Goal: Transaction & Acquisition: Purchase product/service

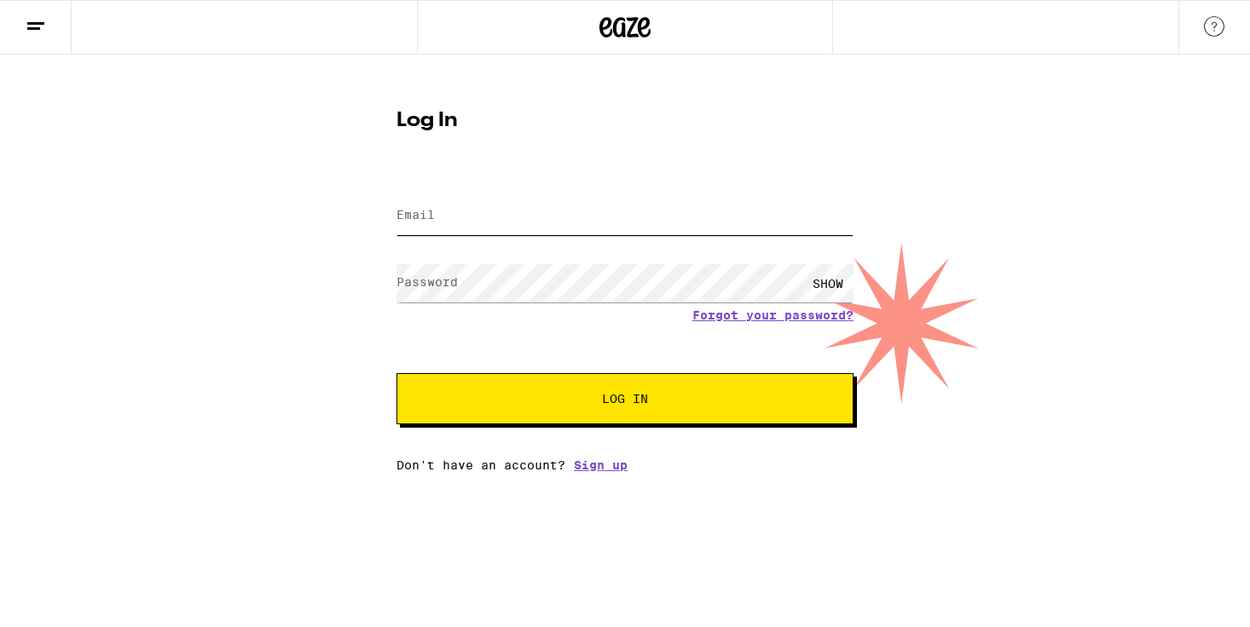
click at [512, 207] on input "Email" at bounding box center [624, 216] width 457 height 38
type input "[EMAIL_ADDRESS][DOMAIN_NAME]"
click at [396, 373] on button "Log In" at bounding box center [624, 398] width 457 height 51
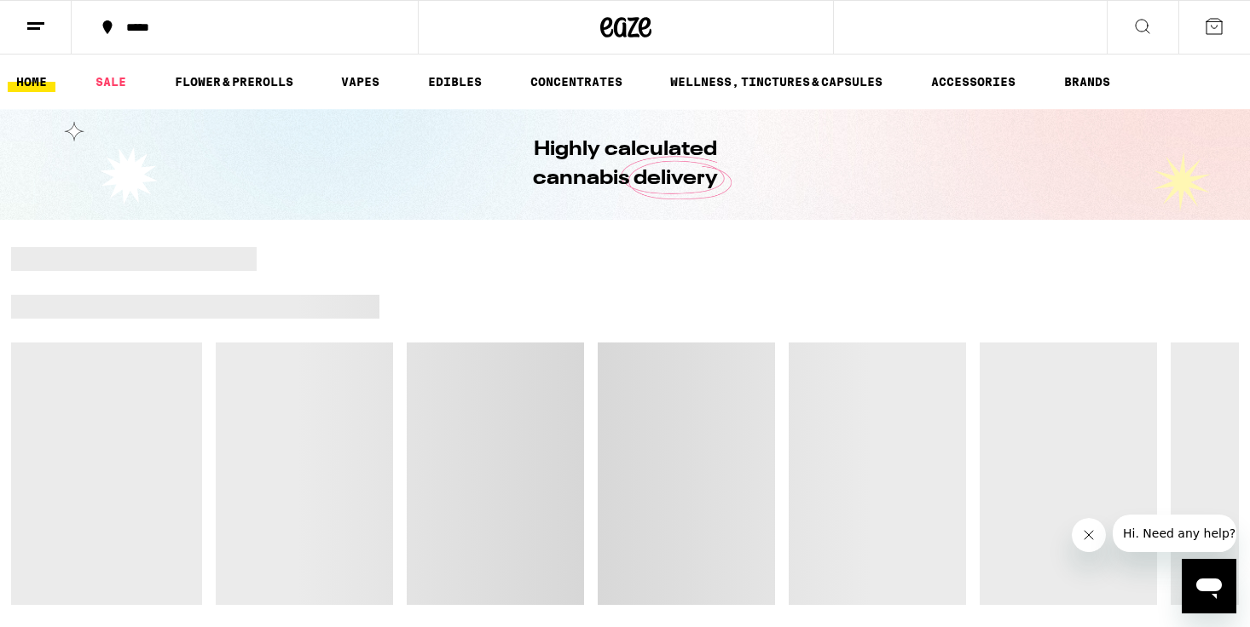
click at [108, 94] on ul "HOME SALE FLOWER & PREROLLS VAPES EDIBLES CONCENTRATES WELLNESS, TINCTURES & CA…" at bounding box center [625, 82] width 1250 height 55
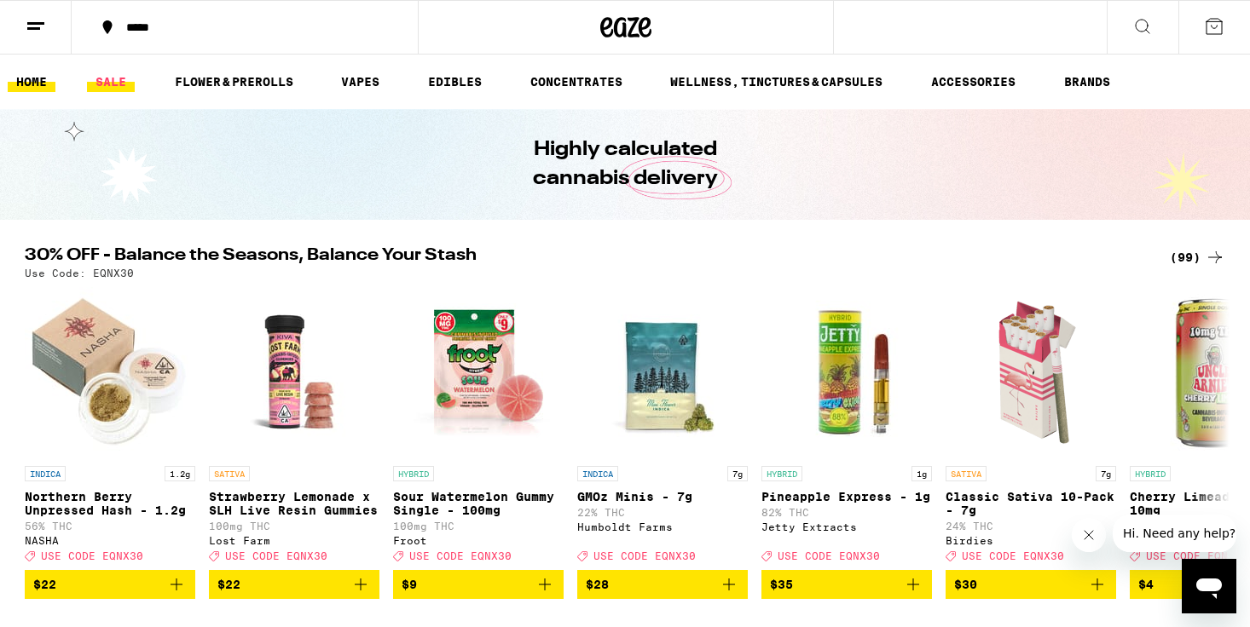
click at [108, 86] on link "SALE" at bounding box center [111, 82] width 48 height 20
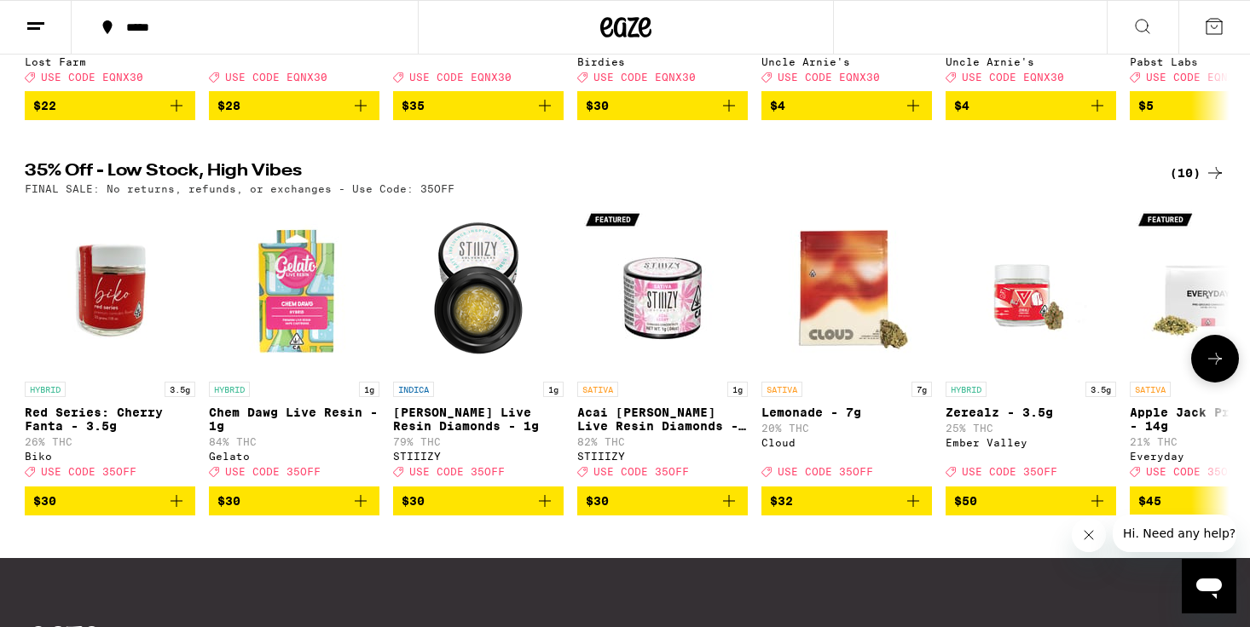
scroll to position [476, 0]
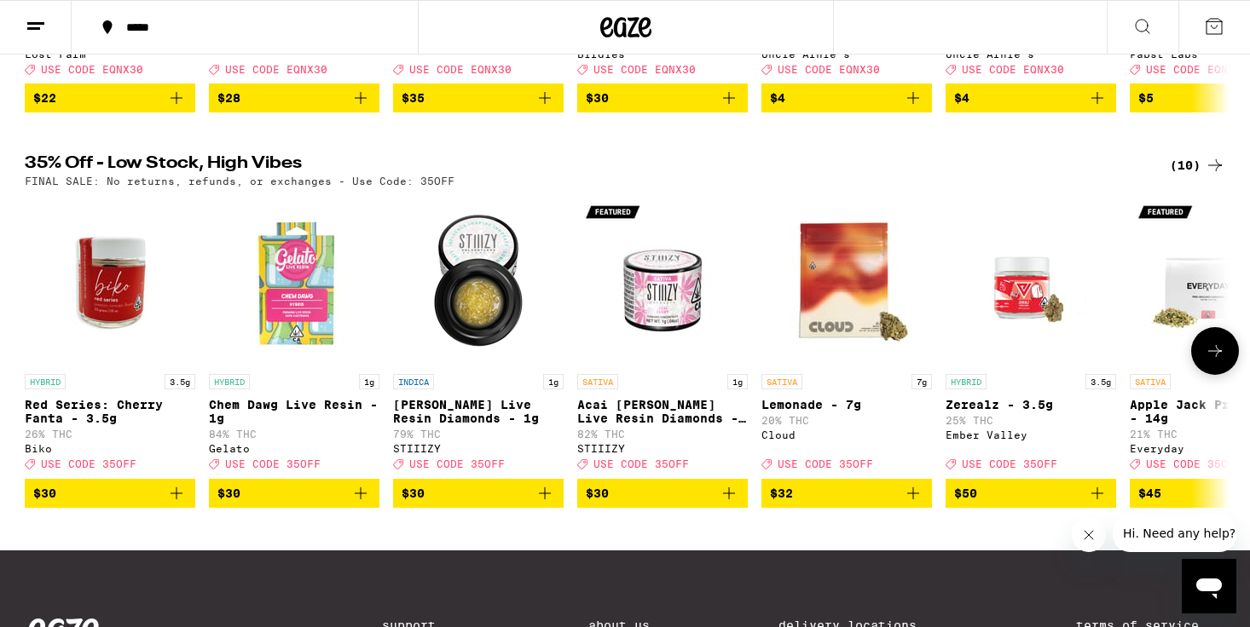
click at [1206, 375] on button at bounding box center [1215, 351] width 48 height 48
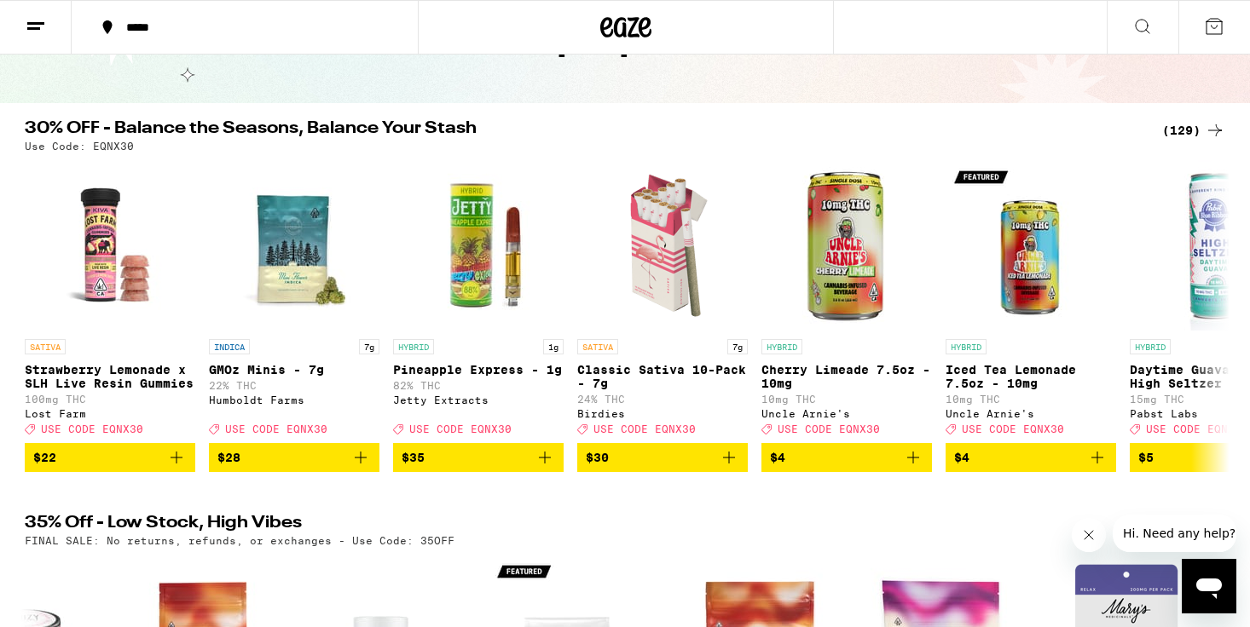
scroll to position [108, 0]
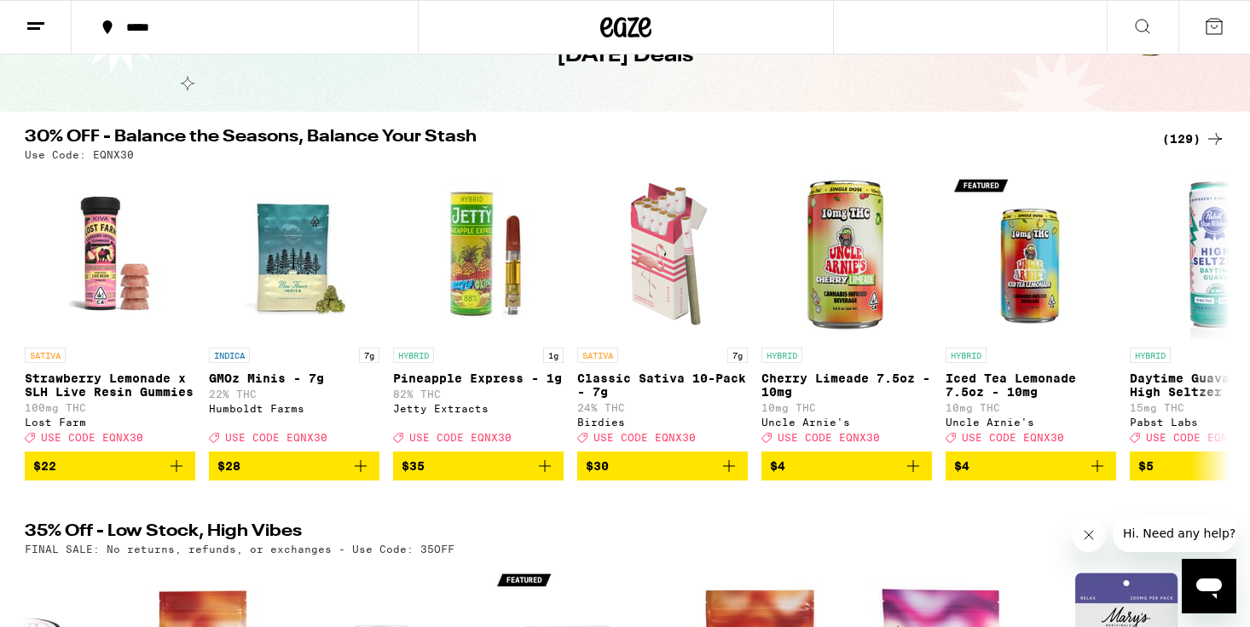
click at [1189, 132] on div "(129)" at bounding box center [1193, 139] width 63 height 20
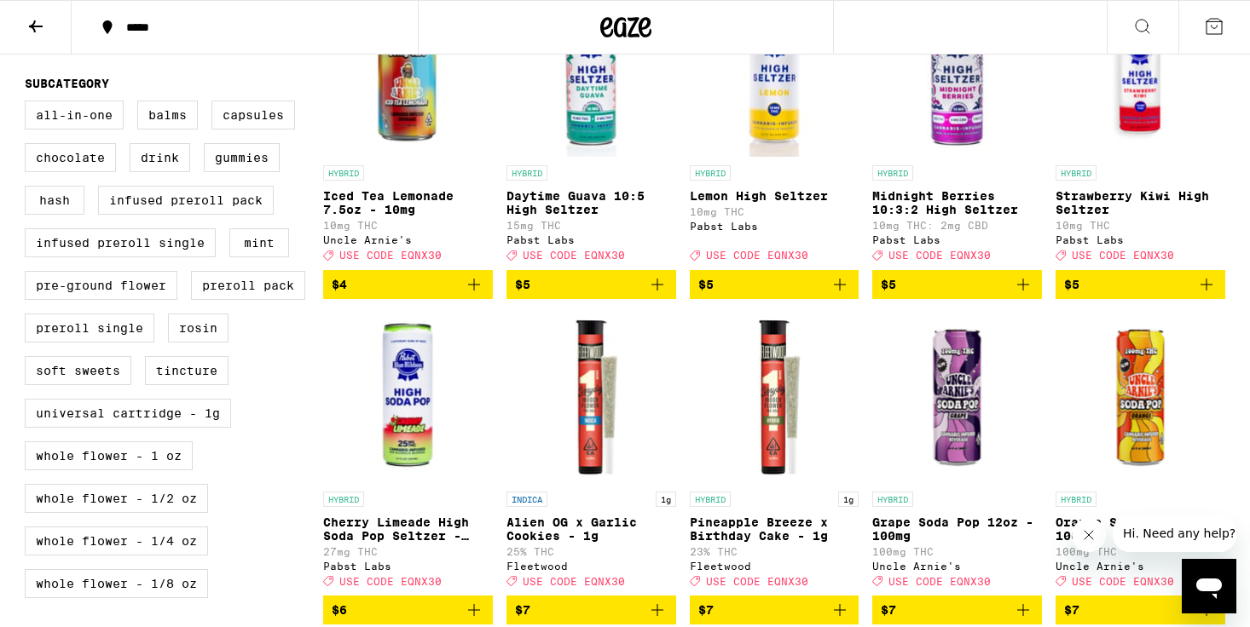
scroll to position [582, 0]
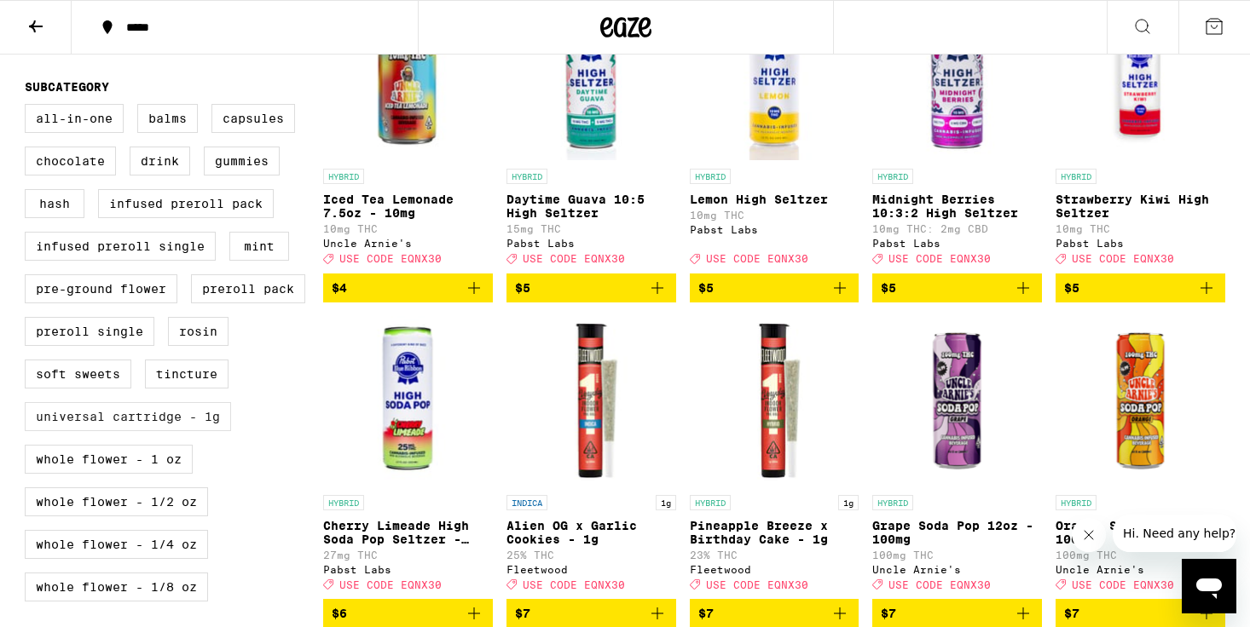
click at [218, 431] on label "Universal Cartridge - 1g" at bounding box center [128, 416] width 206 height 29
click at [29, 107] on input "Universal Cartridge - 1g" at bounding box center [28, 107] width 1 height 1
checkbox input "true"
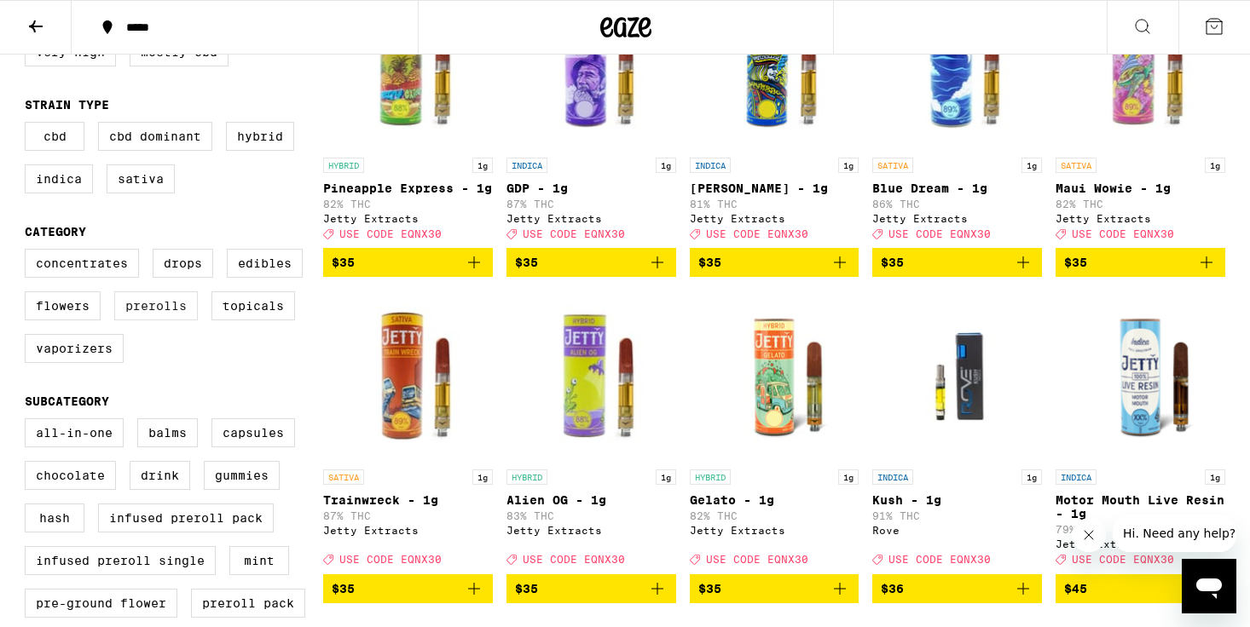
scroll to position [251, 0]
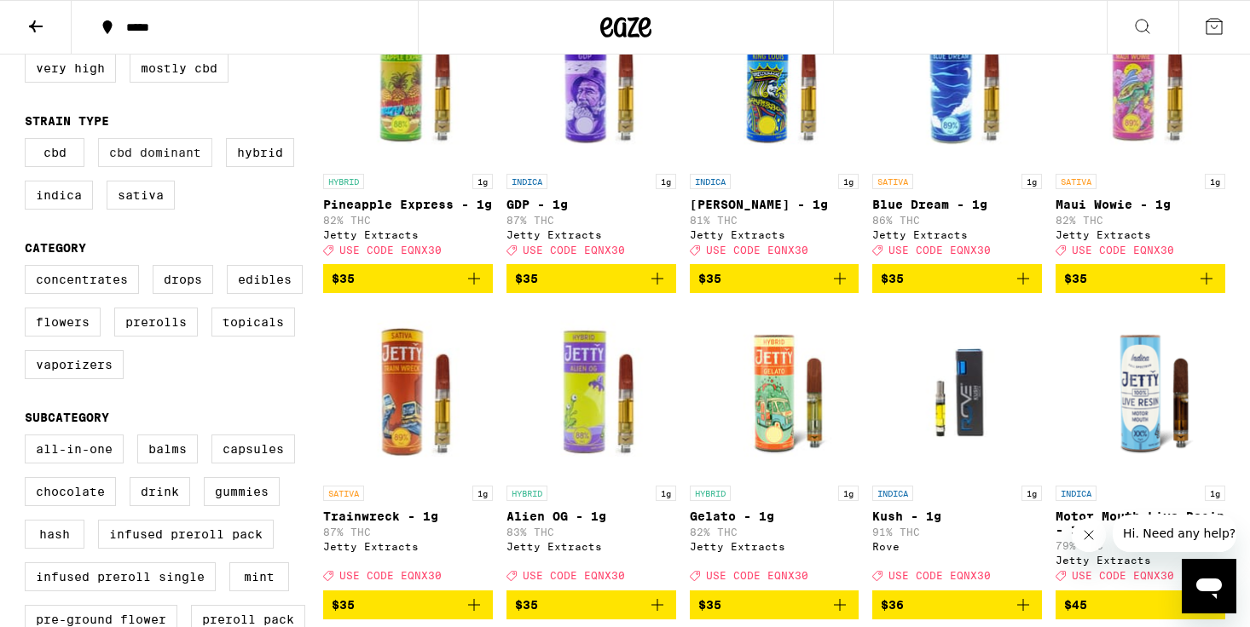
click at [167, 156] on label "CBD Dominant" at bounding box center [155, 152] width 114 height 29
click at [29, 142] on input "CBD Dominant" at bounding box center [28, 141] width 1 height 1
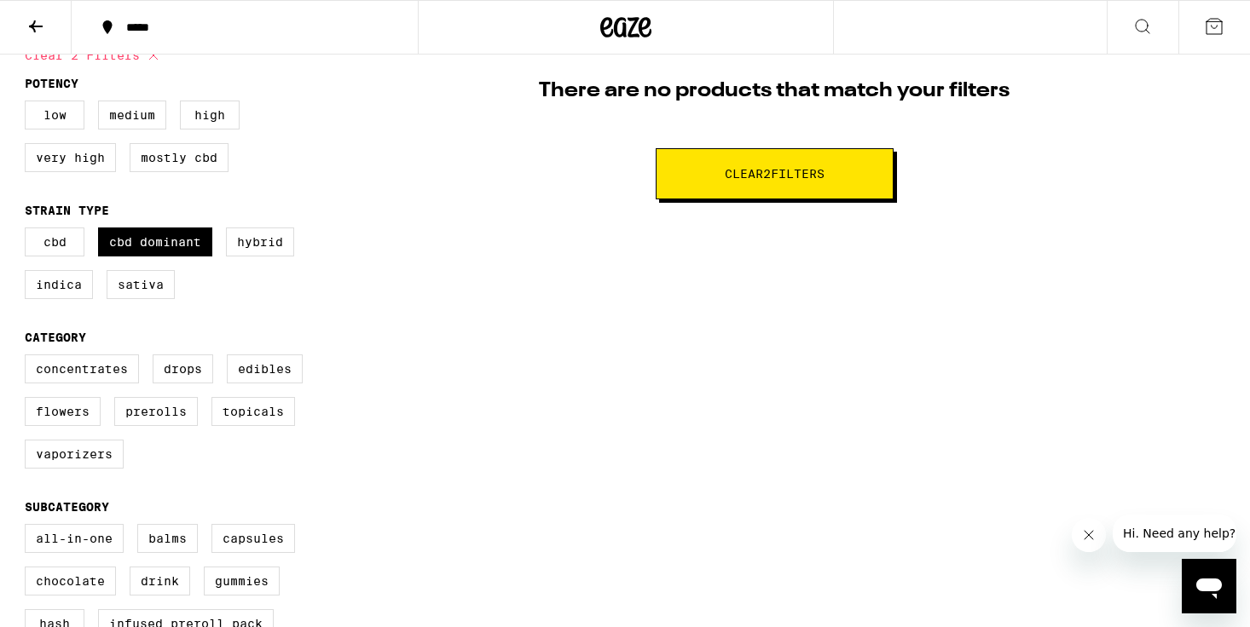
scroll to position [114, 0]
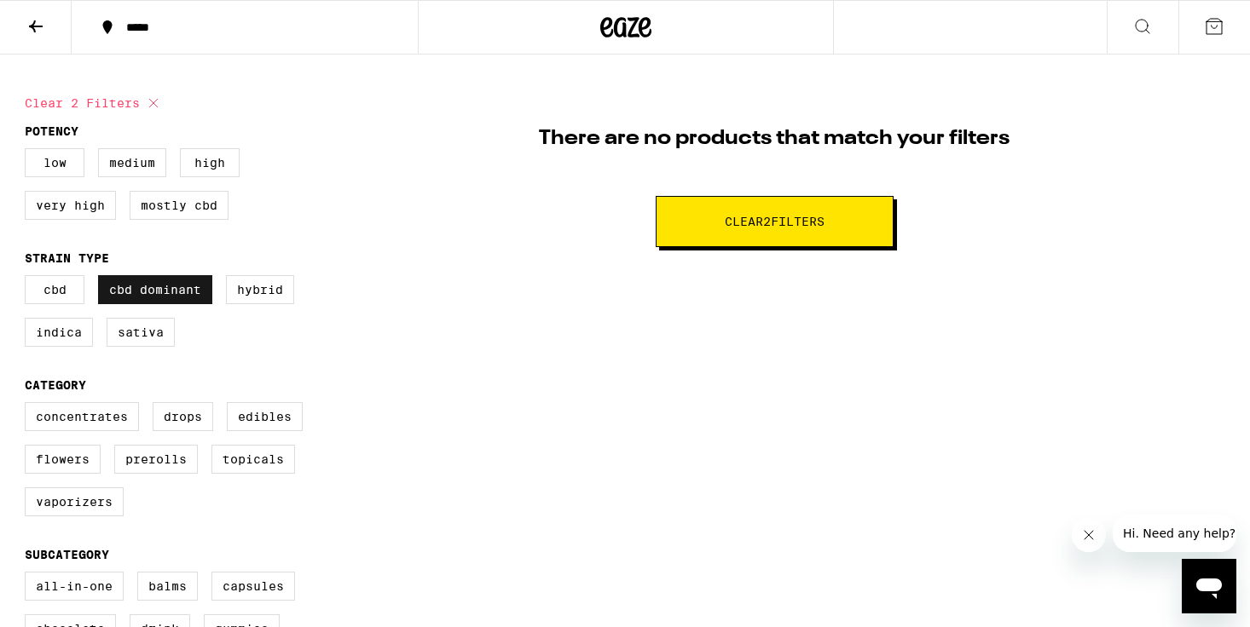
click at [158, 292] on label "CBD Dominant" at bounding box center [155, 289] width 114 height 29
click at [29, 279] on input "CBD Dominant" at bounding box center [28, 278] width 1 height 1
checkbox input "false"
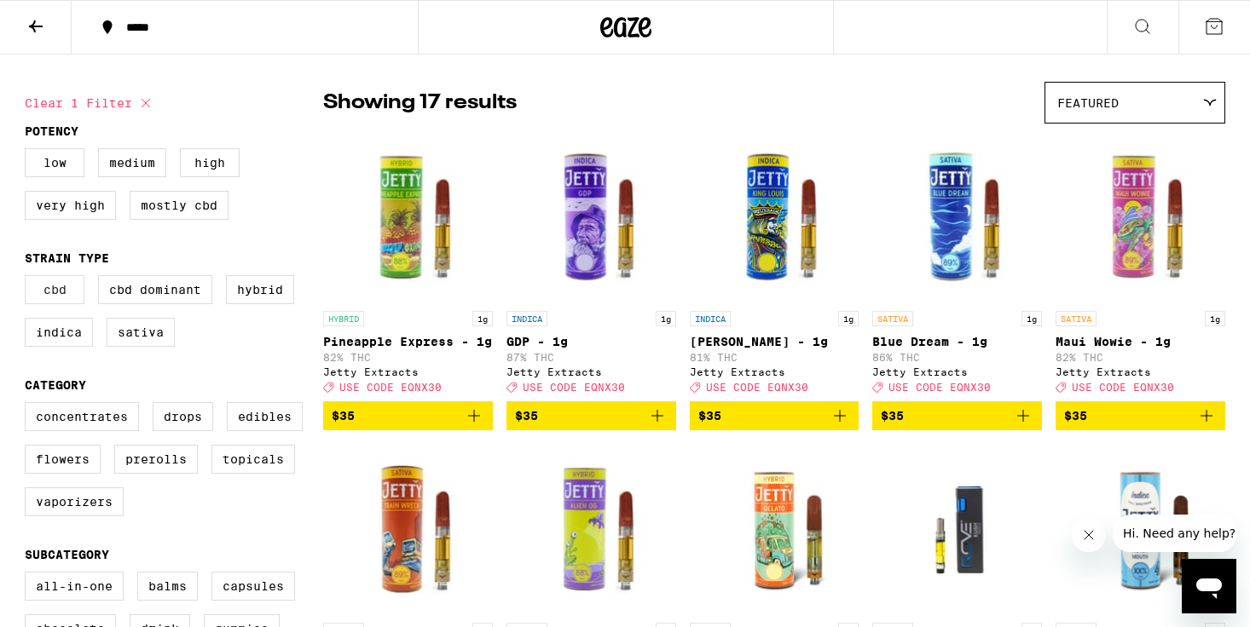
click at [71, 299] on label "CBD" at bounding box center [55, 289] width 60 height 29
click at [29, 279] on input "CBD" at bounding box center [28, 278] width 1 height 1
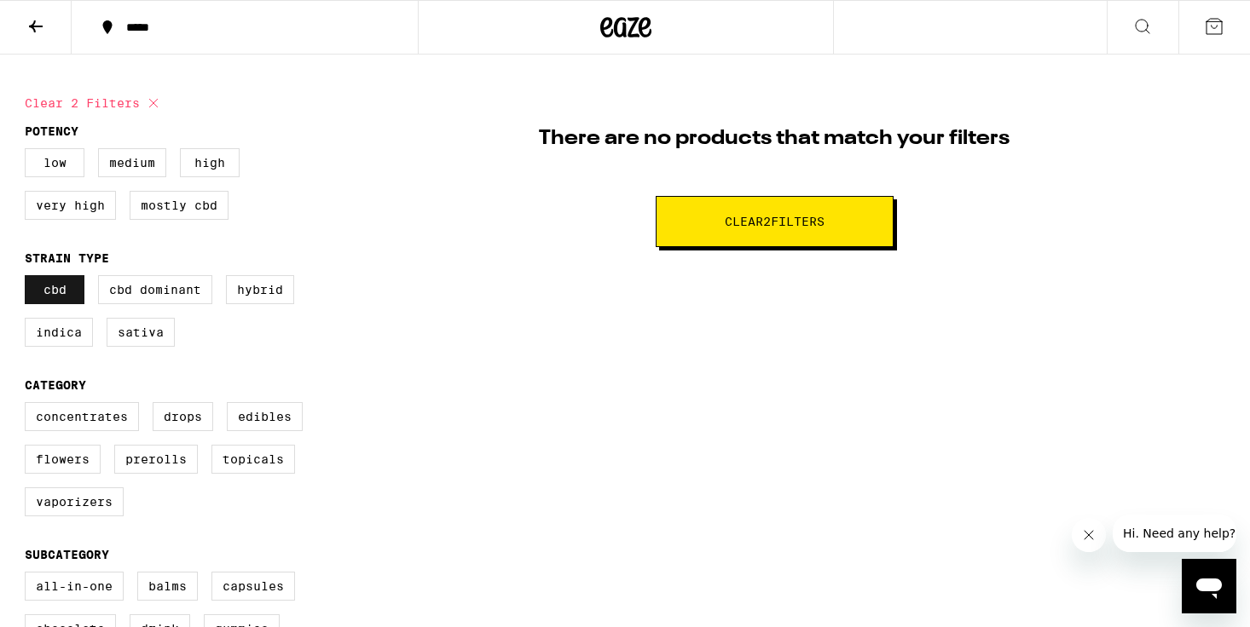
click at [71, 299] on label "CBD" at bounding box center [55, 289] width 60 height 29
click at [29, 279] on input "CBD" at bounding box center [28, 278] width 1 height 1
checkbox input "false"
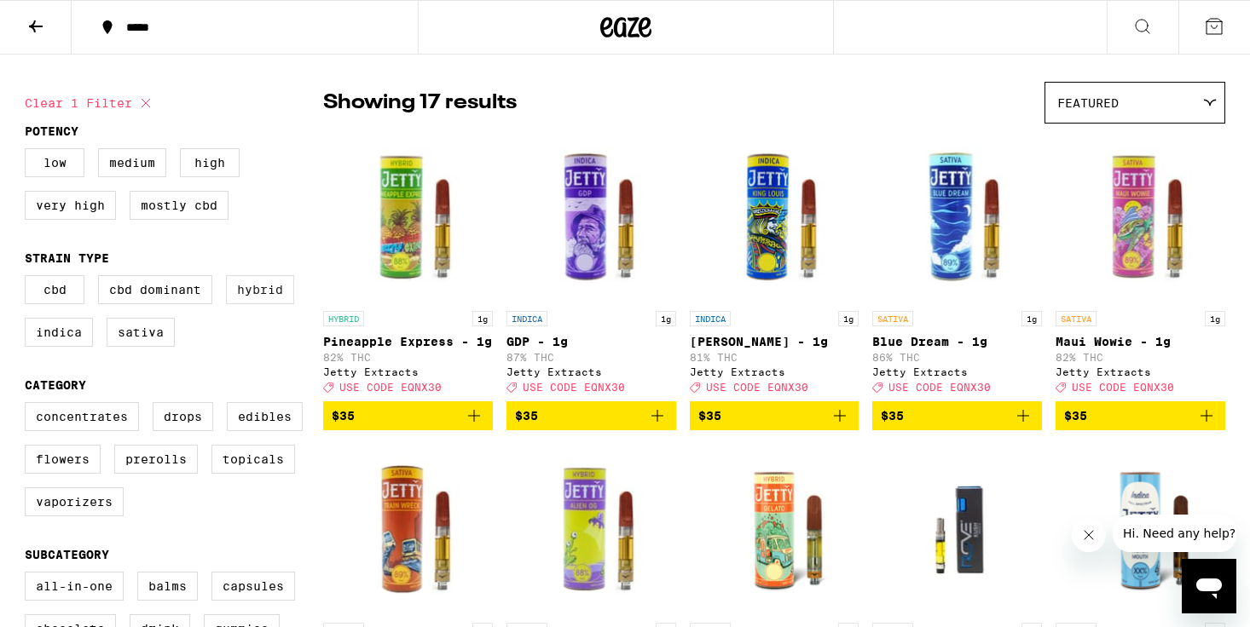
click at [263, 298] on label "Hybrid" at bounding box center [260, 289] width 68 height 29
click at [29, 279] on input "Hybrid" at bounding box center [28, 278] width 1 height 1
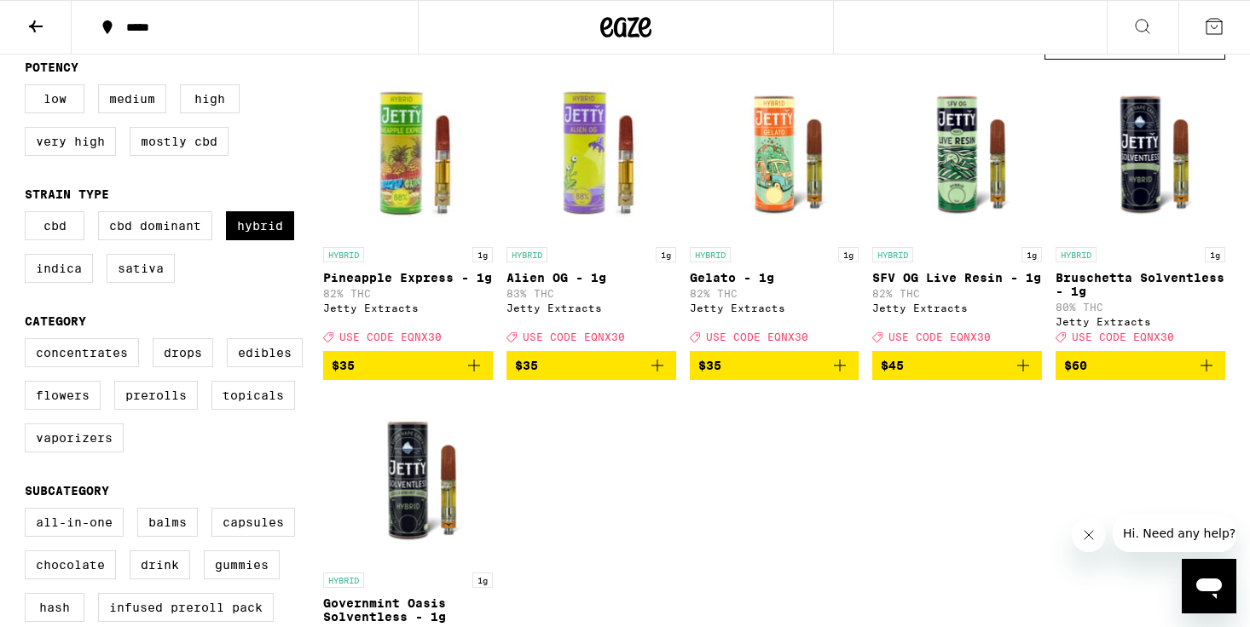
scroll to position [163, 0]
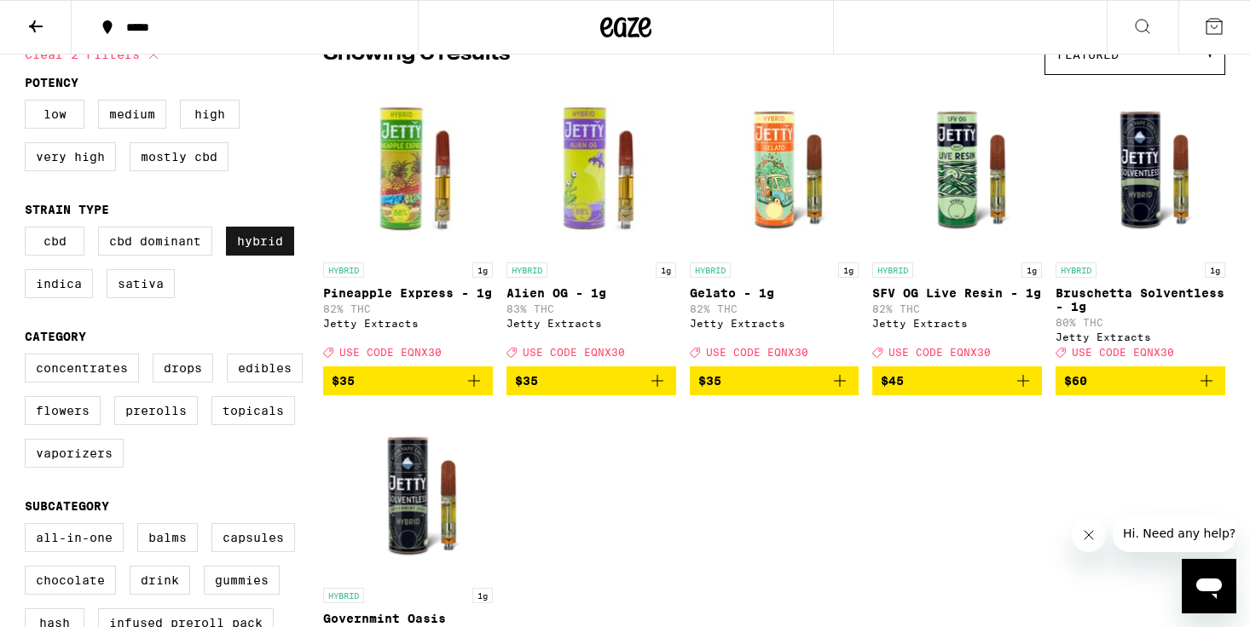
click at [269, 256] on label "Hybrid" at bounding box center [260, 241] width 68 height 29
click at [29, 230] on input "Hybrid" at bounding box center [28, 229] width 1 height 1
checkbox input "false"
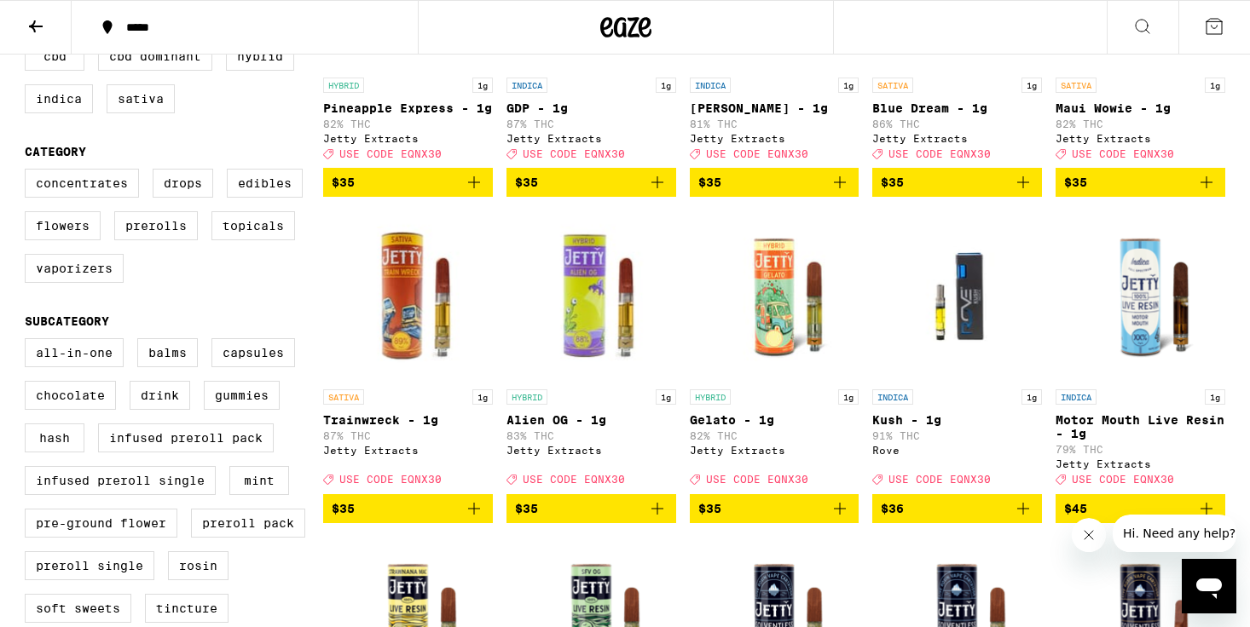
scroll to position [321, 0]
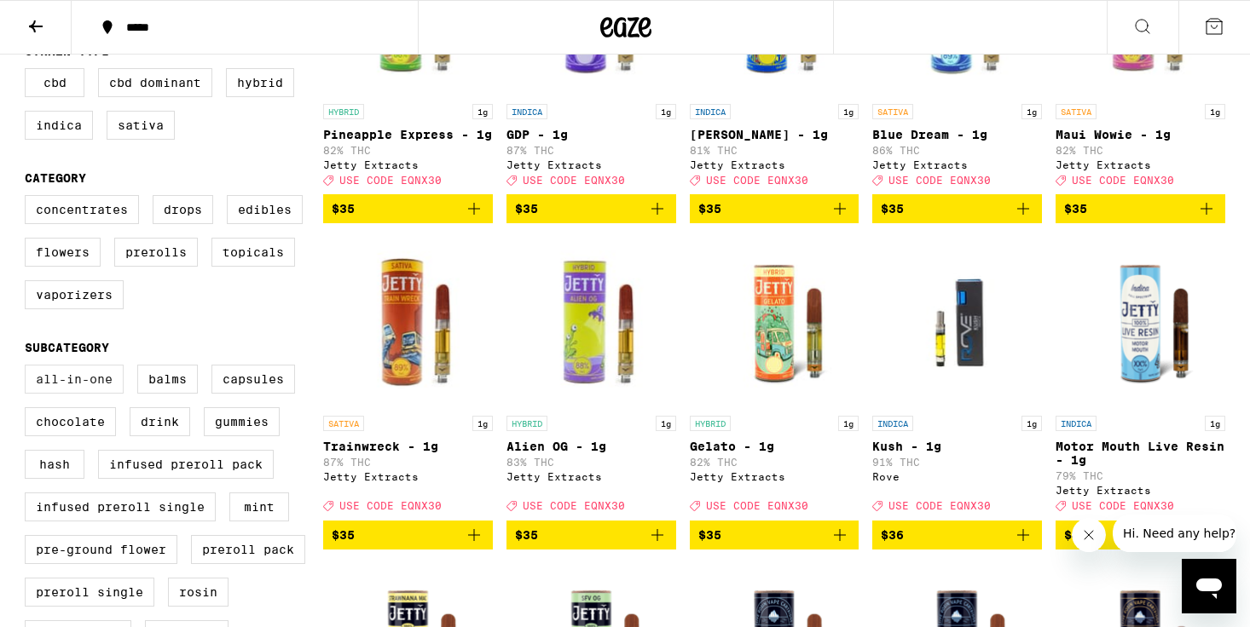
click at [76, 394] on label "All-In-One" at bounding box center [74, 379] width 99 height 29
click at [29, 368] on input "All-In-One" at bounding box center [28, 367] width 1 height 1
checkbox input "true"
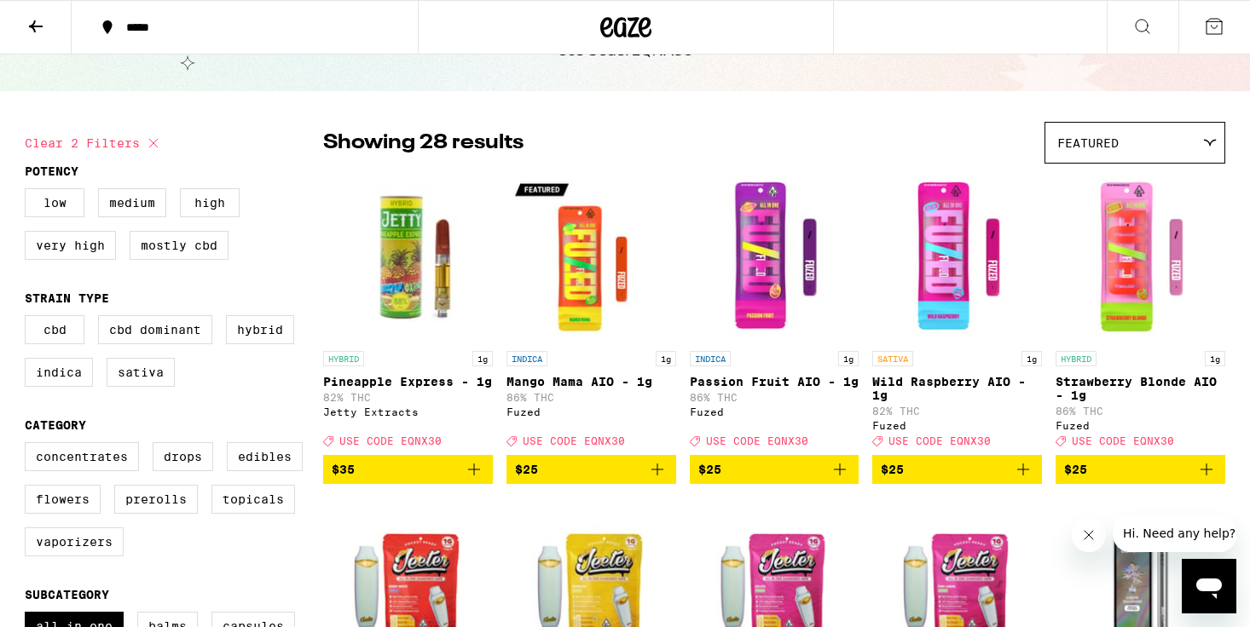
scroll to position [85, 0]
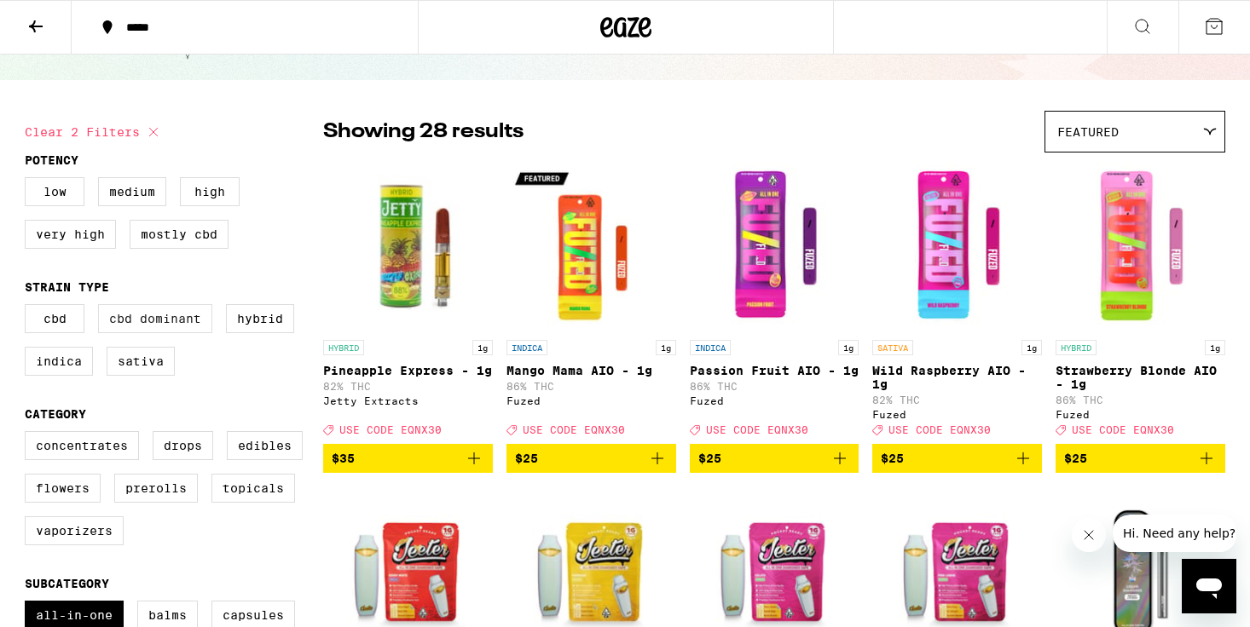
click at [147, 330] on label "CBD Dominant" at bounding box center [155, 318] width 114 height 29
click at [29, 308] on input "CBD Dominant" at bounding box center [28, 307] width 1 height 1
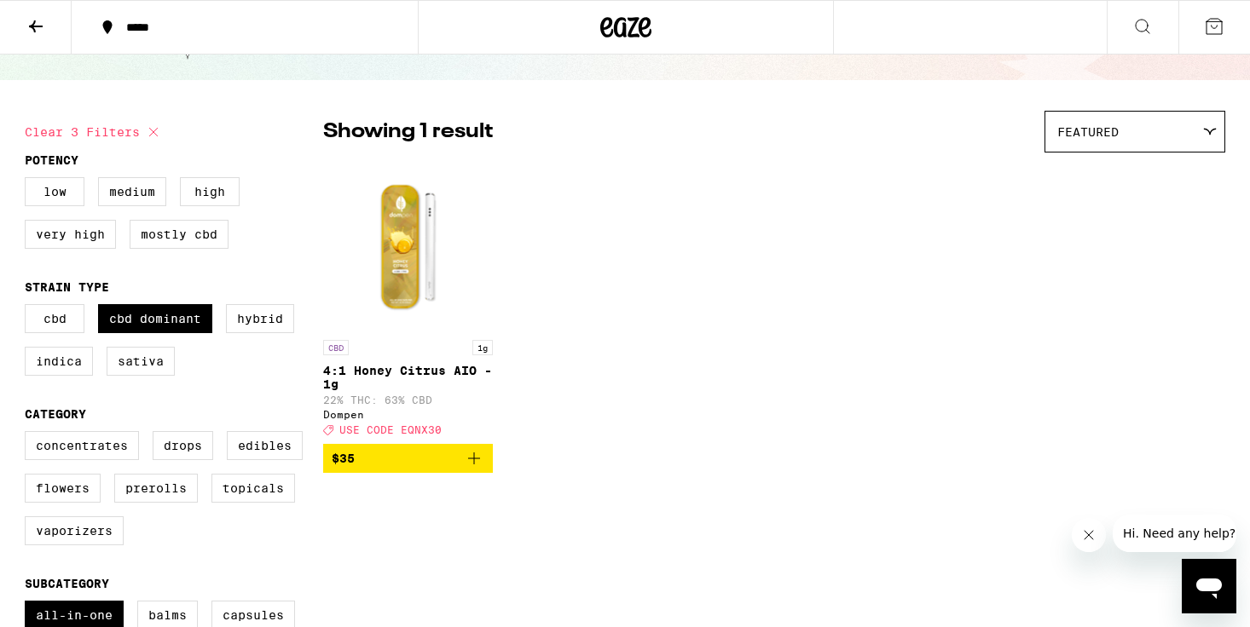
click at [415, 467] on span "$35" at bounding box center [408, 458] width 153 height 20
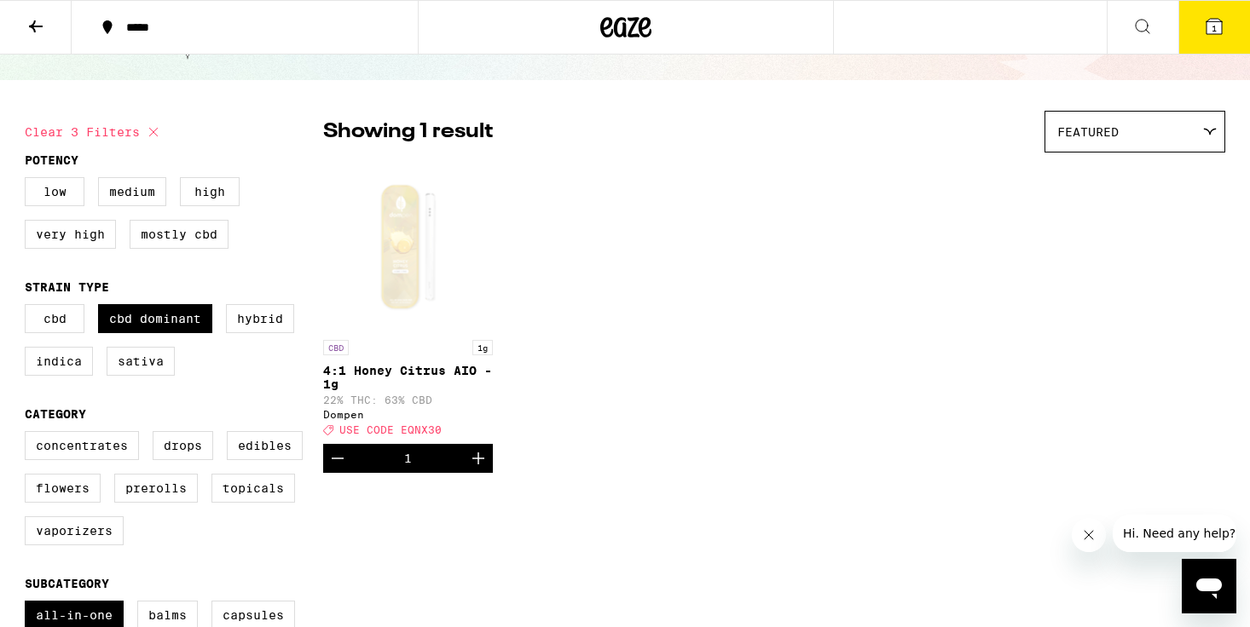
scroll to position [140, 0]
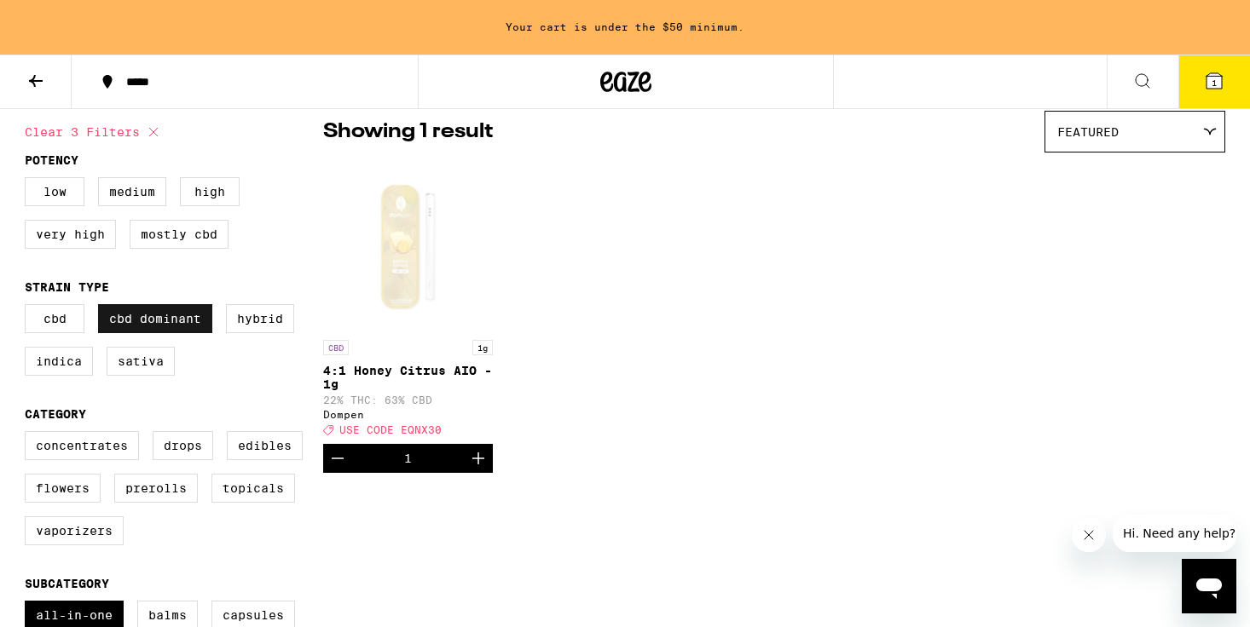
click at [119, 333] on label "CBD Dominant" at bounding box center [155, 318] width 114 height 29
click at [29, 308] on input "CBD Dominant" at bounding box center [28, 307] width 1 height 1
checkbox input "false"
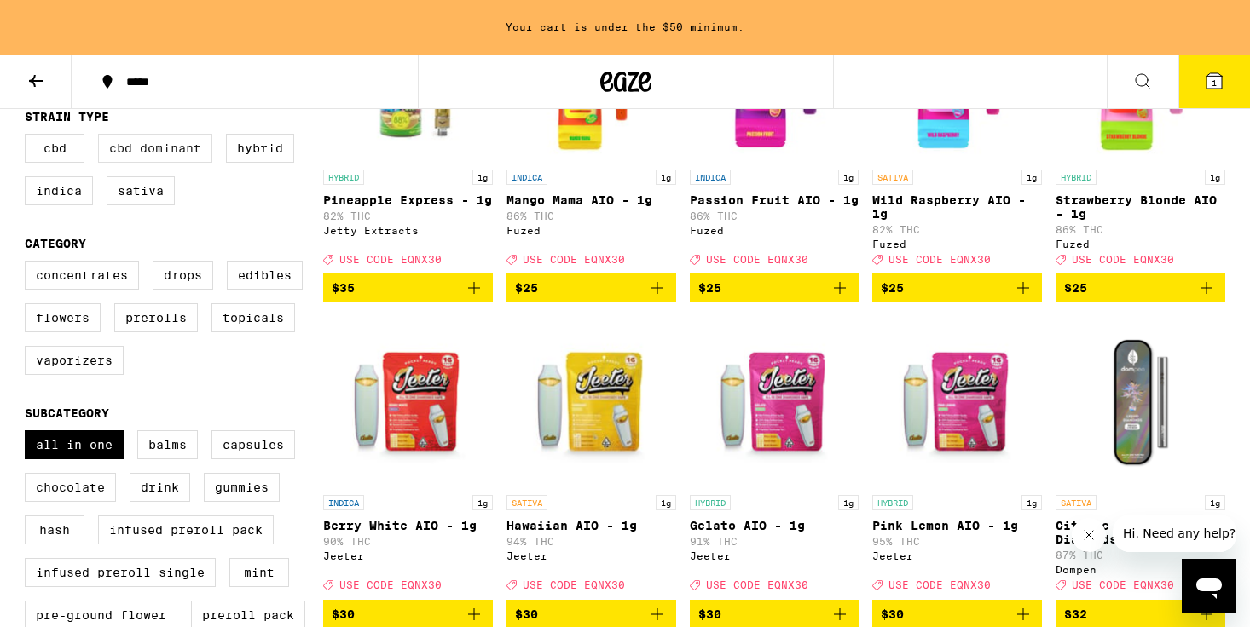
scroll to position [317, 0]
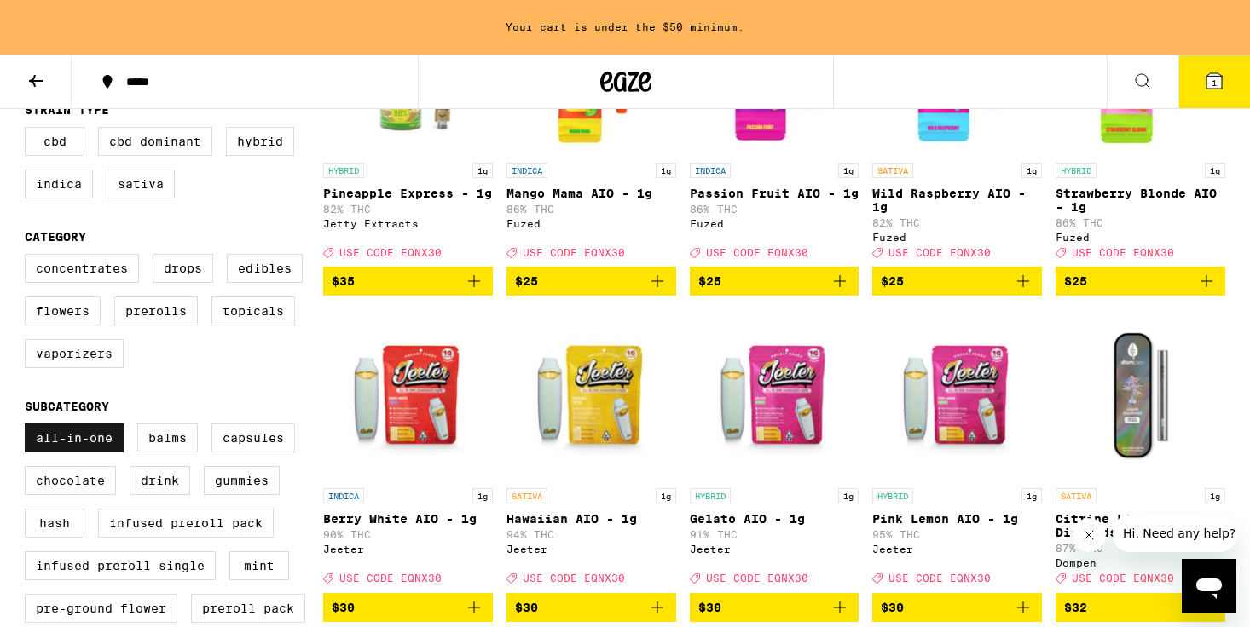
click at [94, 453] on label "All-In-One" at bounding box center [74, 438] width 99 height 29
click at [29, 427] on input "All-In-One" at bounding box center [28, 426] width 1 height 1
checkbox input "false"
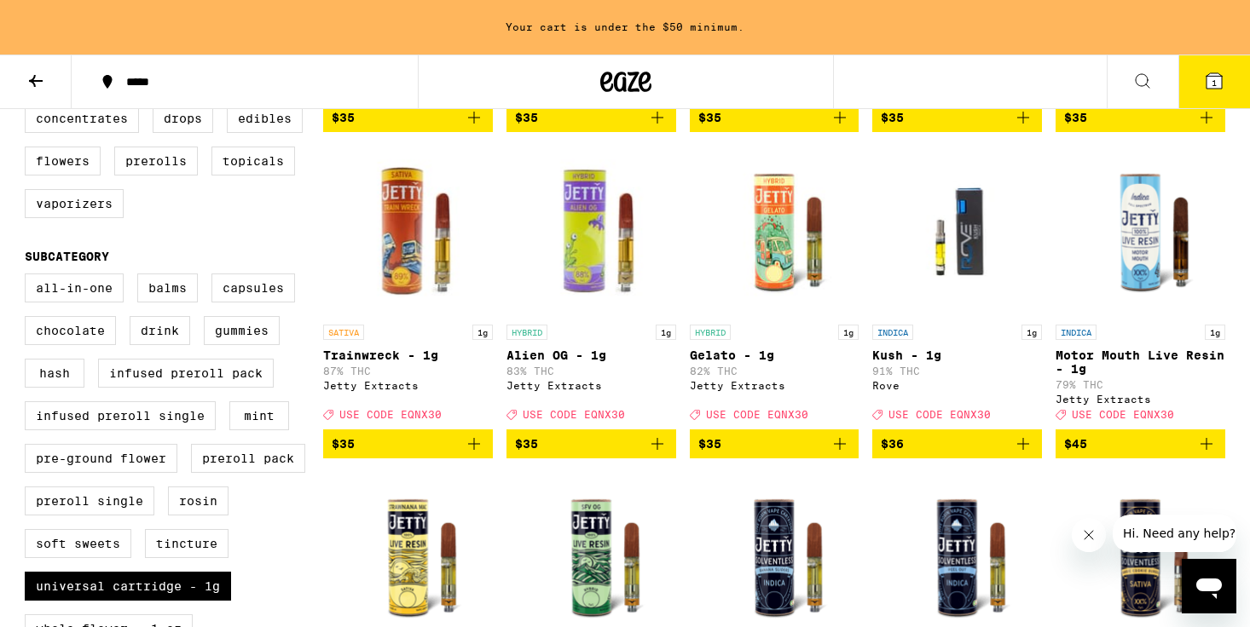
scroll to position [588, 0]
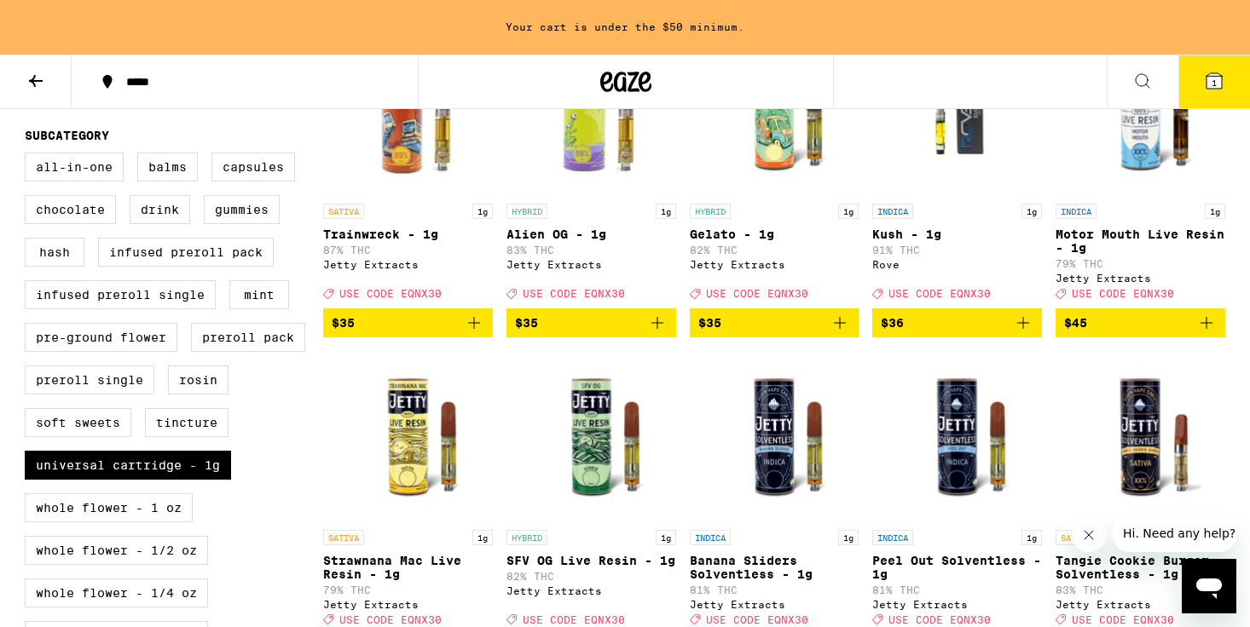
click at [910, 189] on img "Open page for Kush - 1g from Rove" at bounding box center [957, 110] width 170 height 170
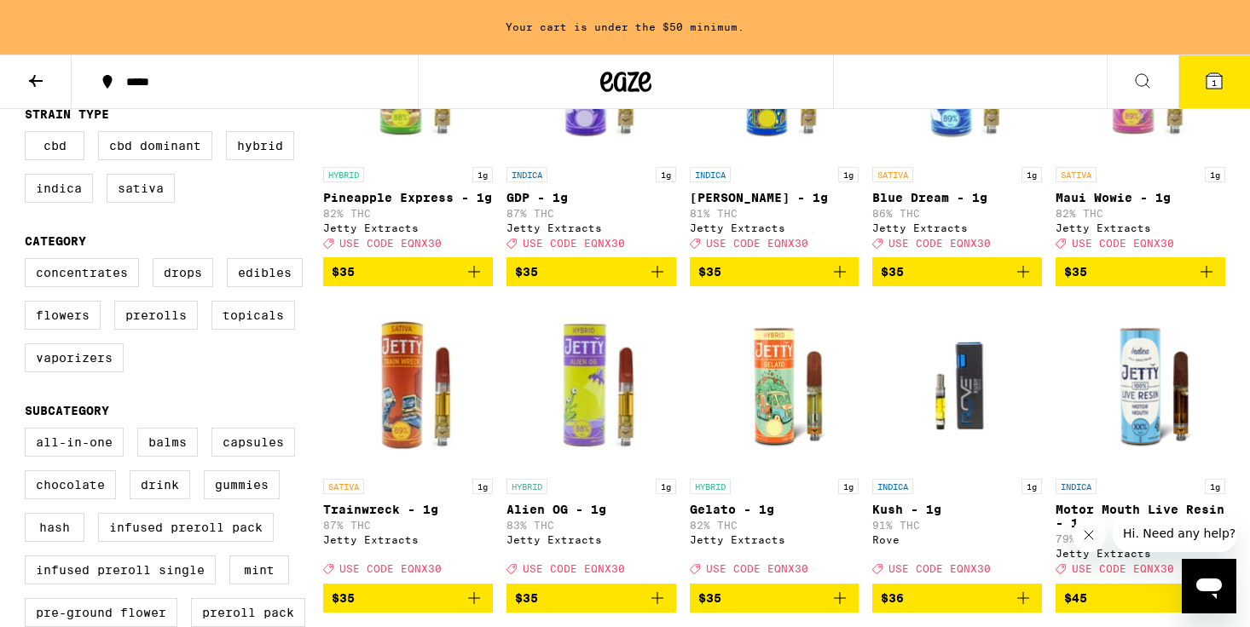
scroll to position [328, 0]
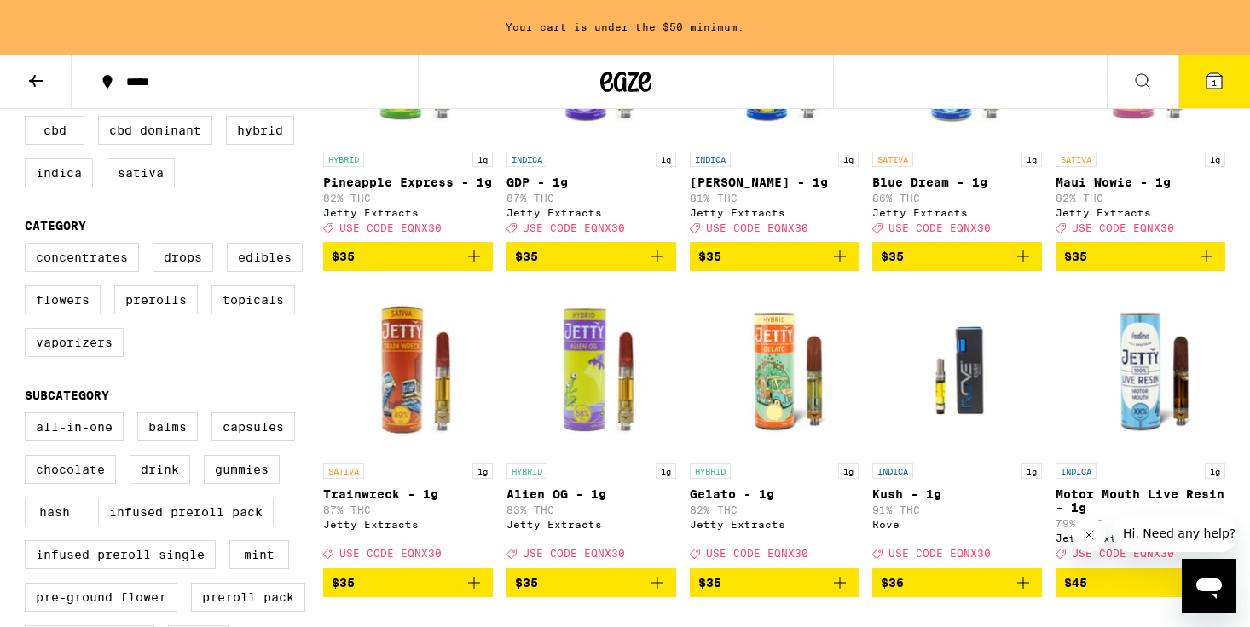
click at [554, 445] on img "Open page for Alien OG - 1g from Jetty Extracts" at bounding box center [591, 370] width 170 height 170
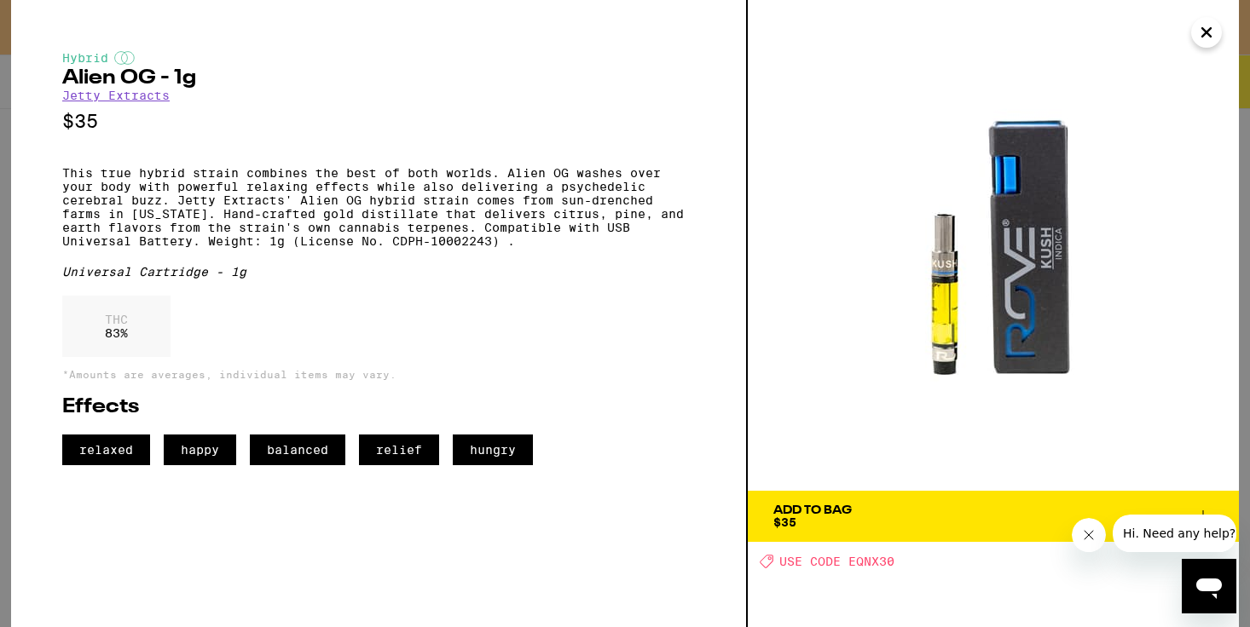
click at [778, 505] on div "Add To Bag" at bounding box center [812, 511] width 78 height 12
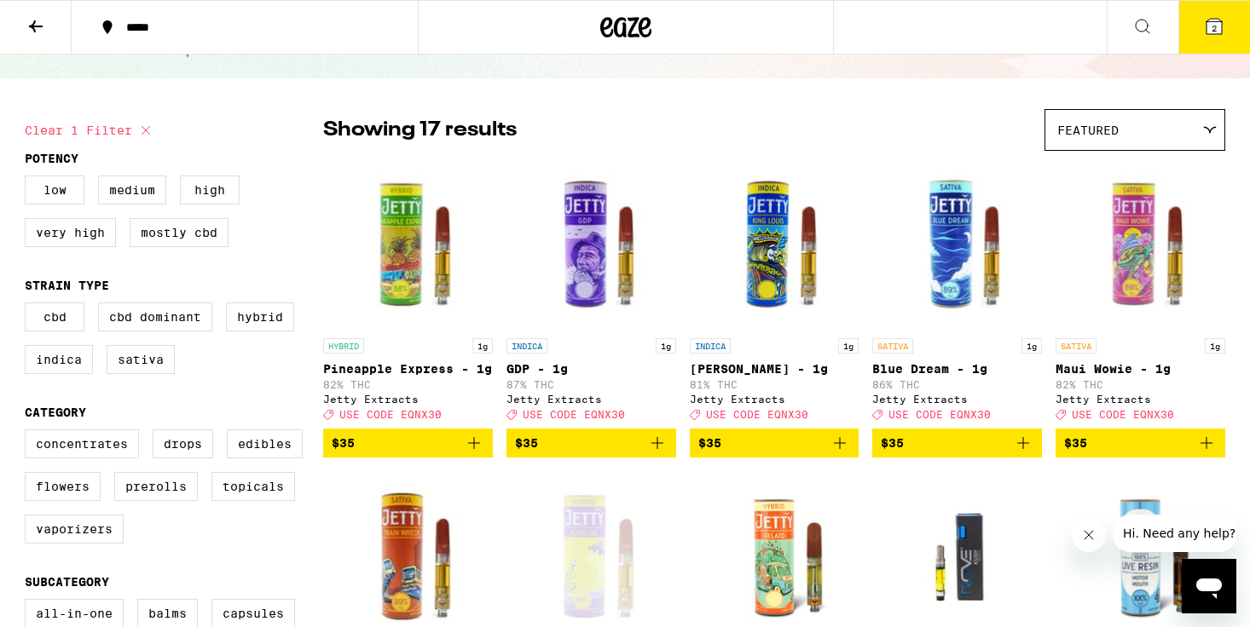
scroll to position [92, 0]
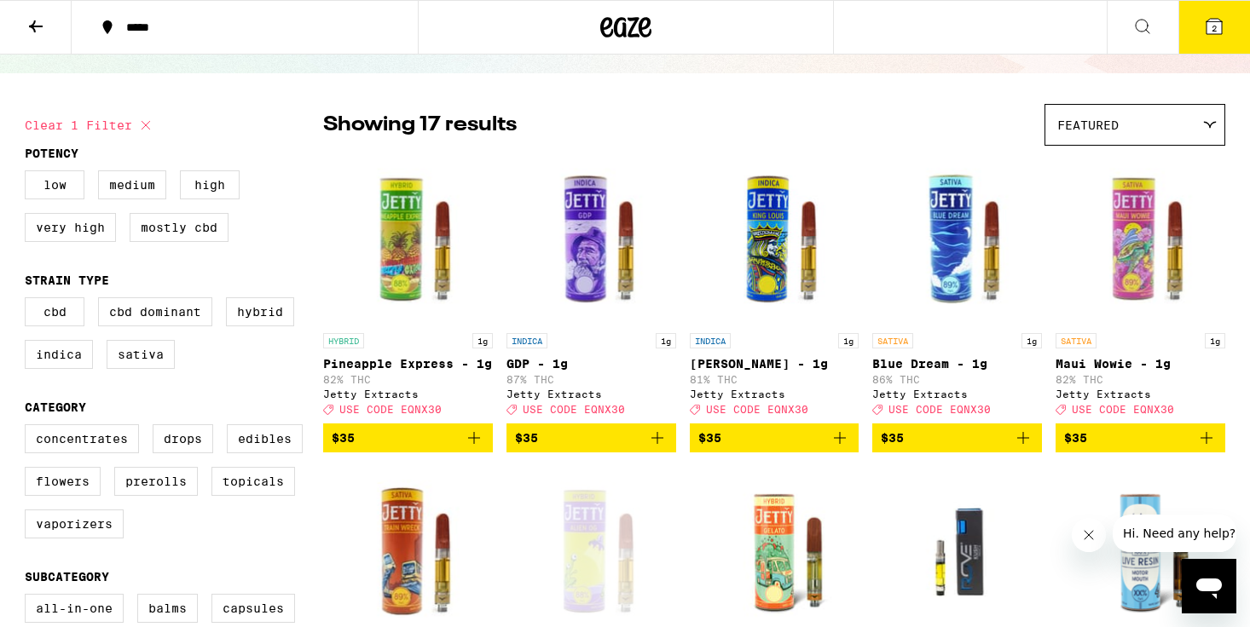
click at [946, 249] on img "Open page for Blue Dream - 1g from Jetty Extracts" at bounding box center [957, 239] width 170 height 170
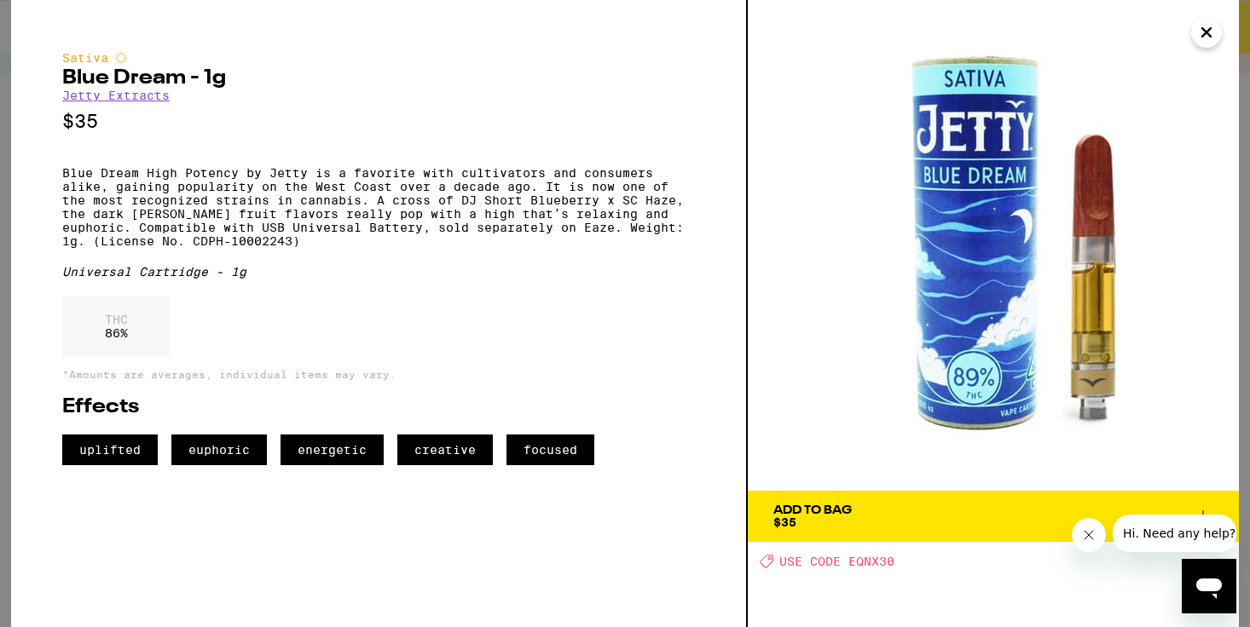
click at [1216, 42] on div "Sativa Blue Dream - 1g Jetty Extracts $35 Blue Dream High Potency by Jetty is a…" at bounding box center [624, 313] width 1227 height 627
click at [1213, 37] on icon "Close" at bounding box center [1206, 33] width 20 height 26
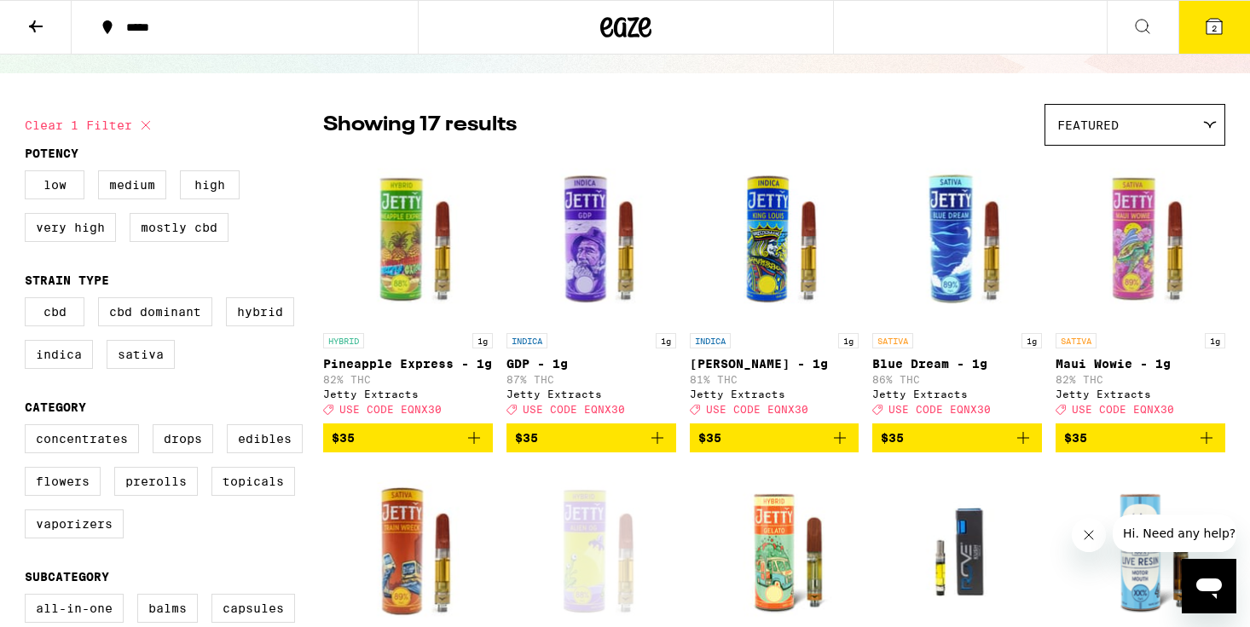
click at [611, 290] on img "Open page for GDP - 1g from Jetty Extracts" at bounding box center [591, 239] width 170 height 170
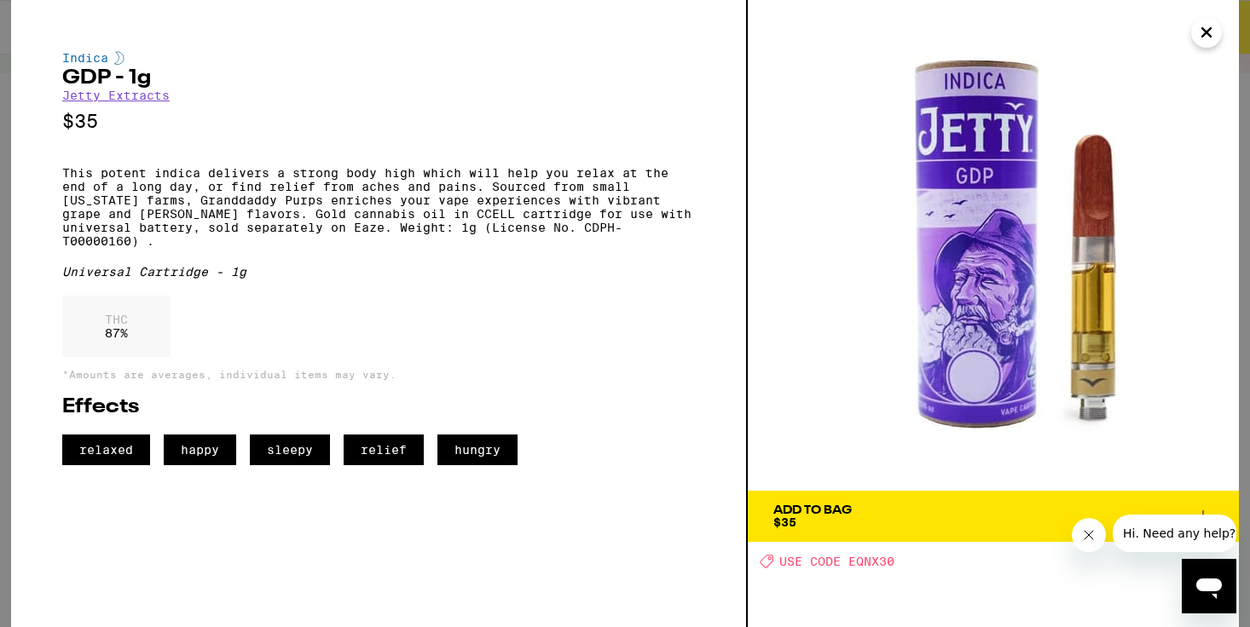
click at [1204, 42] on icon "Close" at bounding box center [1206, 33] width 20 height 26
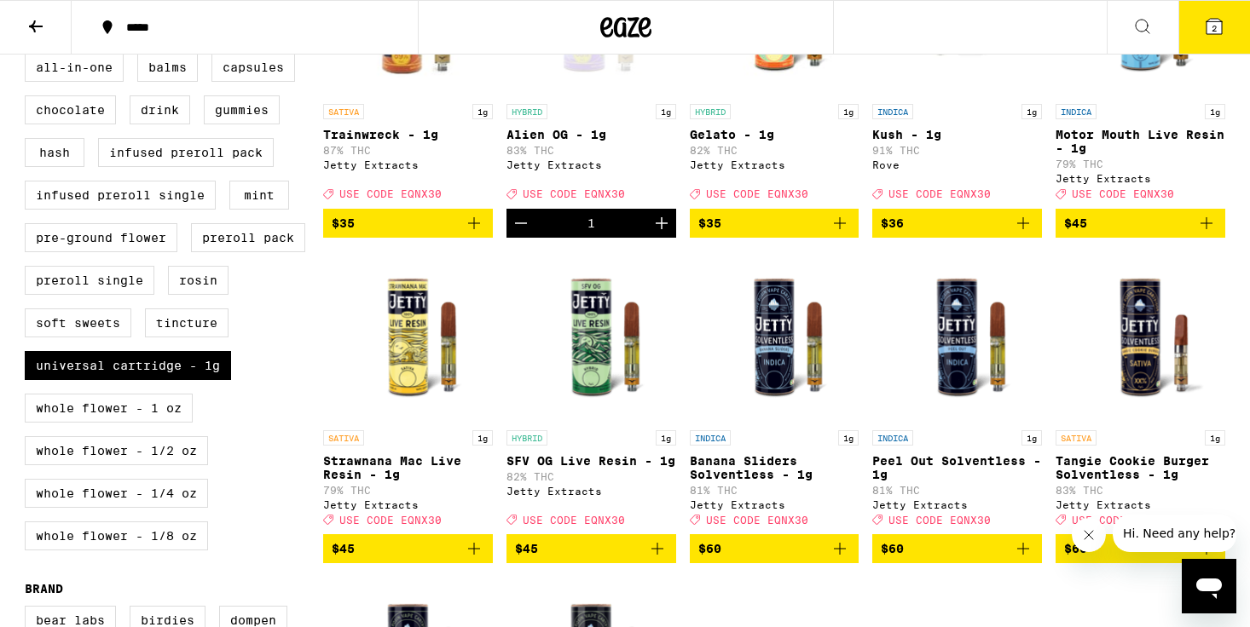
scroll to position [638, 0]
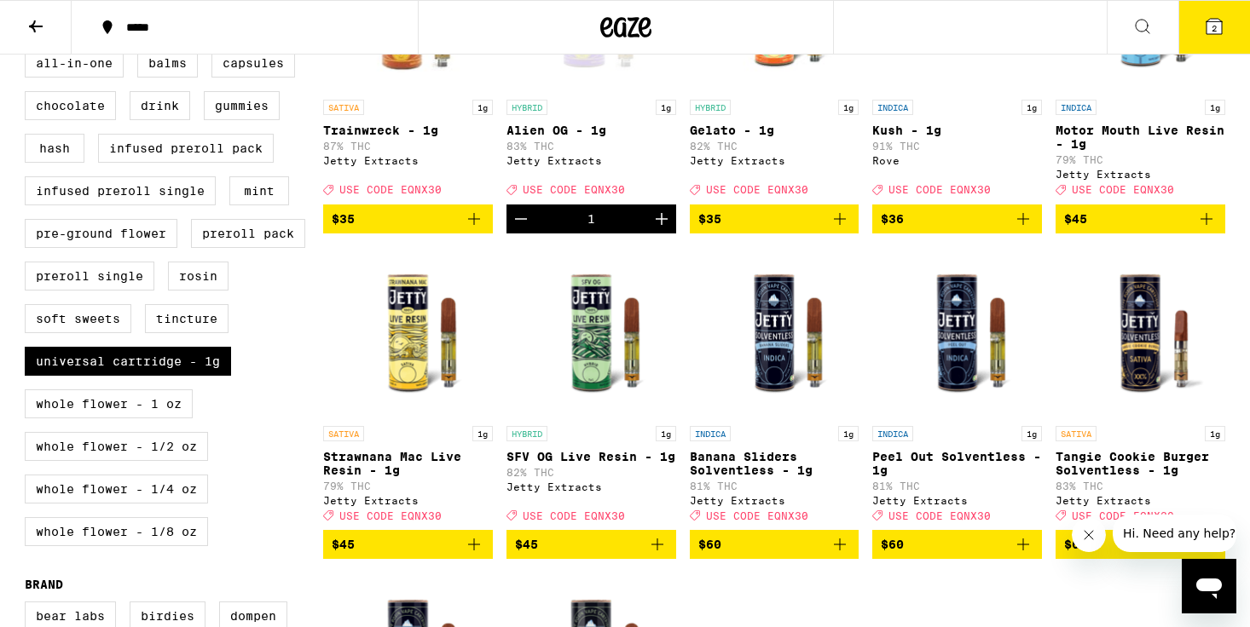
click at [587, 364] on img "Open page for SFV OG Live Resin - 1g from Jetty Extracts" at bounding box center [591, 332] width 170 height 170
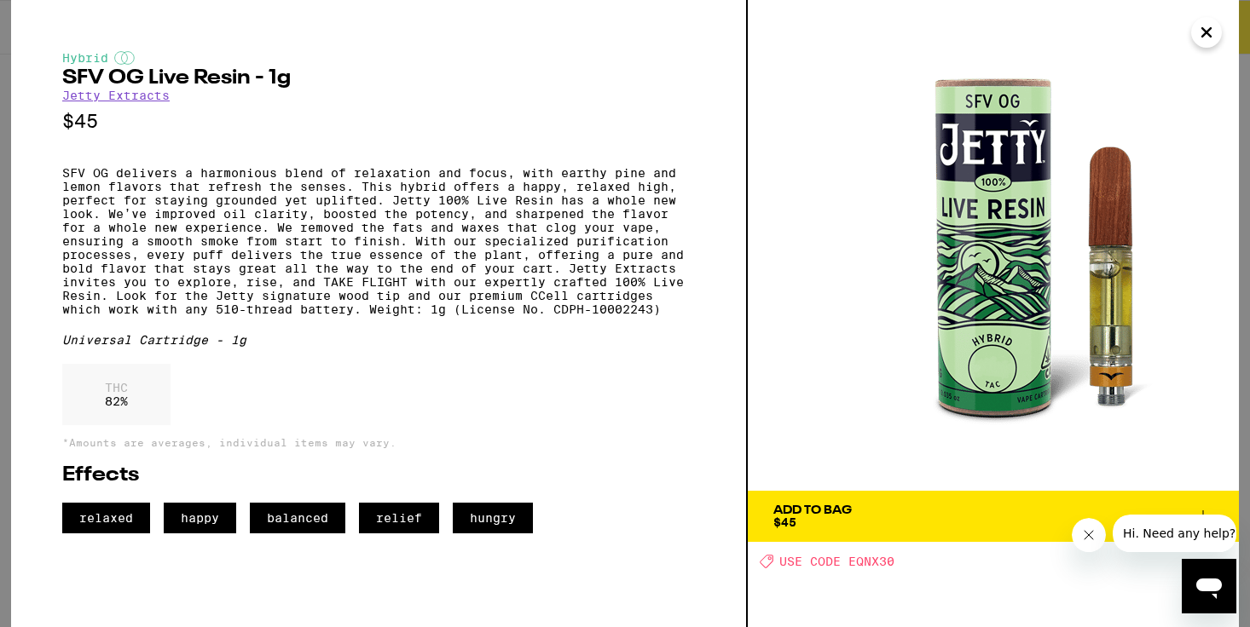
click at [779, 511] on div "Add To Bag" at bounding box center [812, 511] width 78 height 12
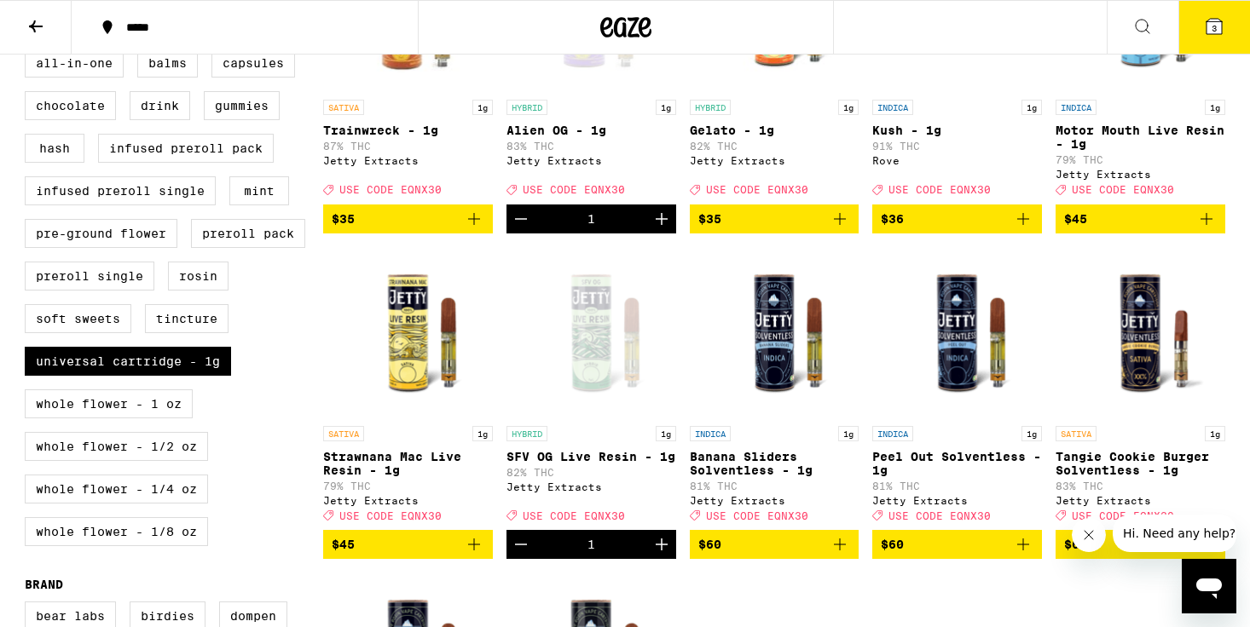
click at [1206, 26] on icon at bounding box center [1213, 26] width 15 height 15
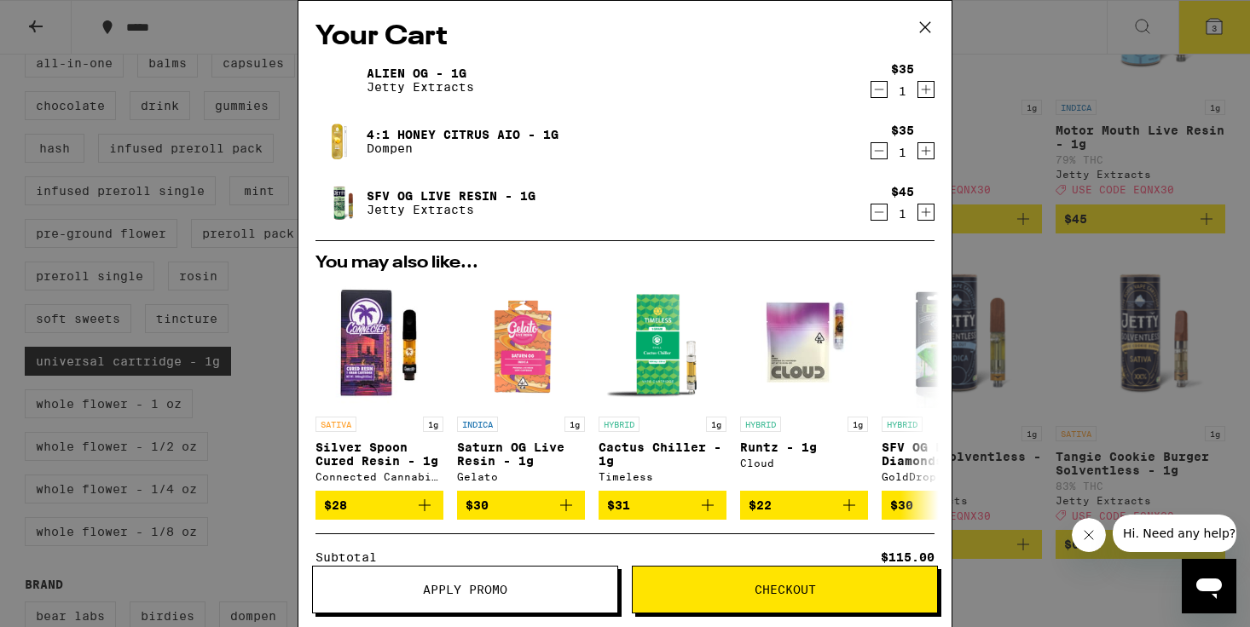
click at [502, 623] on div "Apply Promo Checkout" at bounding box center [624, 596] width 653 height 61
click at [502, 613] on button "Apply Promo" at bounding box center [465, 590] width 306 height 48
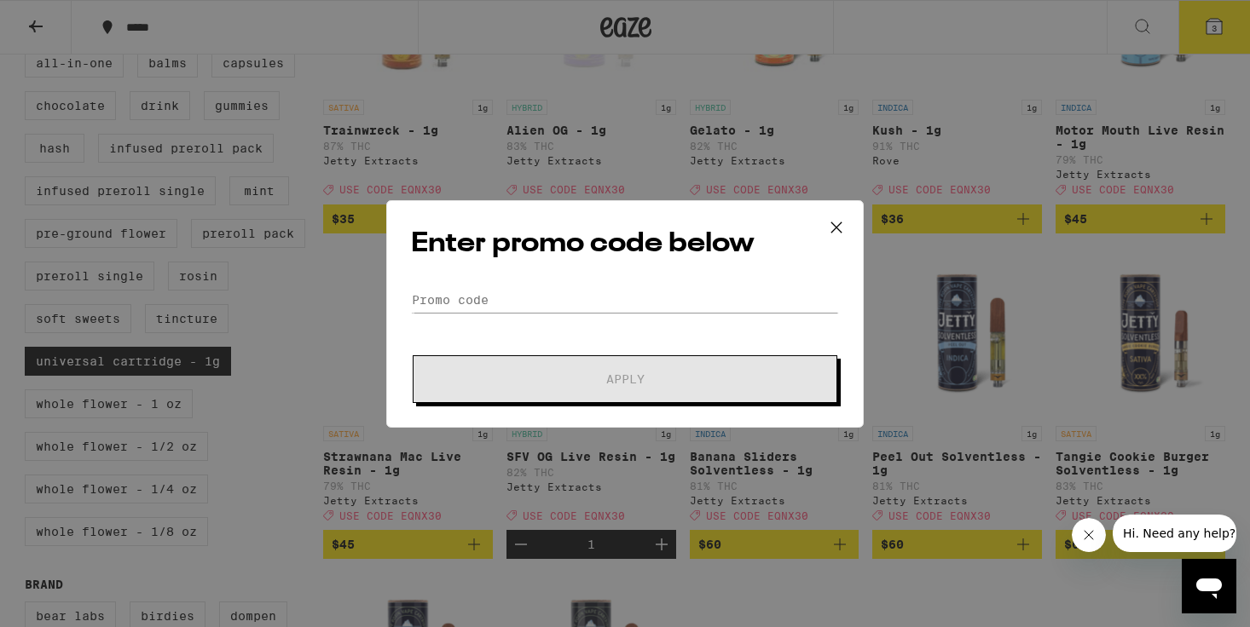
click at [582, 314] on form "Promo Code Apply" at bounding box center [625, 345] width 428 height 116
click at [578, 299] on input "Promo Code" at bounding box center [625, 300] width 428 height 26
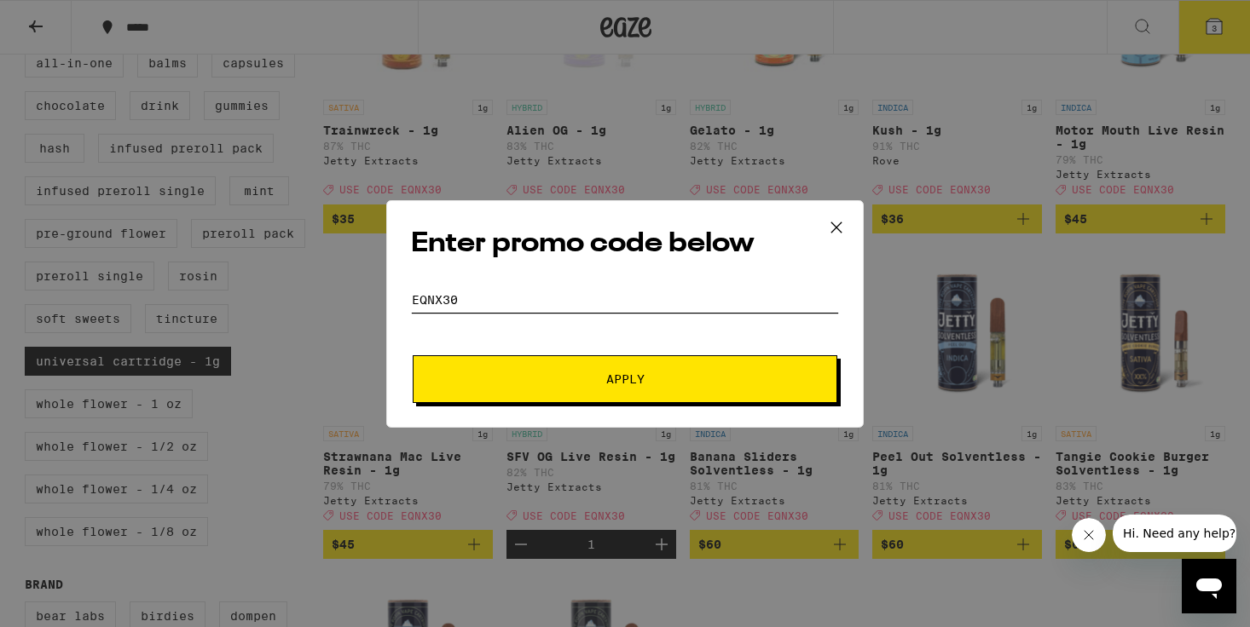
type input "EQNX30"
click at [540, 355] on button "Apply" at bounding box center [625, 379] width 425 height 48
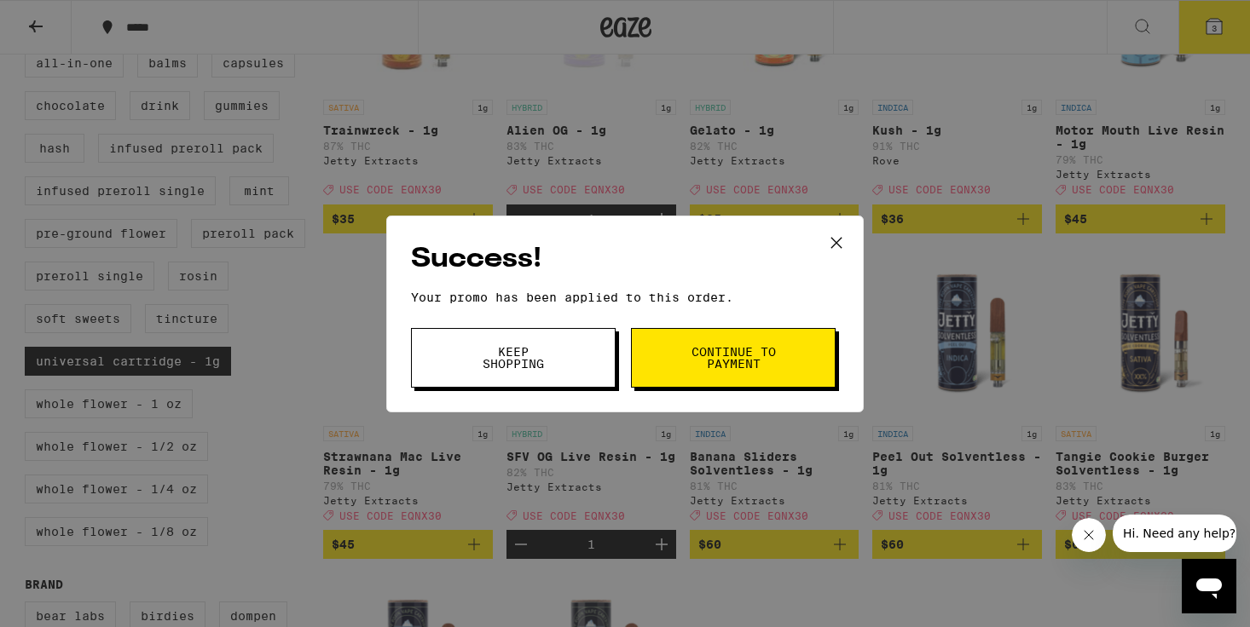
click at [741, 346] on span "Continue to payment" at bounding box center [733, 358] width 87 height 24
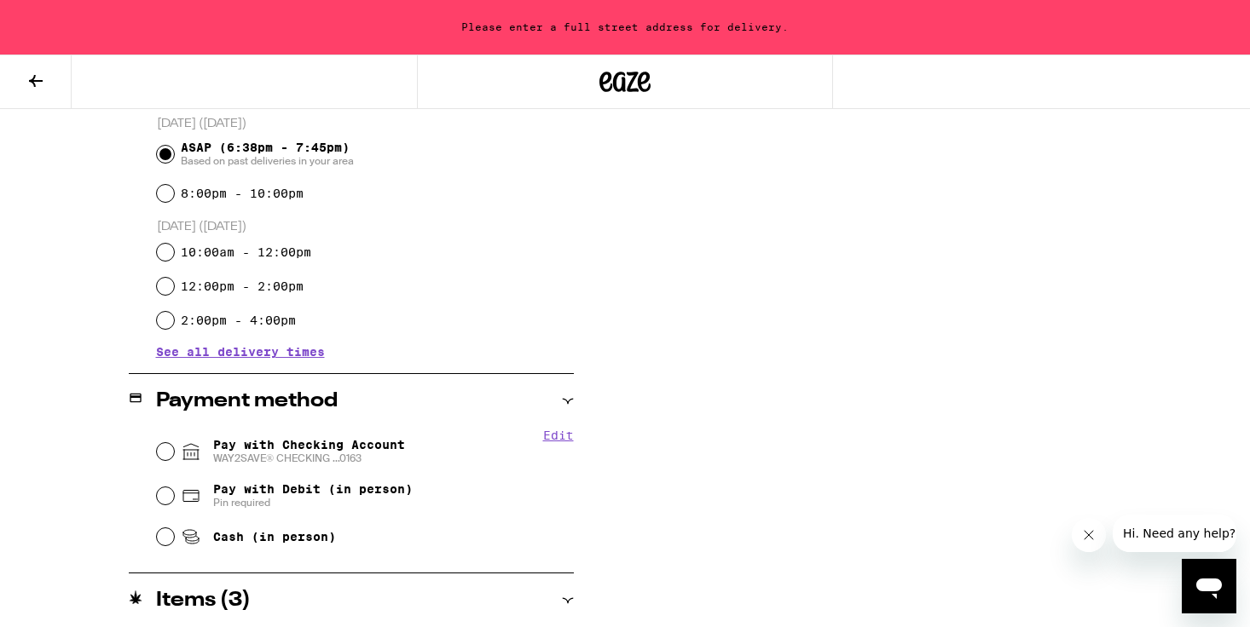
scroll to position [479, 0]
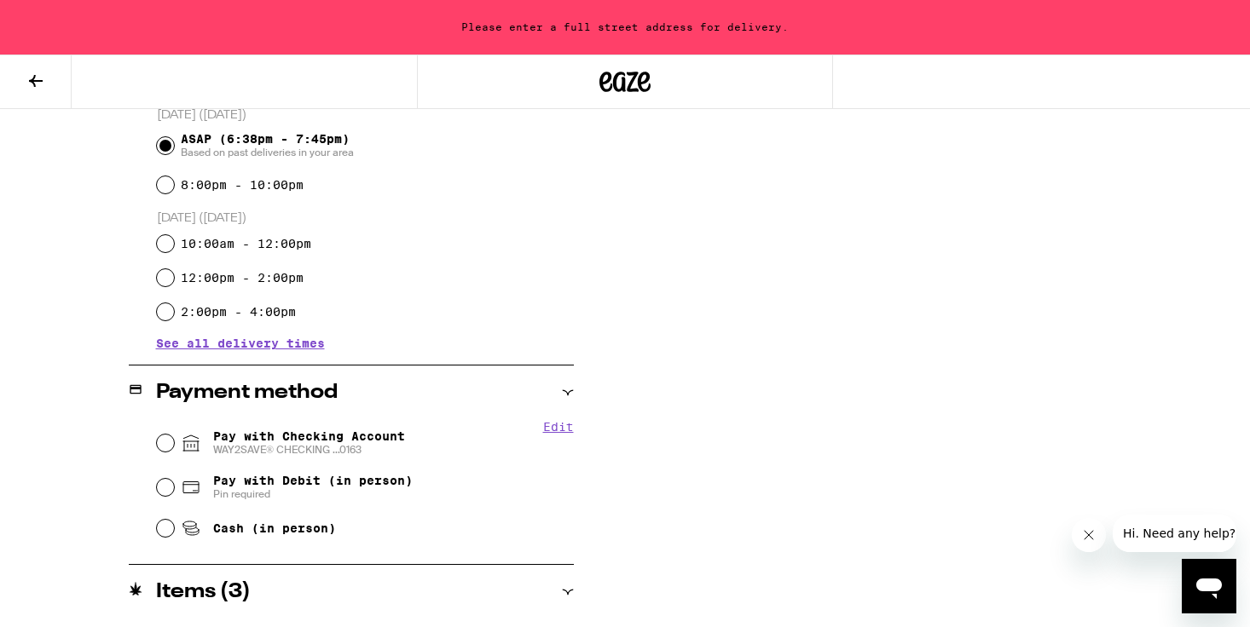
click at [331, 451] on span "WAY2SAVE® CHECKING ...0163" at bounding box center [309, 450] width 192 height 14
click at [174, 451] on input "Pay with Checking Account WAY2SAVE® CHECKING ...0163" at bounding box center [165, 443] width 17 height 17
radio input "true"
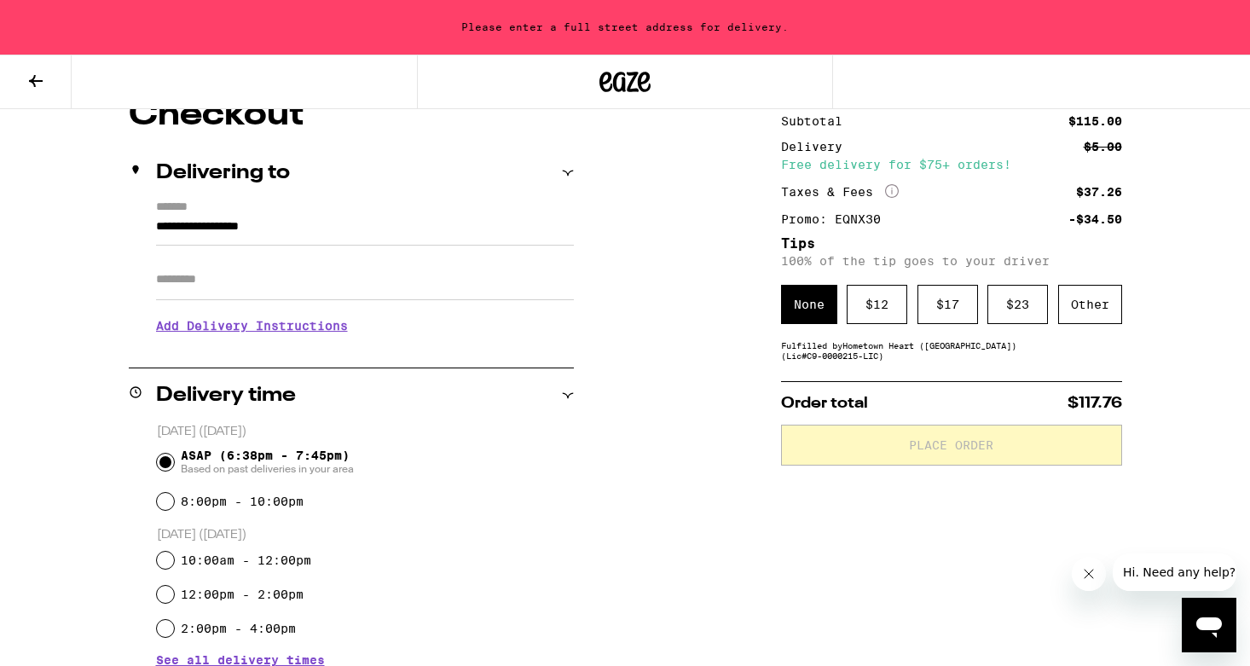
scroll to position [156, 0]
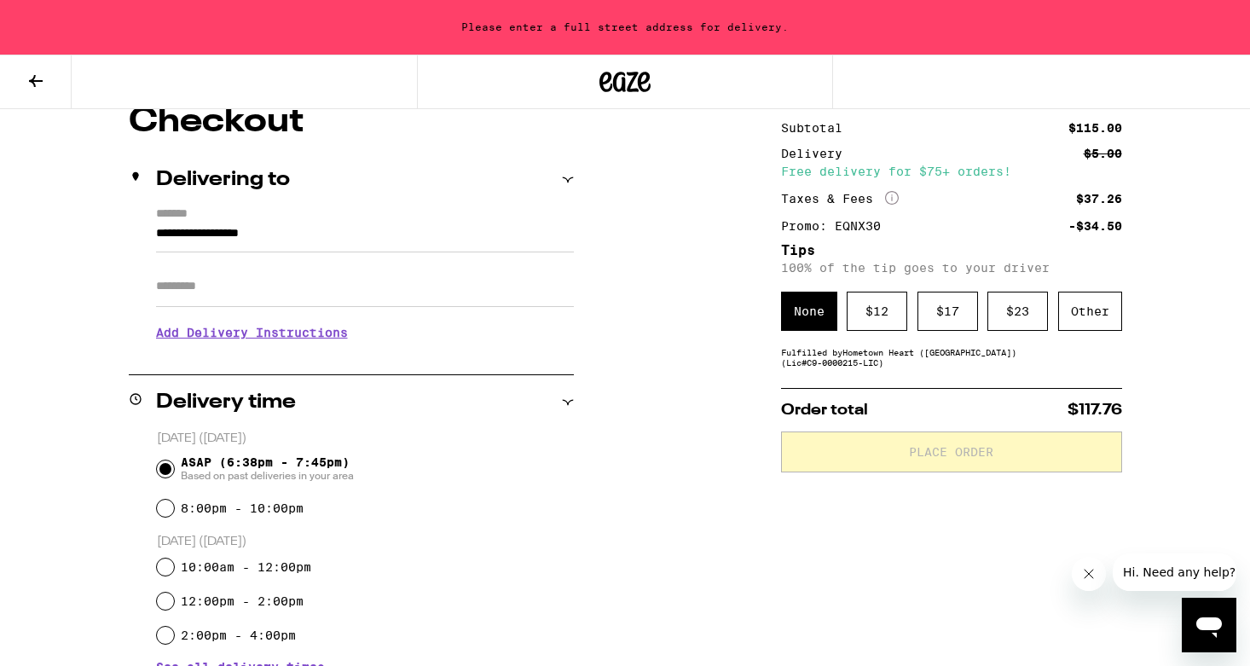
click at [845, 318] on div "None $ 12 $ 17 $ 23 Other" at bounding box center [951, 311] width 341 height 39
click at [1101, 307] on div "Other" at bounding box center [1090, 311] width 64 height 39
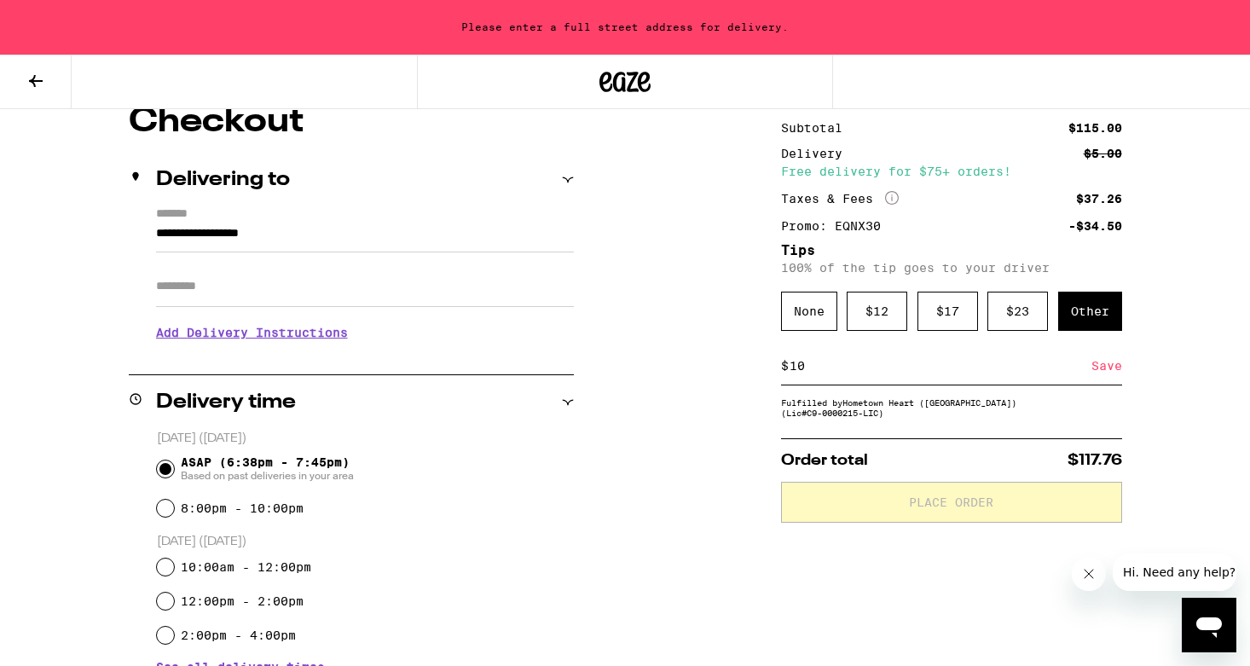
type input "10"
click at [860, 418] on div "Fulfilled by Hometown Heart (East Bay) (Lic# C9-0000215-LIC )" at bounding box center [951, 407] width 341 height 20
click at [1112, 373] on div "Save" at bounding box center [1106, 366] width 31 height 38
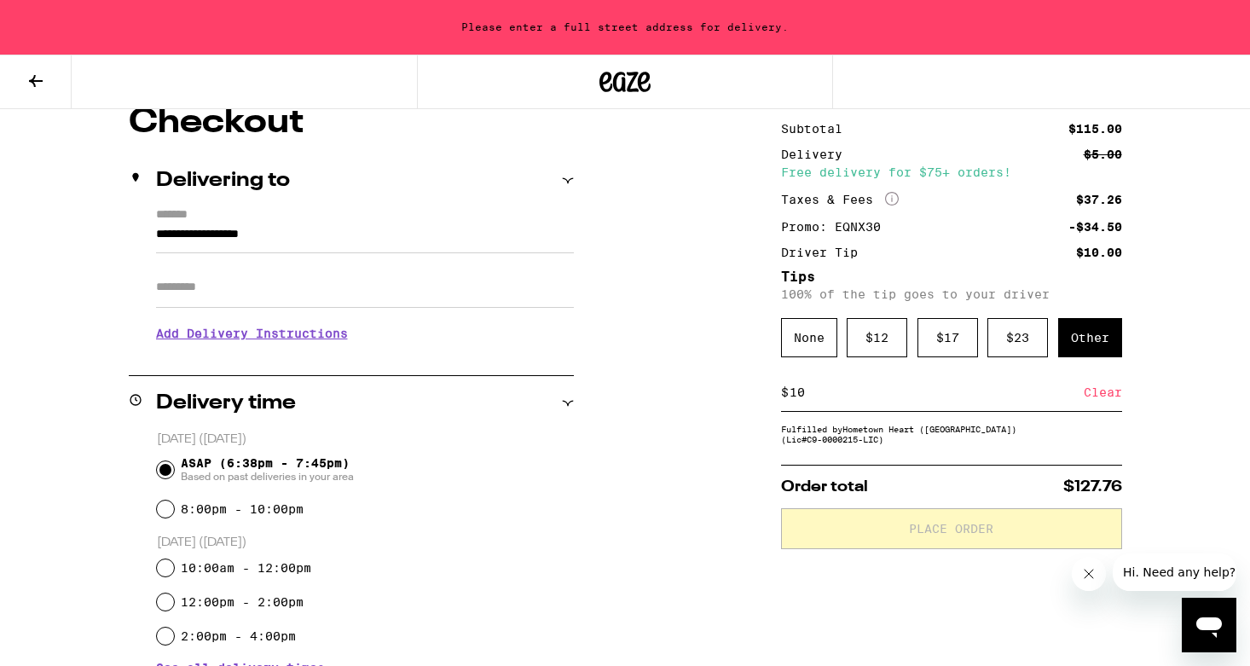
scroll to position [179, 0]
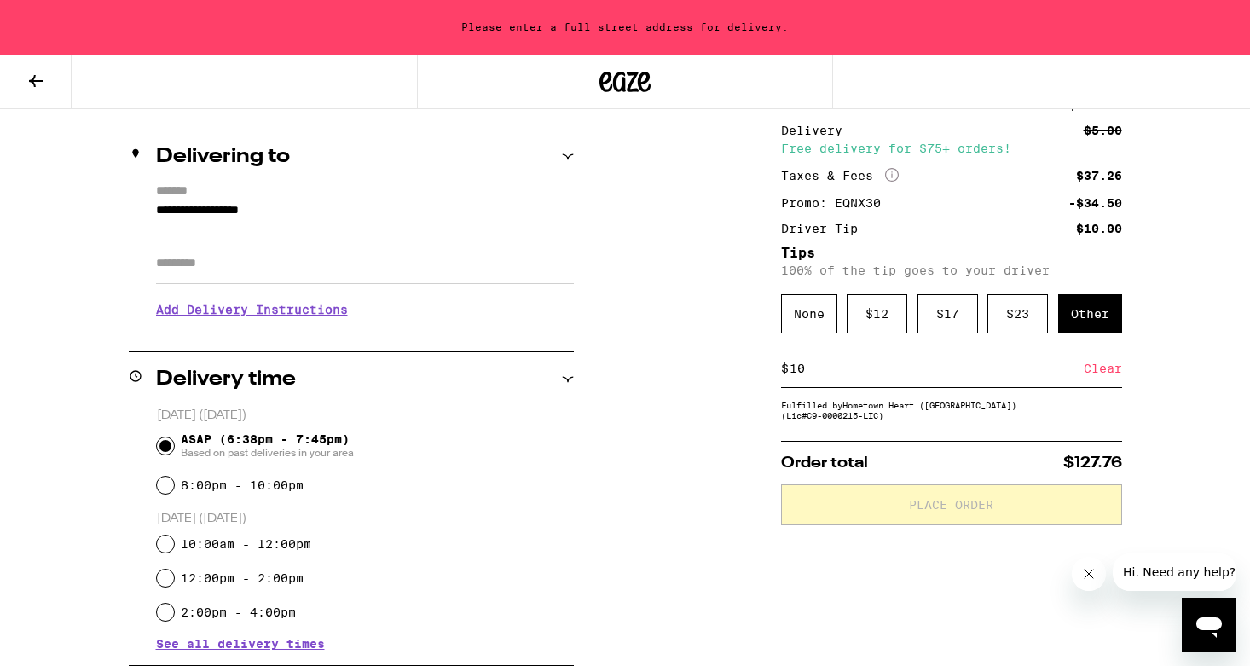
click at [568, 157] on icon at bounding box center [567, 156] width 11 height 5
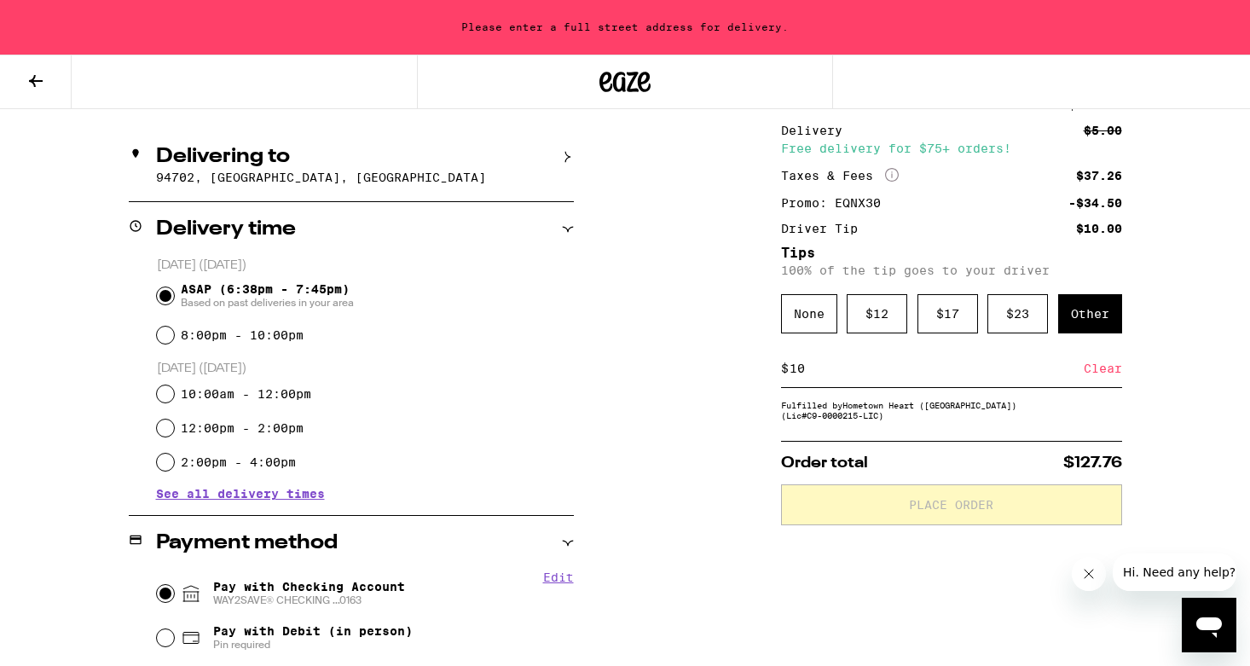
click at [33, 72] on icon at bounding box center [36, 81] width 20 height 20
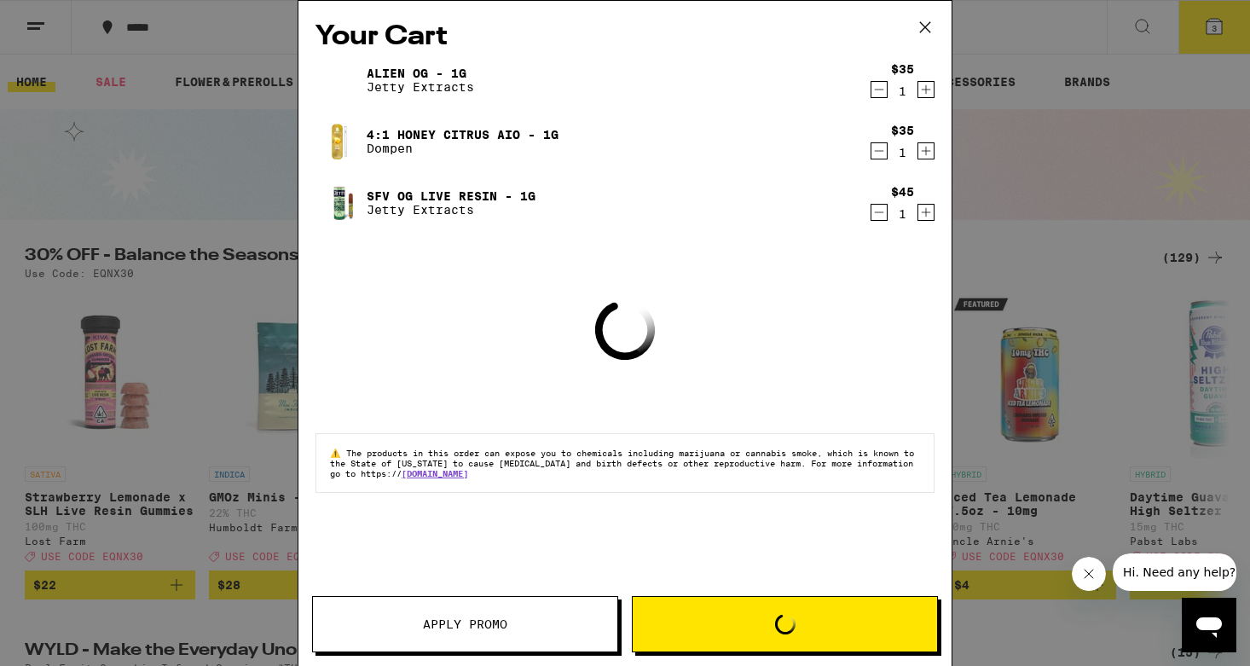
click at [924, 24] on icon at bounding box center [925, 27] width 26 height 26
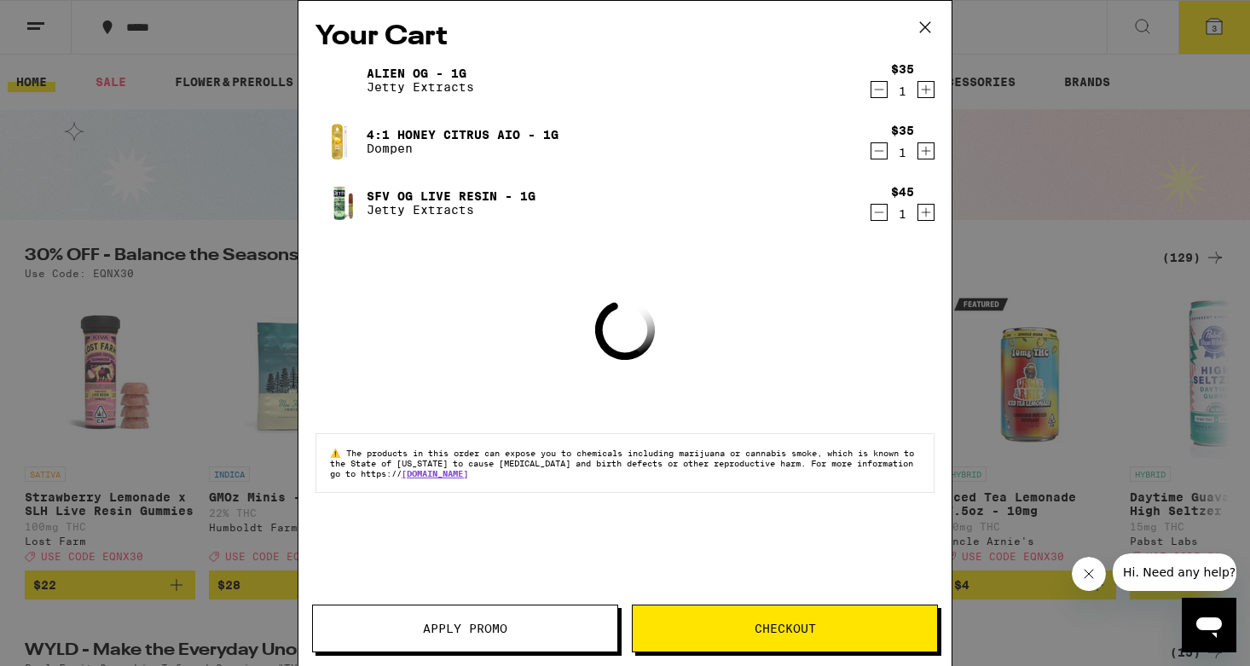
click at [927, 26] on div "Your Cart Alien OG - 1g Jetty Extracts $35 1 4:1 Honey Citrus AIO - 1g Dompen $…" at bounding box center [625, 333] width 1250 height 666
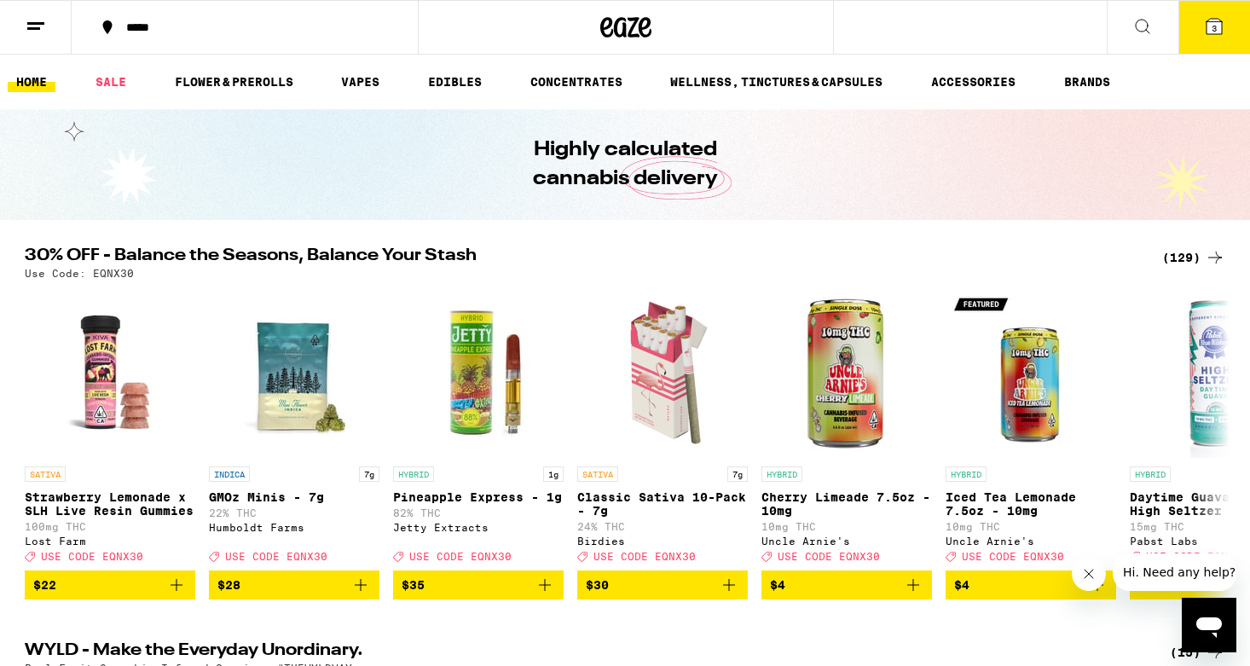
click at [163, 35] on button "*****" at bounding box center [245, 27] width 346 height 51
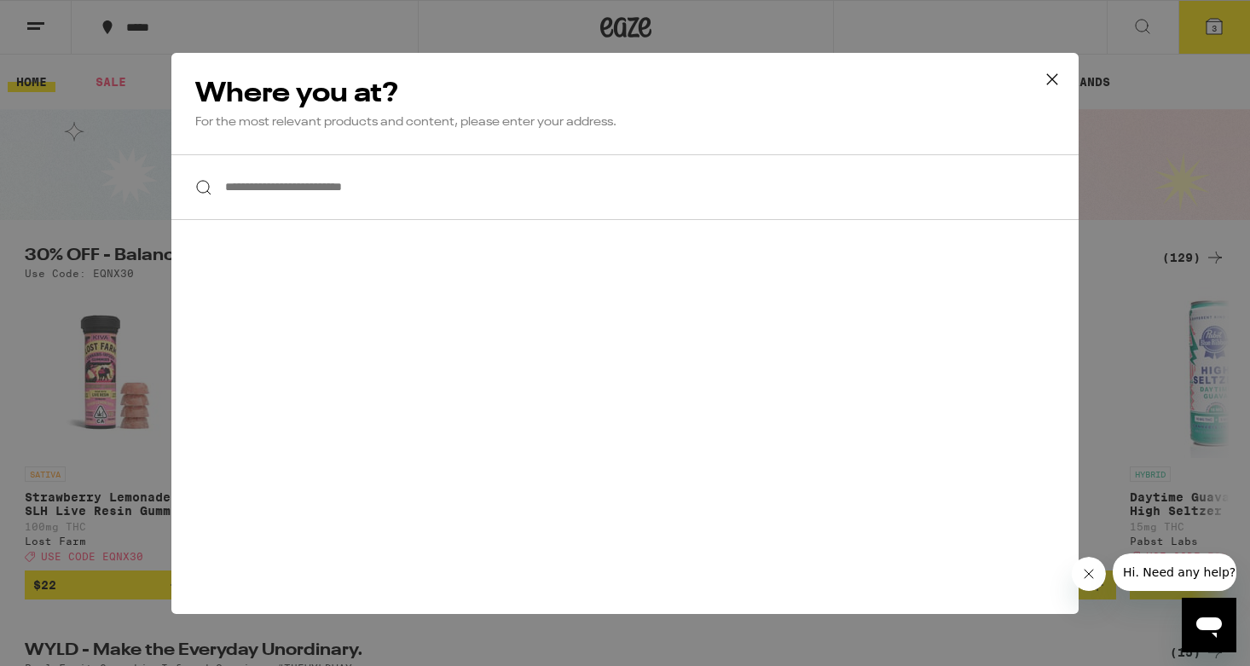
click at [327, 183] on input "**********" at bounding box center [624, 187] width 907 height 66
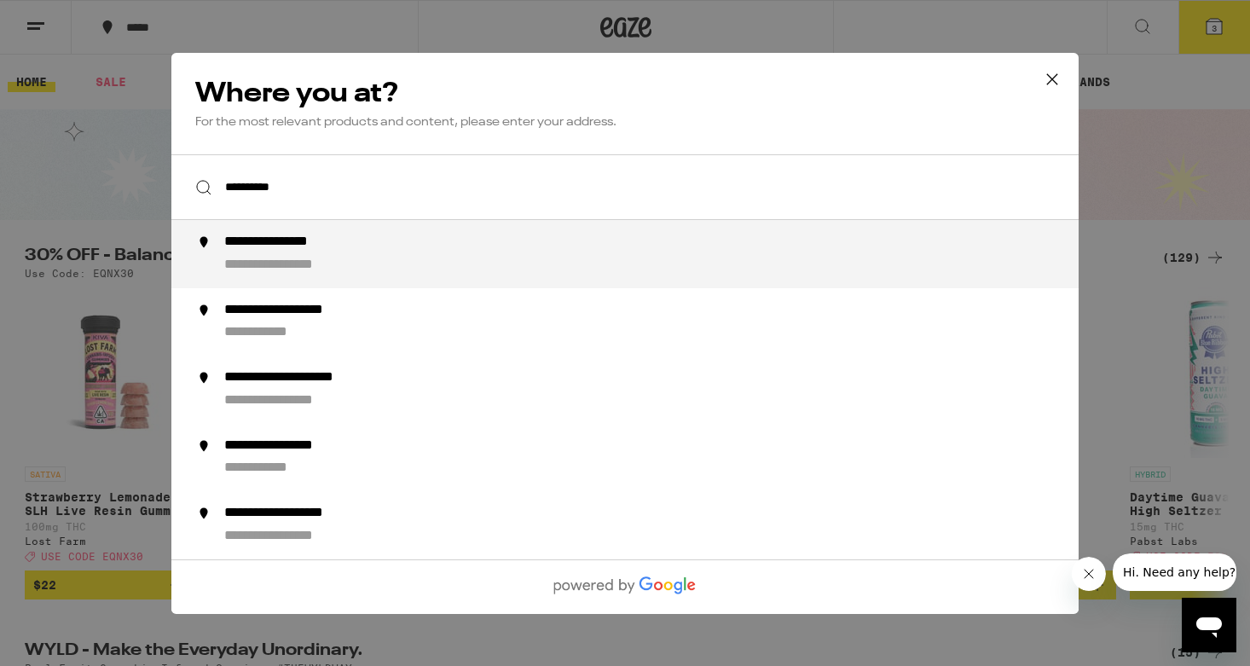
click at [334, 260] on div "**********" at bounding box center [299, 265] width 150 height 18
type input "**********"
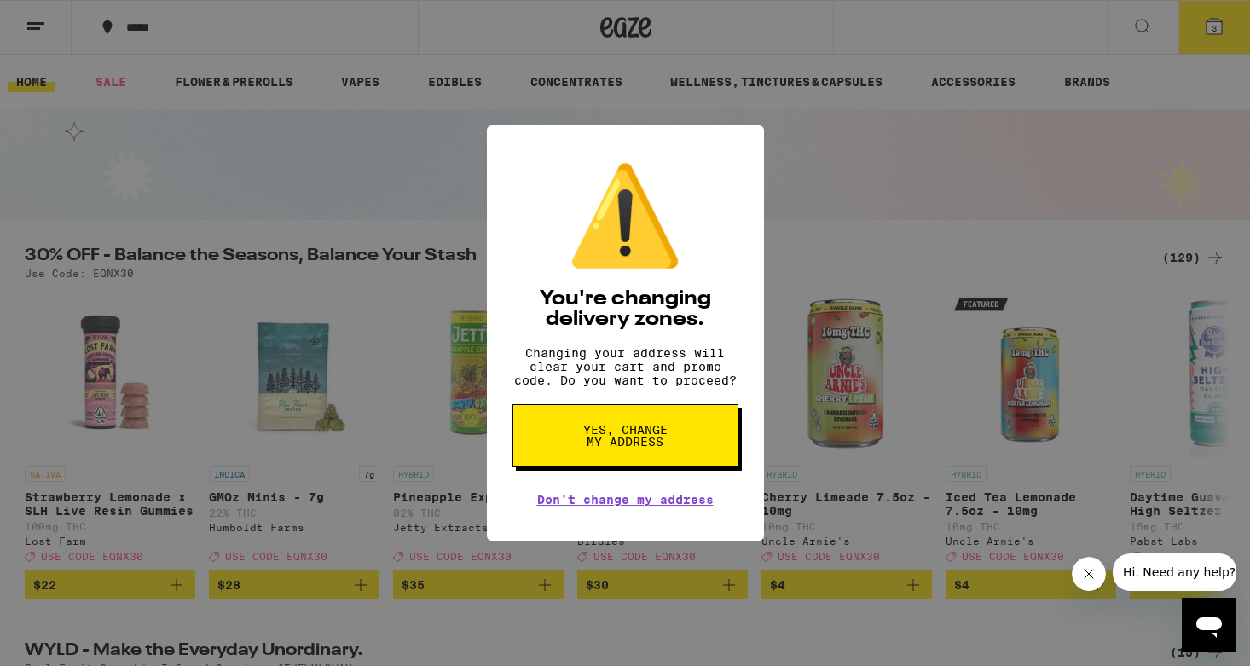
click at [576, 418] on button "Yes, change my address" at bounding box center [625, 435] width 226 height 63
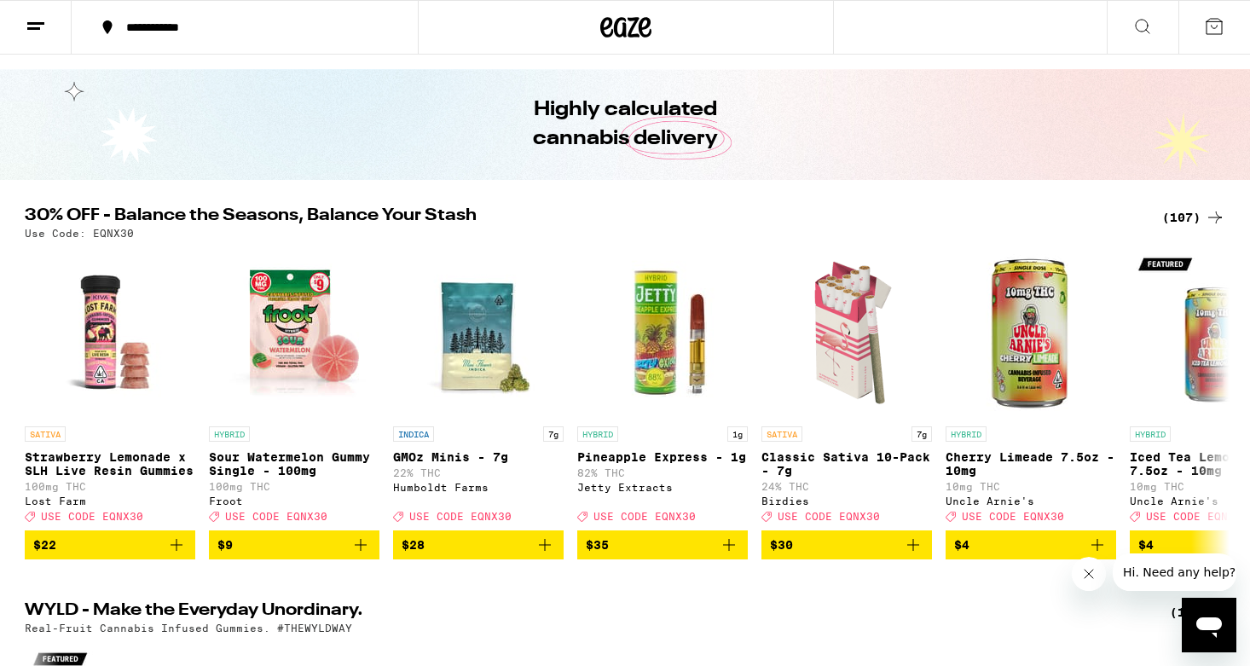
scroll to position [50, 0]
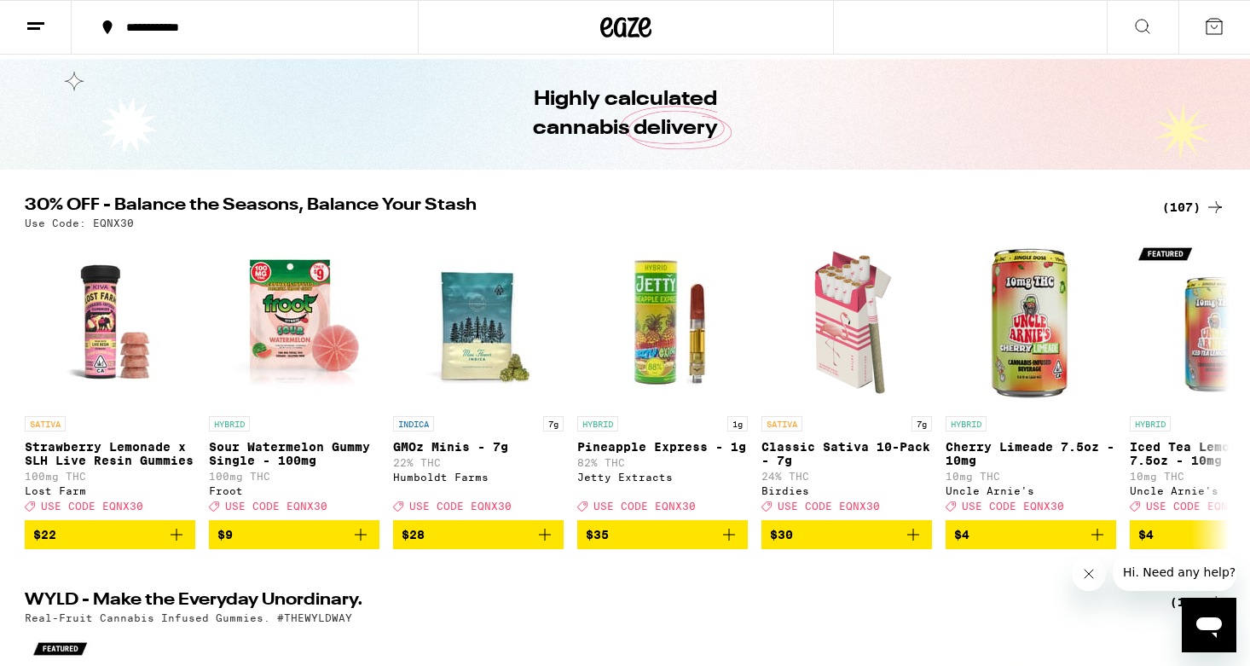
click at [1174, 201] on div "(107)" at bounding box center [1193, 207] width 63 height 20
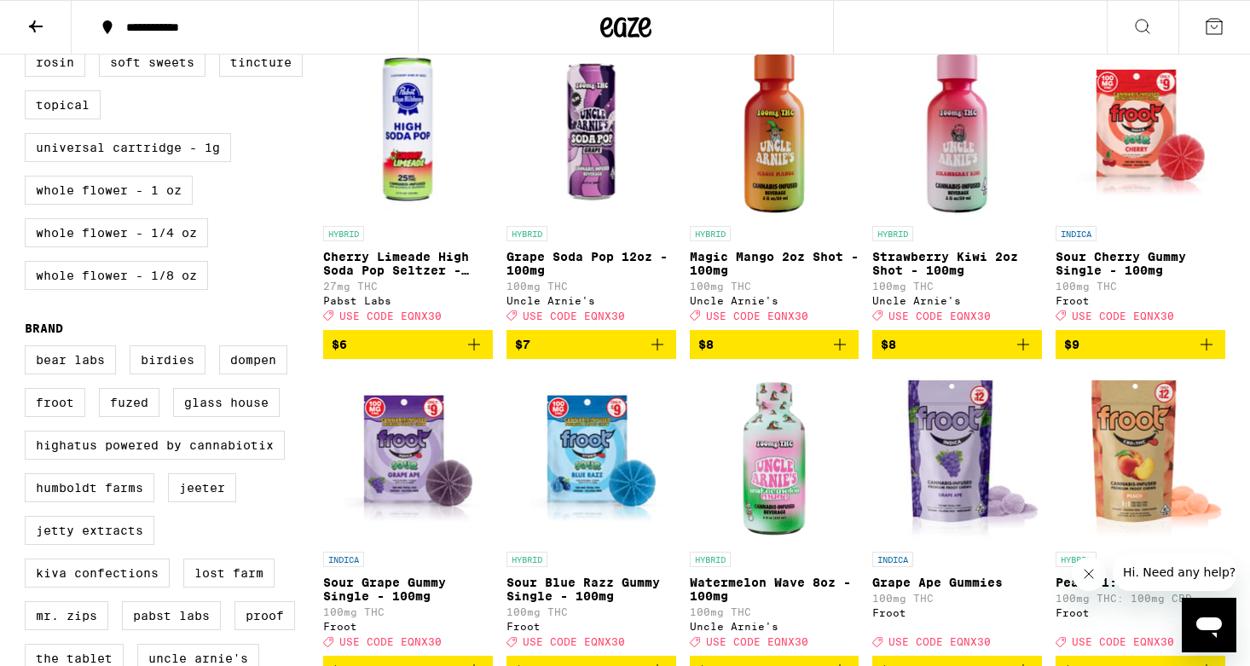
scroll to position [850, 0]
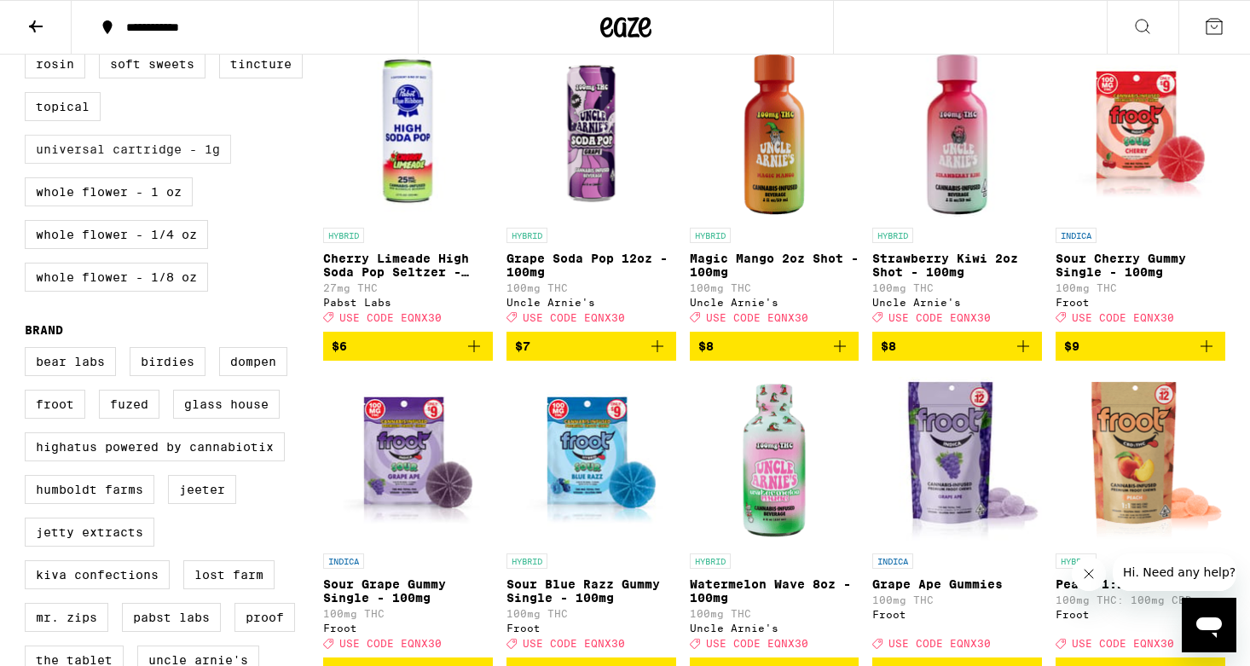
click at [195, 164] on label "Universal Cartridge - 1g" at bounding box center [128, 149] width 206 height 29
checkbox input "true"
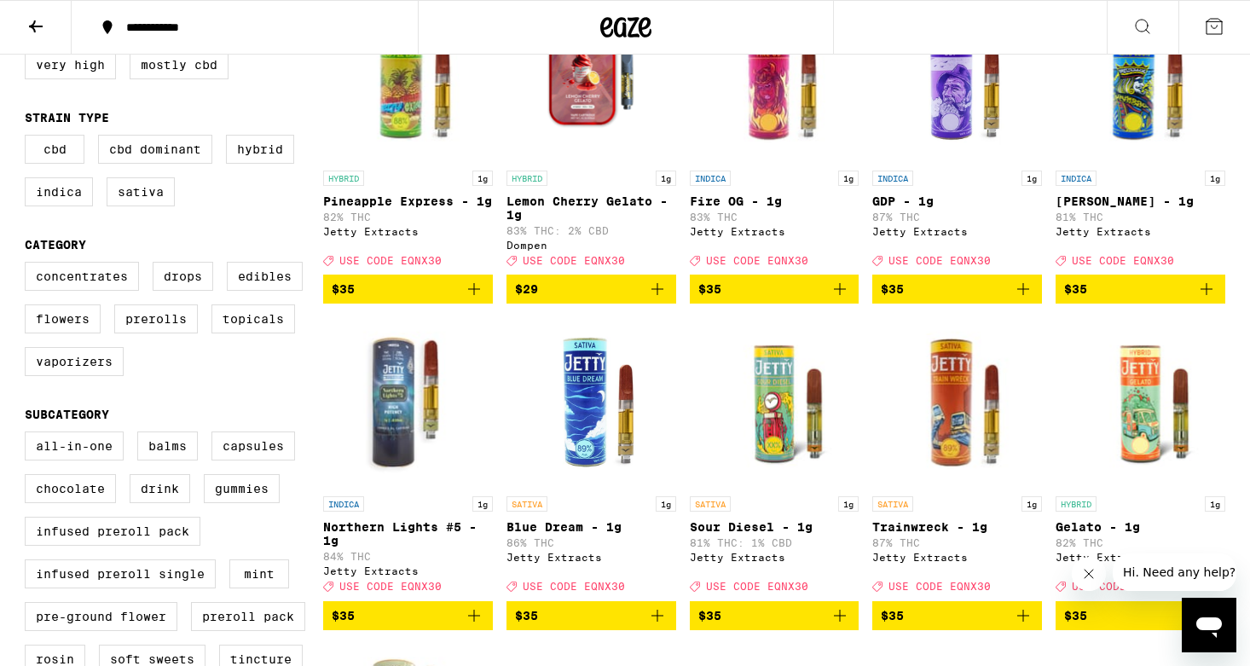
scroll to position [303, 0]
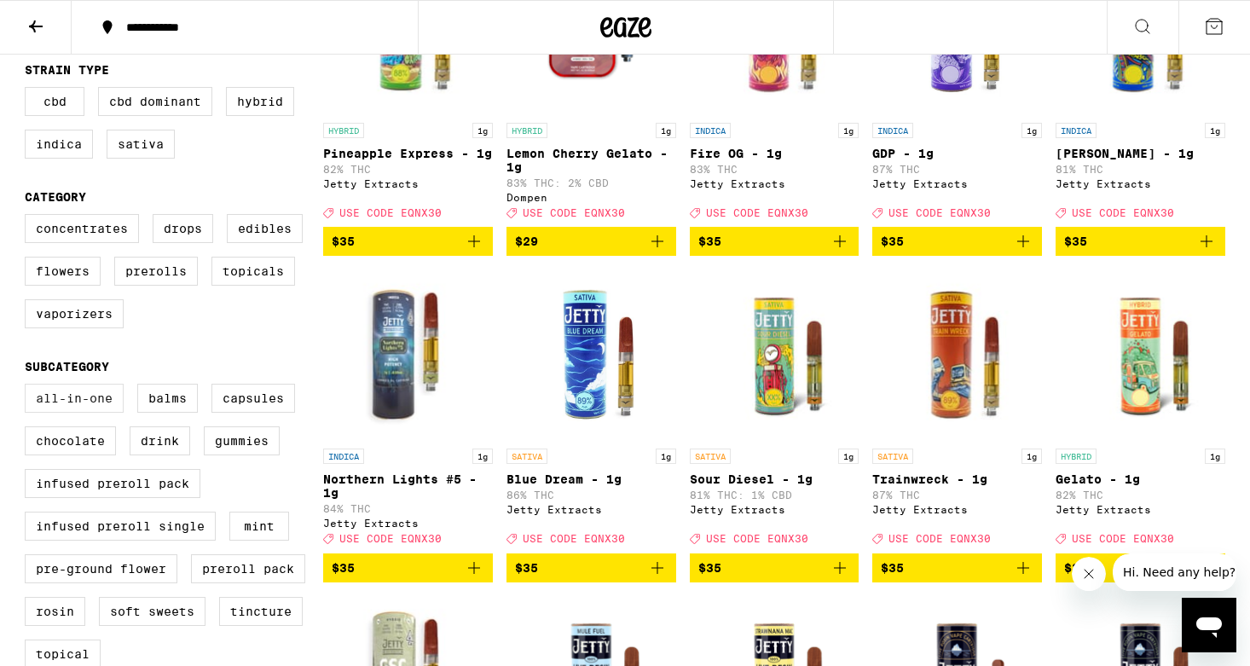
click at [106, 413] on label "All-In-One" at bounding box center [74, 398] width 99 height 29
click at [29, 387] on input "All-In-One" at bounding box center [28, 386] width 1 height 1
checkbox input "true"
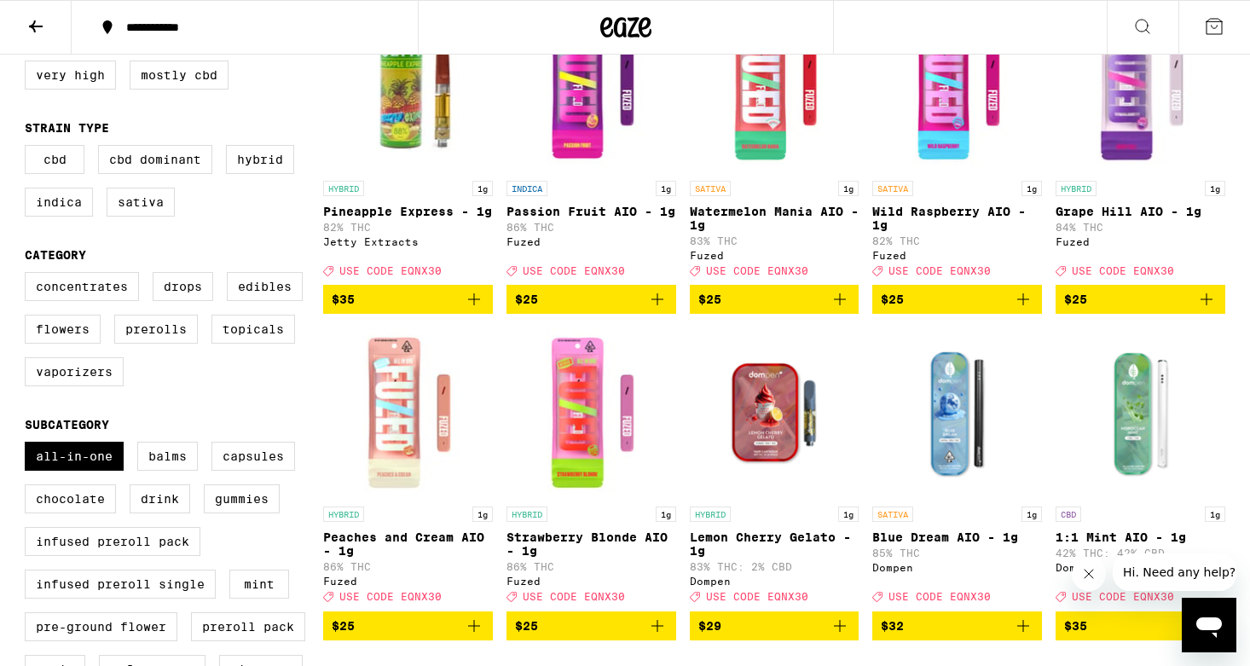
scroll to position [190, 0]
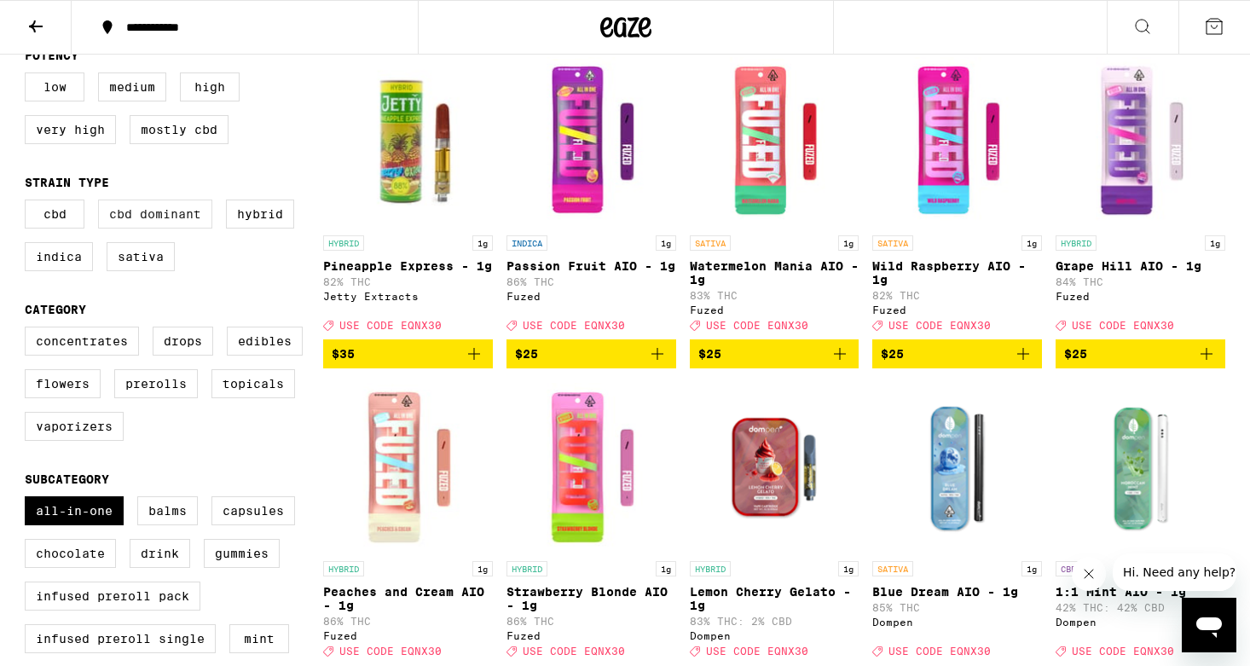
click at [158, 228] on label "CBD Dominant" at bounding box center [155, 213] width 114 height 29
click at [29, 203] on input "CBD Dominant" at bounding box center [28, 202] width 1 height 1
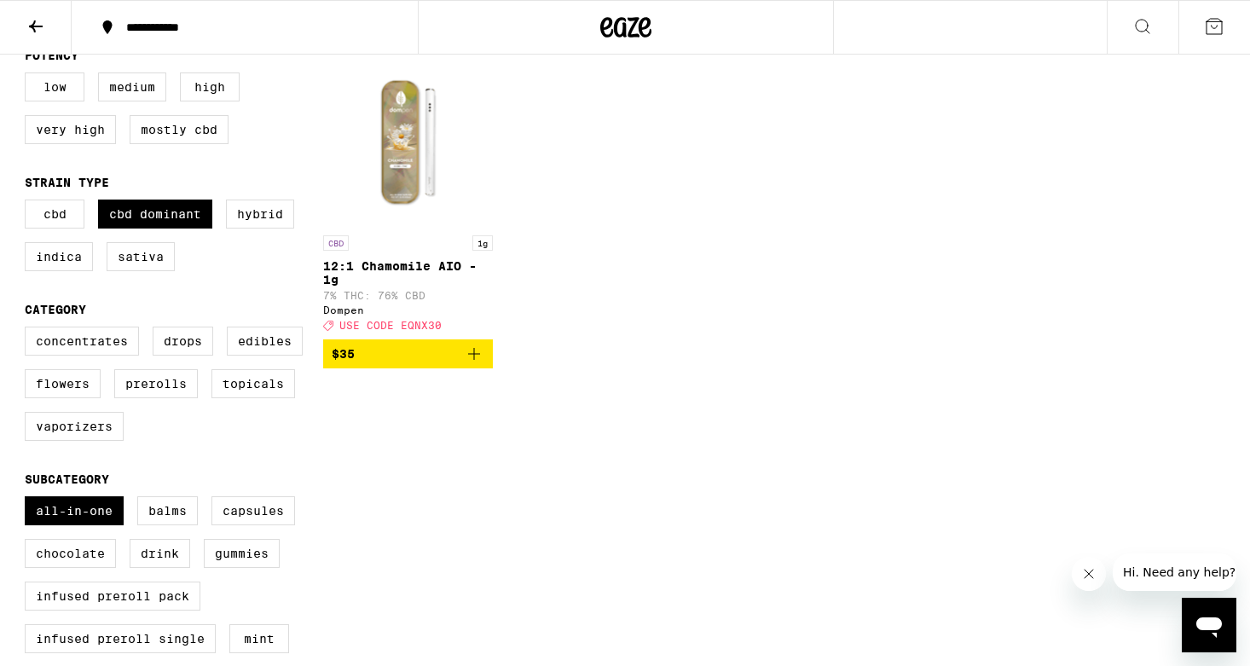
click at [418, 361] on span "$35" at bounding box center [408, 354] width 153 height 20
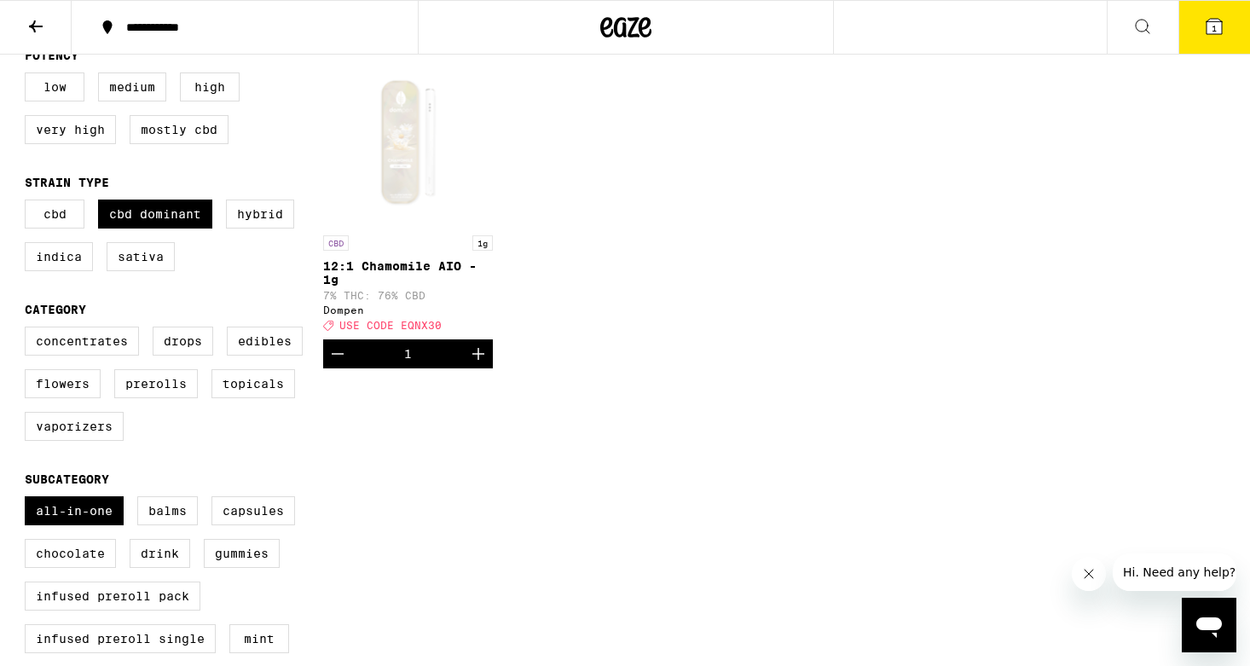
scroll to position [245, 0]
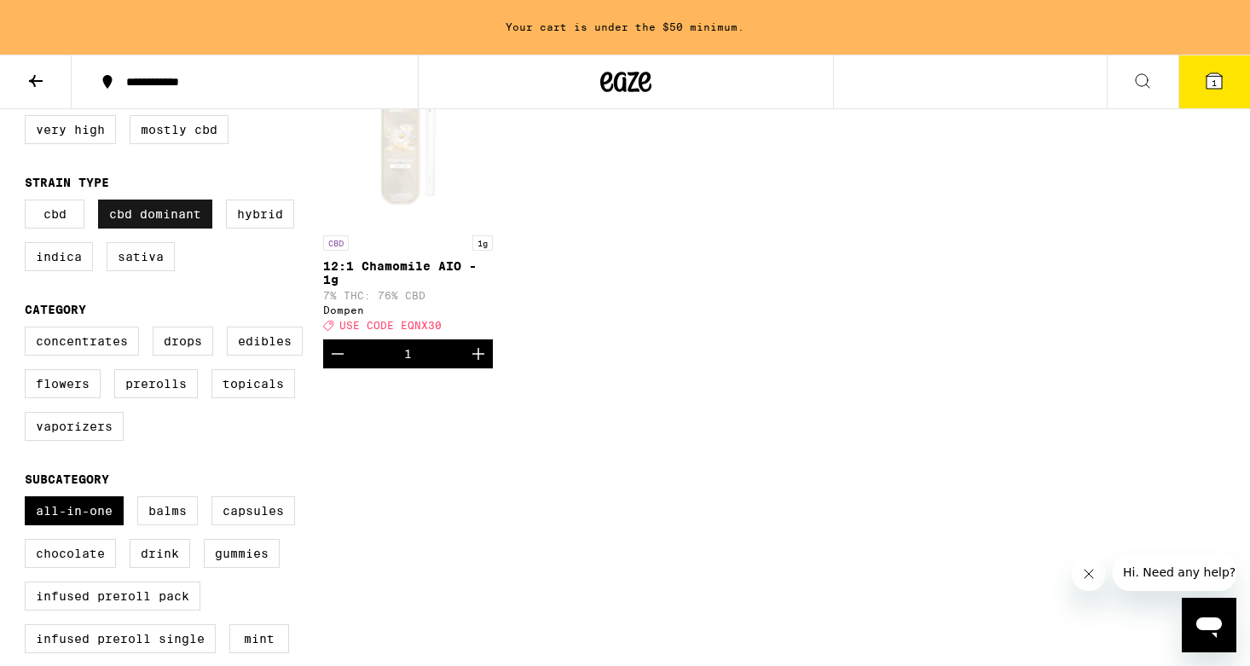
click at [158, 228] on label "CBD Dominant" at bounding box center [155, 213] width 114 height 29
click at [29, 203] on input "CBD Dominant" at bounding box center [28, 202] width 1 height 1
checkbox input "false"
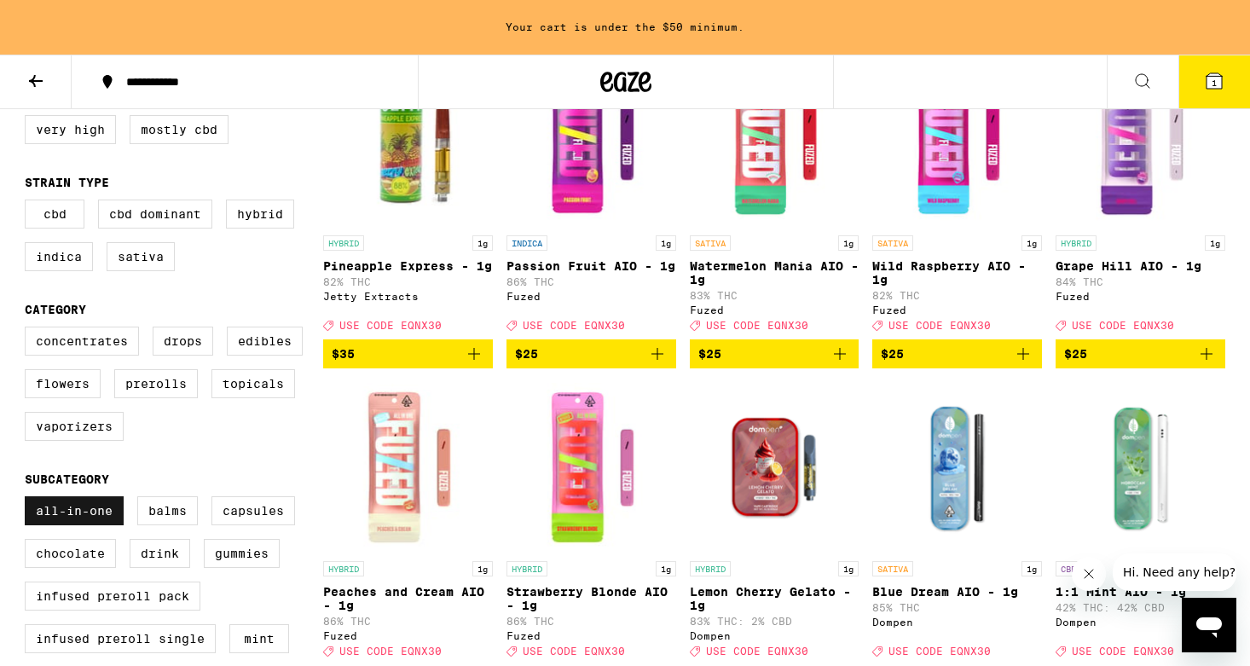
click at [95, 525] on label "All-In-One" at bounding box center [74, 510] width 99 height 29
click at [29, 500] on input "All-In-One" at bounding box center [28, 499] width 1 height 1
checkbox input "false"
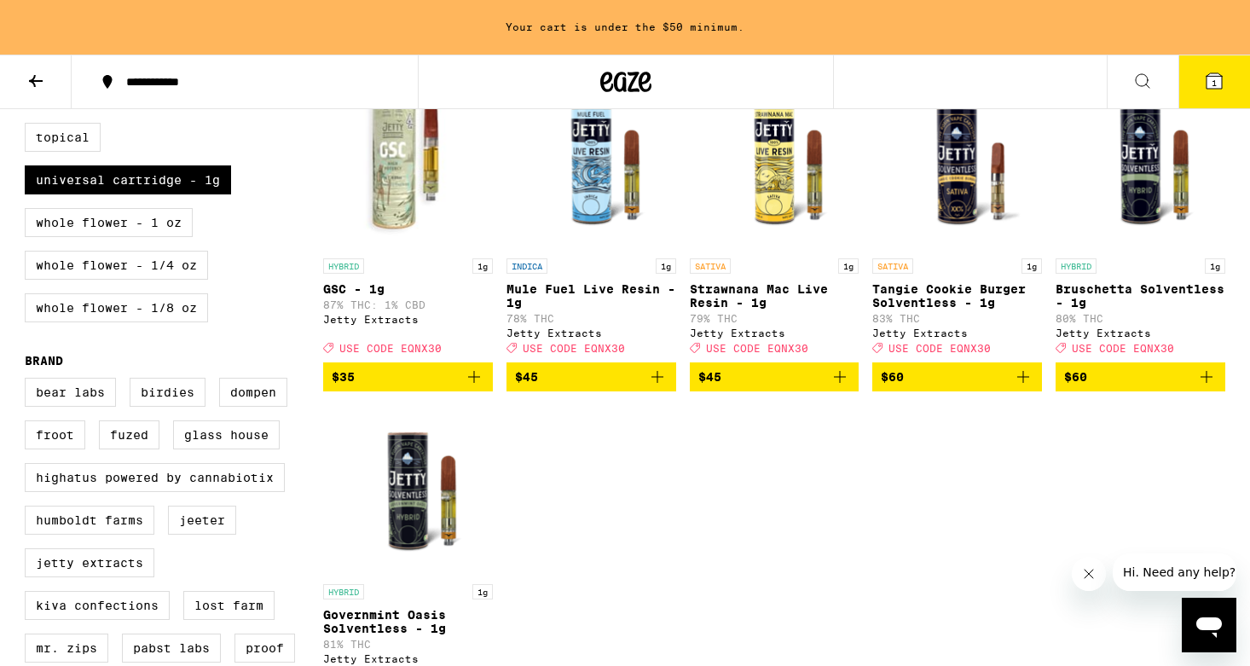
scroll to position [873, 0]
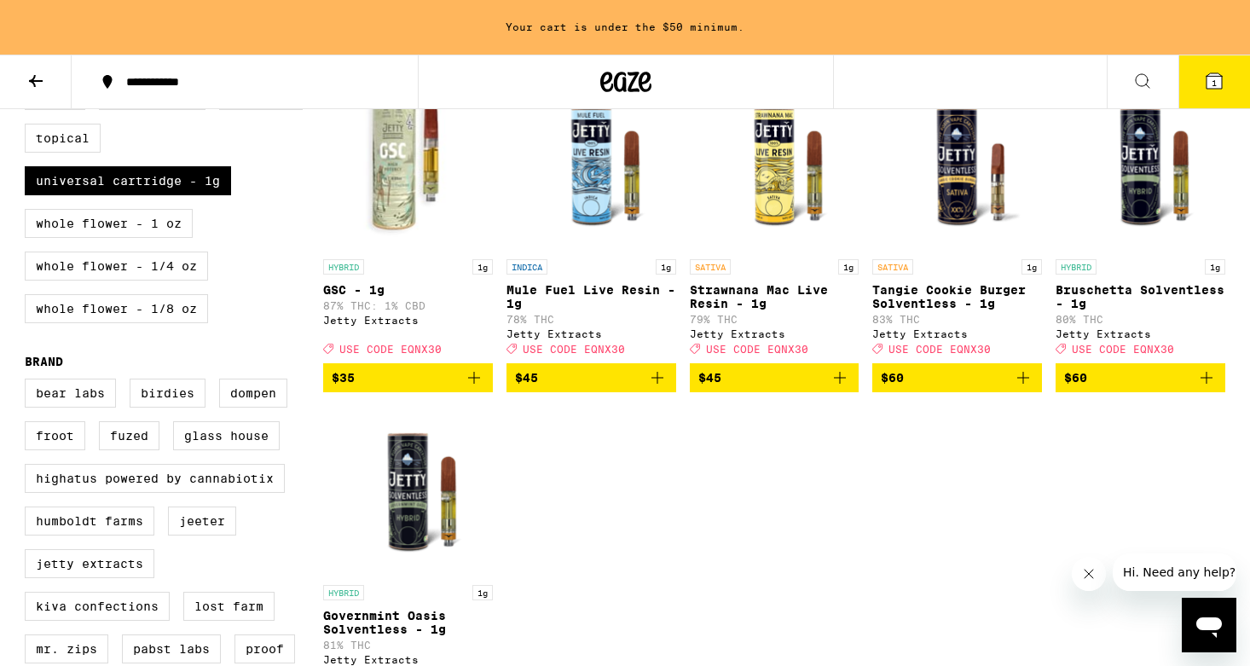
click at [409, 203] on img "Open page for GSC - 1g from Jetty Extracts" at bounding box center [408, 165] width 170 height 170
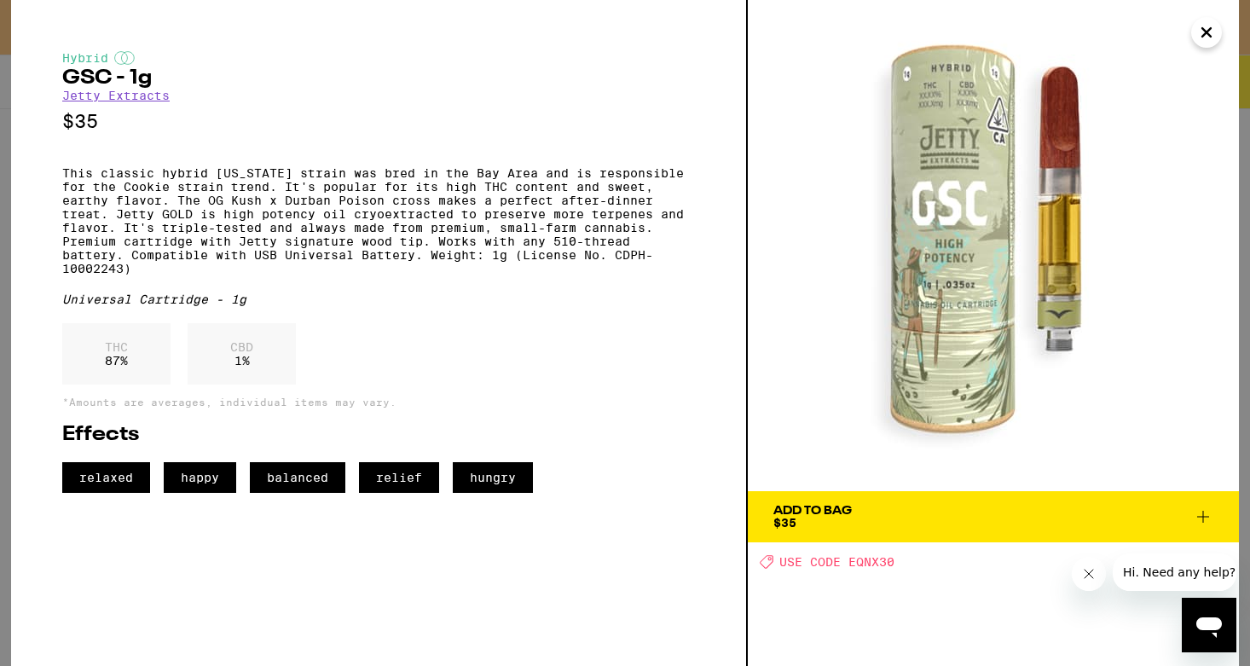
click at [992, 510] on span "Add To Bag $35" at bounding box center [993, 517] width 440 height 24
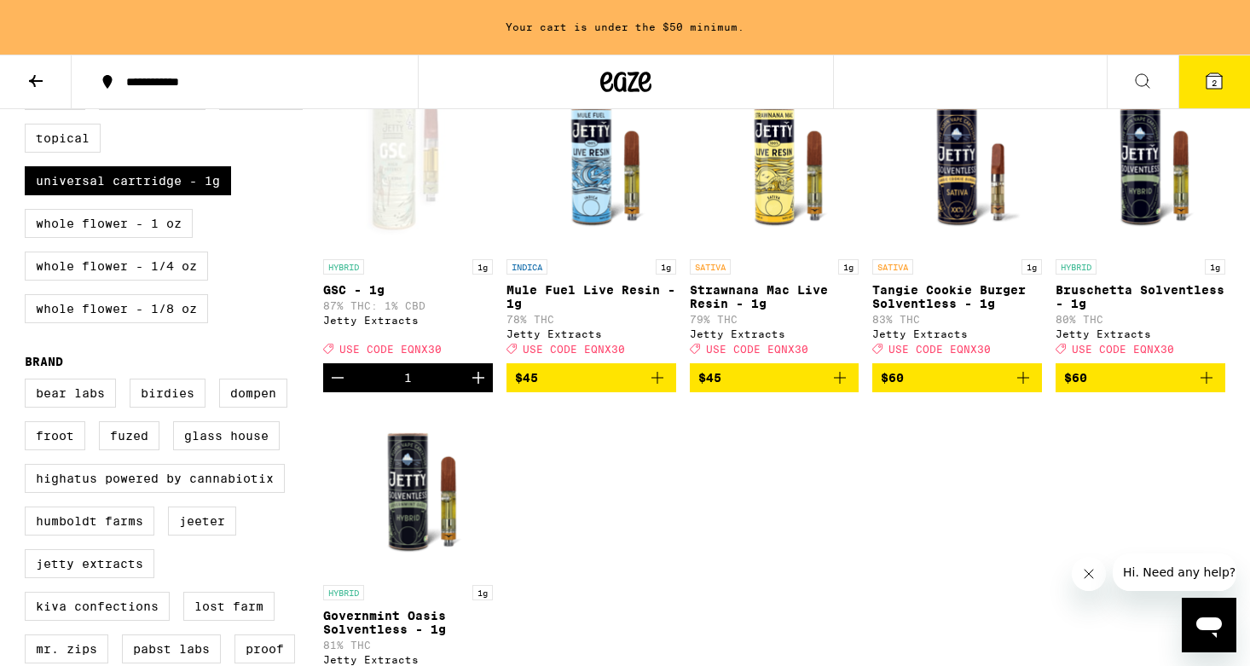
scroll to position [818, 0]
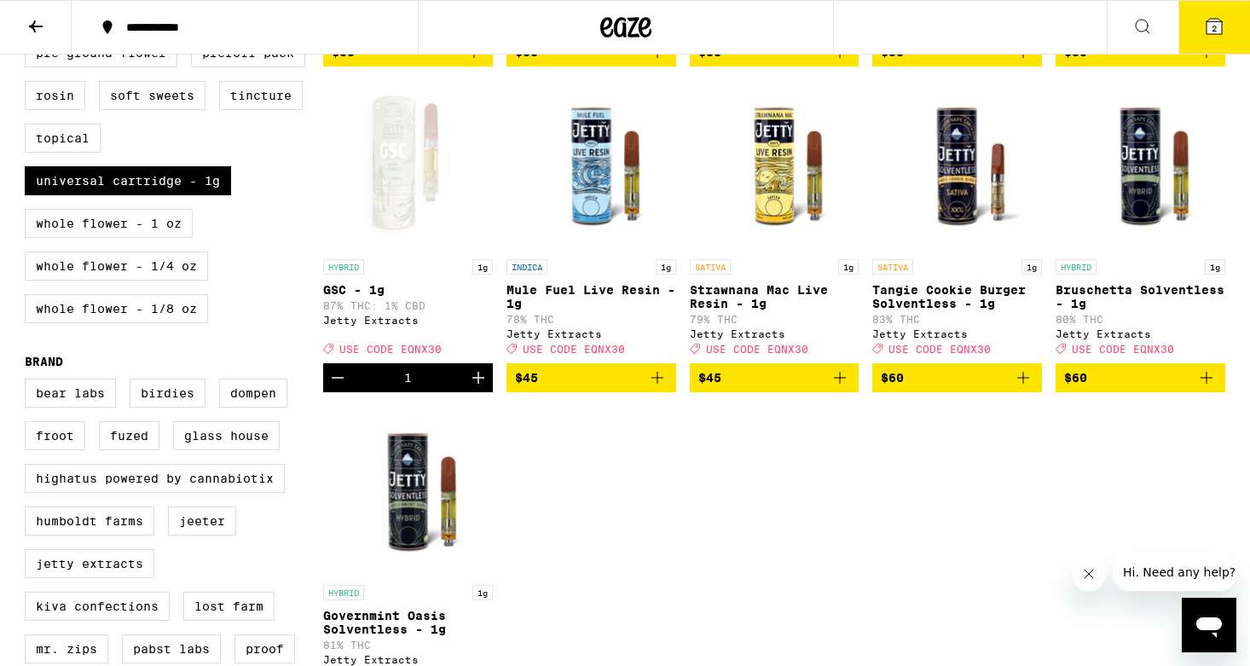
click at [936, 581] on div "HYBRID 1g Pineapple Express - 1g 82% THC Jetty Extracts Deal Created with Sketc…" at bounding box center [774, 73] width 902 height 1290
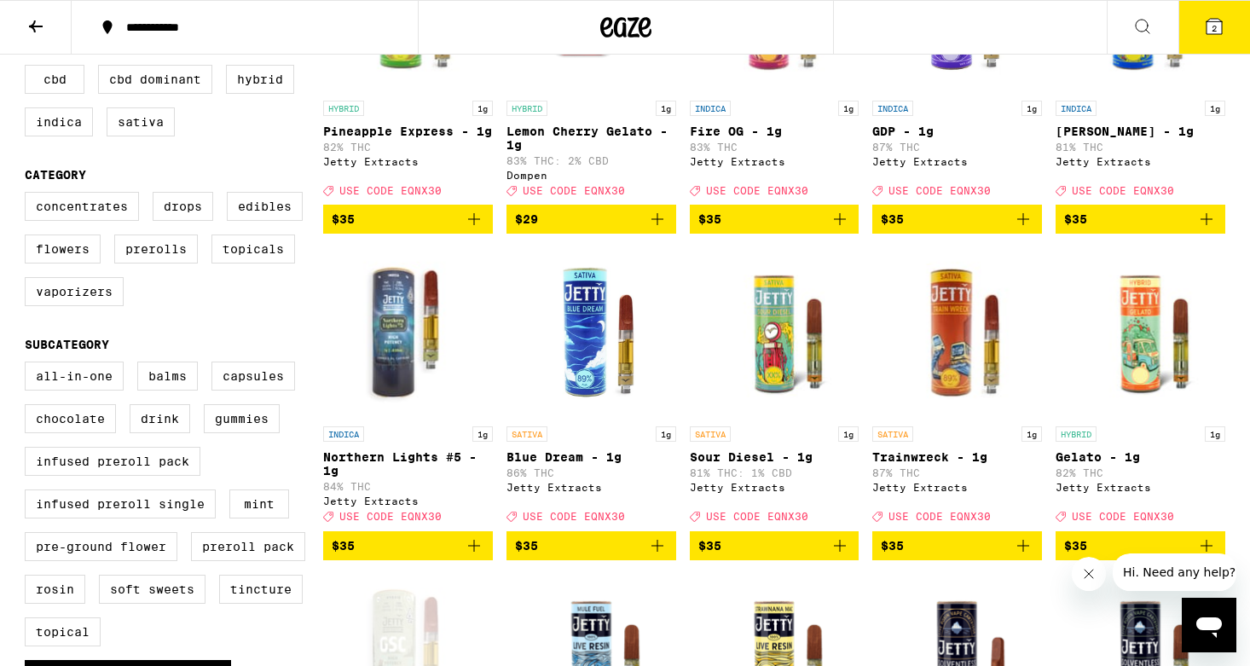
scroll to position [332, 0]
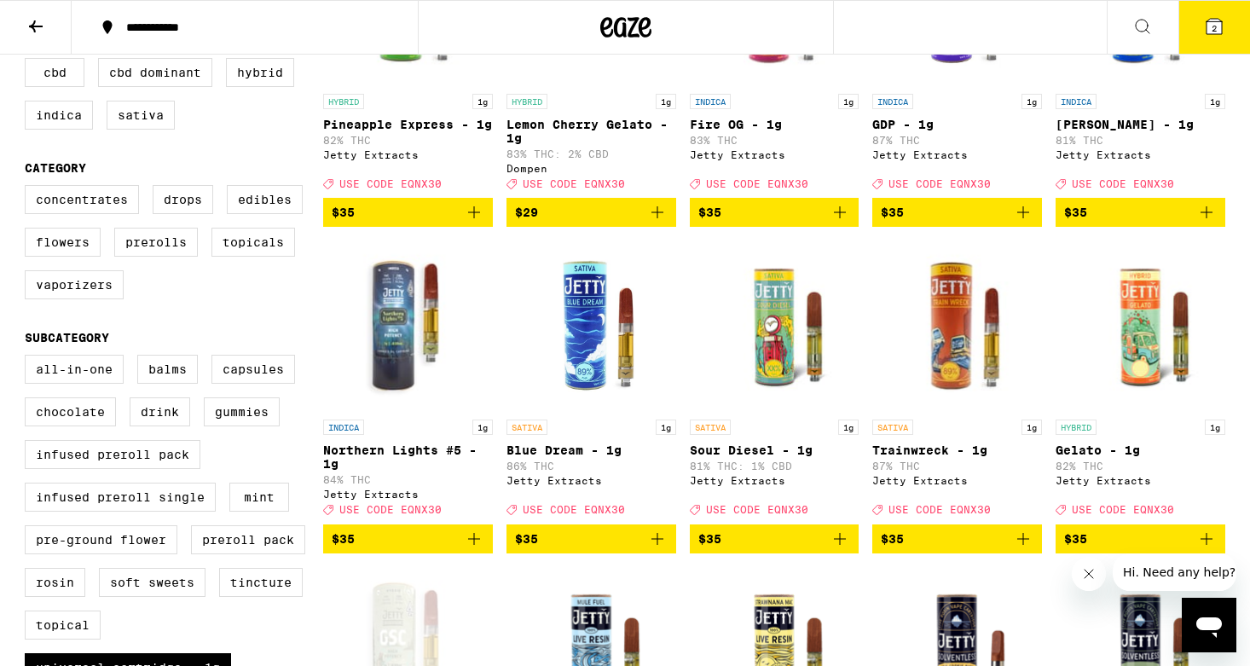
click at [827, 549] on span "$35" at bounding box center [774, 538] width 153 height 20
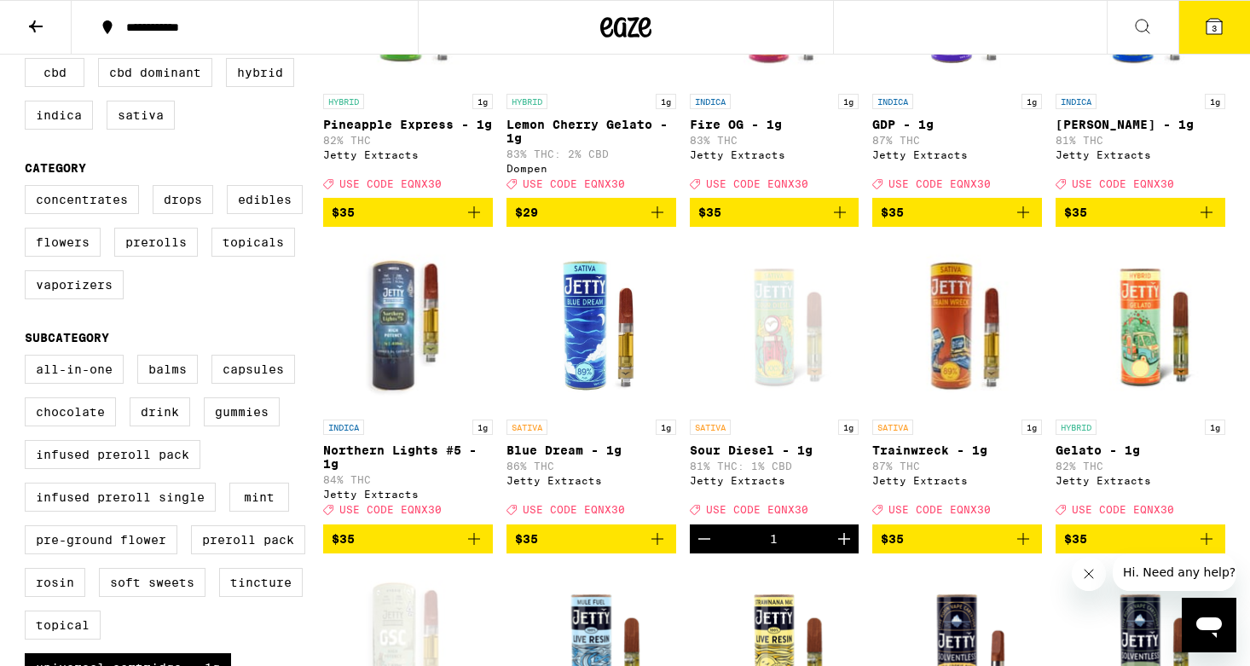
click at [1208, 32] on icon at bounding box center [1213, 26] width 15 height 15
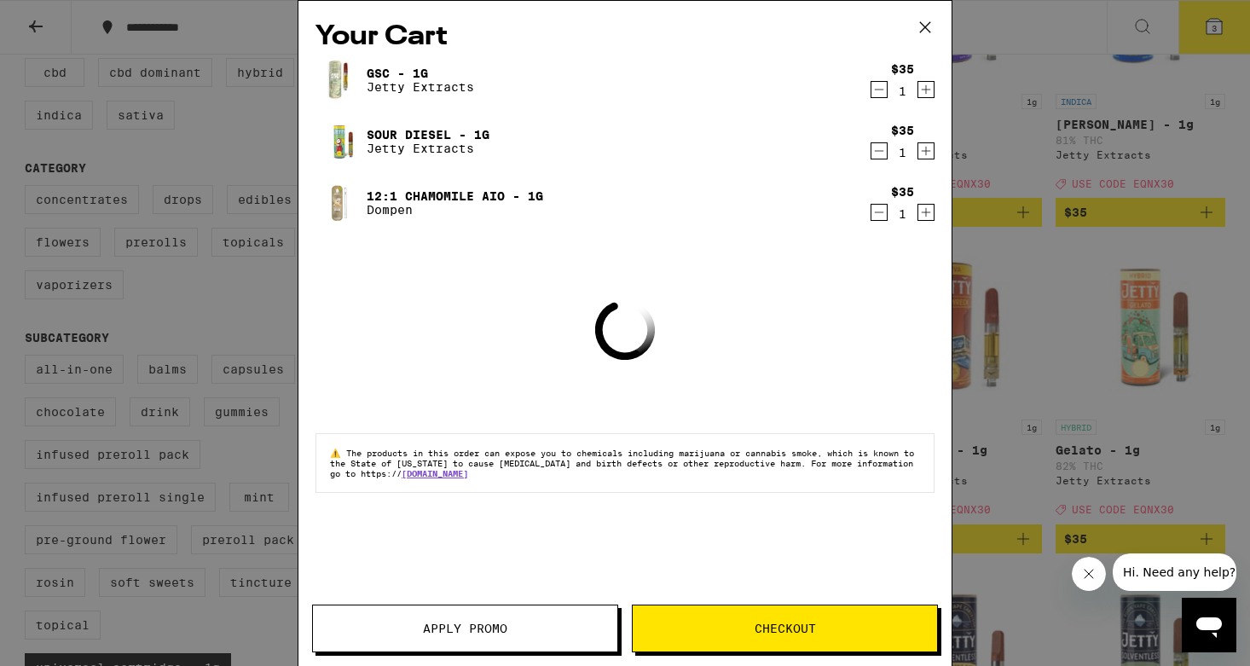
click at [486, 627] on button "Apply Promo" at bounding box center [465, 628] width 306 height 48
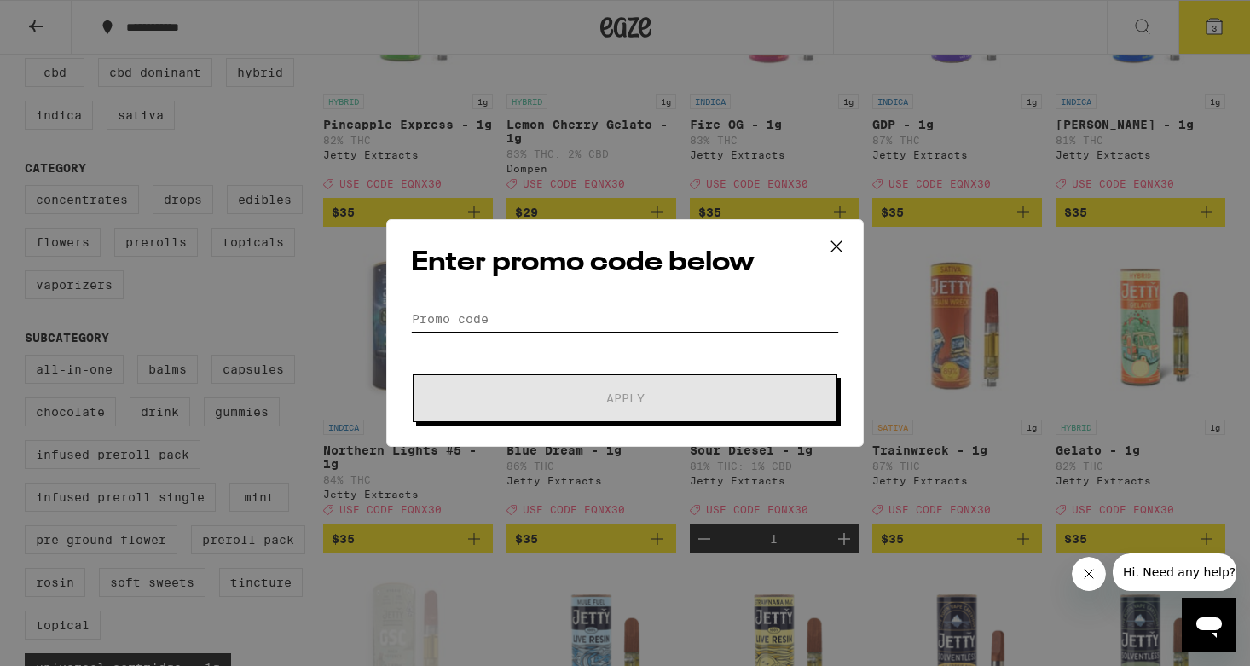
click at [529, 314] on input "Promo Code" at bounding box center [625, 319] width 428 height 26
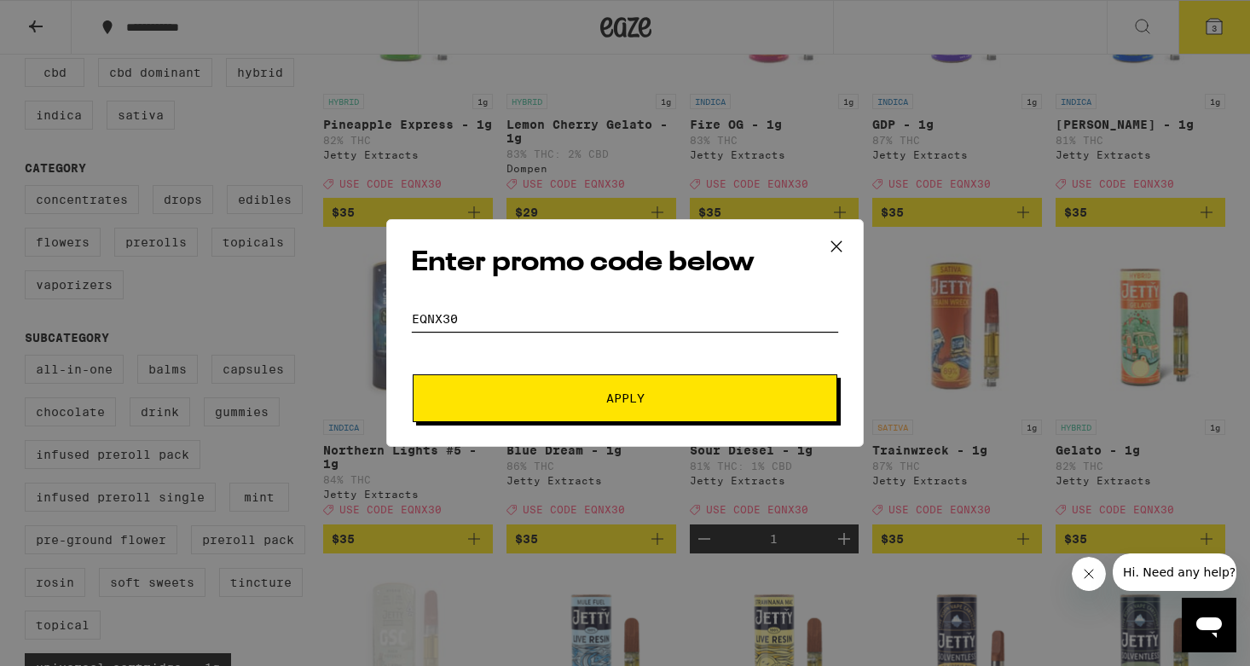
type input "EQNX30"
click at [454, 393] on button "Apply" at bounding box center [625, 398] width 425 height 48
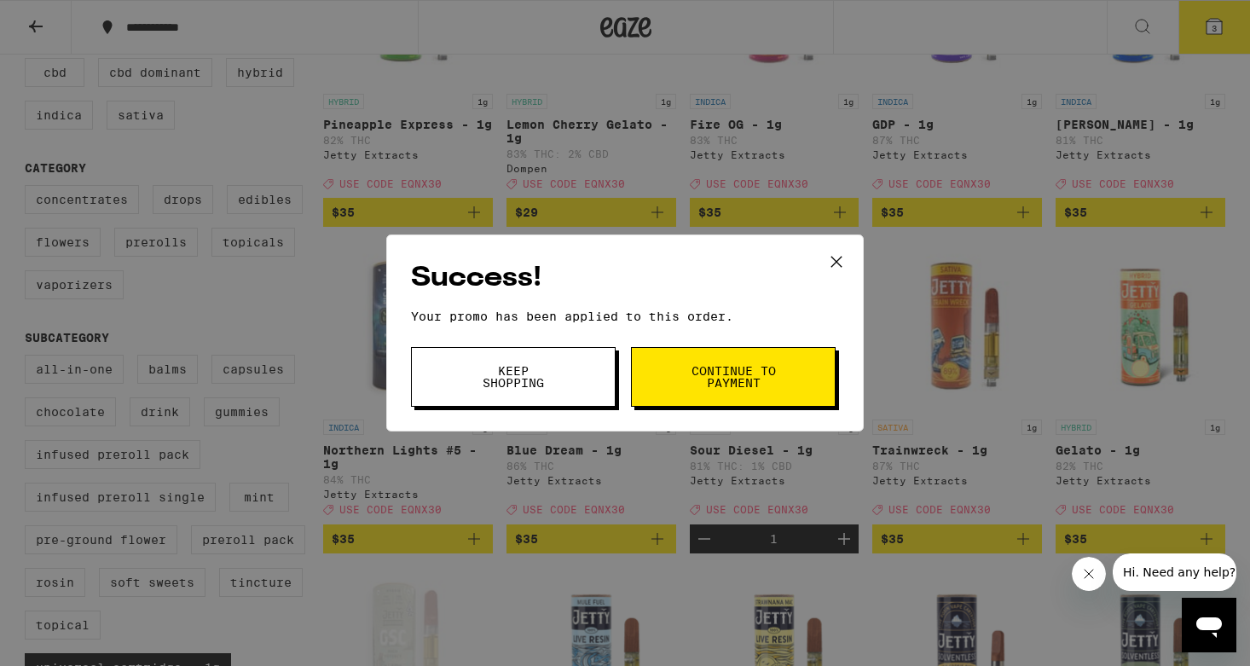
click at [734, 365] on span "Continue to payment" at bounding box center [733, 377] width 87 height 24
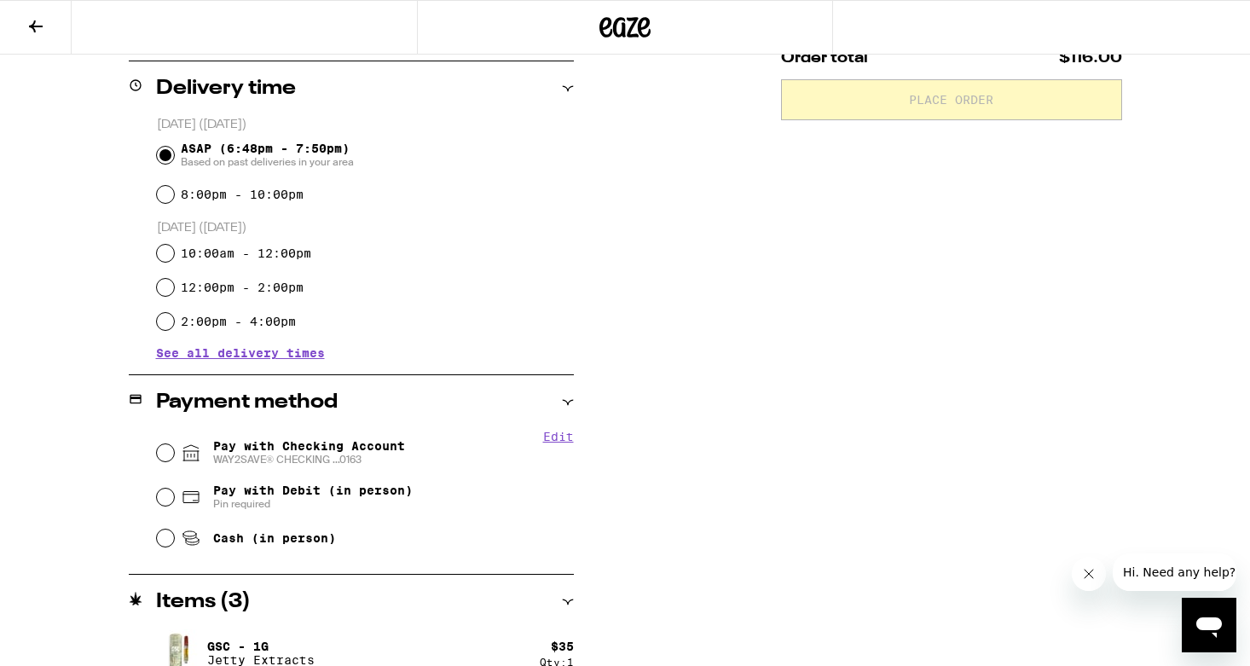
scroll to position [498, 0]
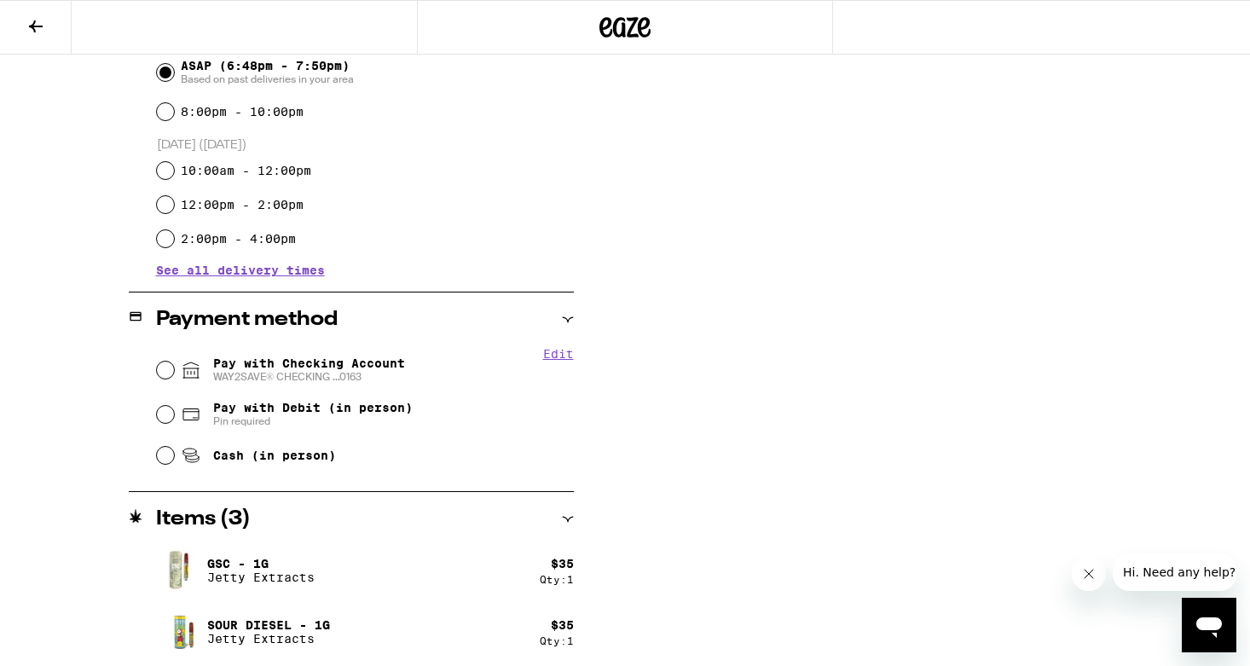
click at [346, 369] on span "Pay with Checking Account WAY2SAVE® CHECKING ...0163" at bounding box center [309, 369] width 192 height 27
click at [174, 369] on input "Pay with Checking Account WAY2SAVE® CHECKING ...0163" at bounding box center [165, 369] width 17 height 17
radio input "true"
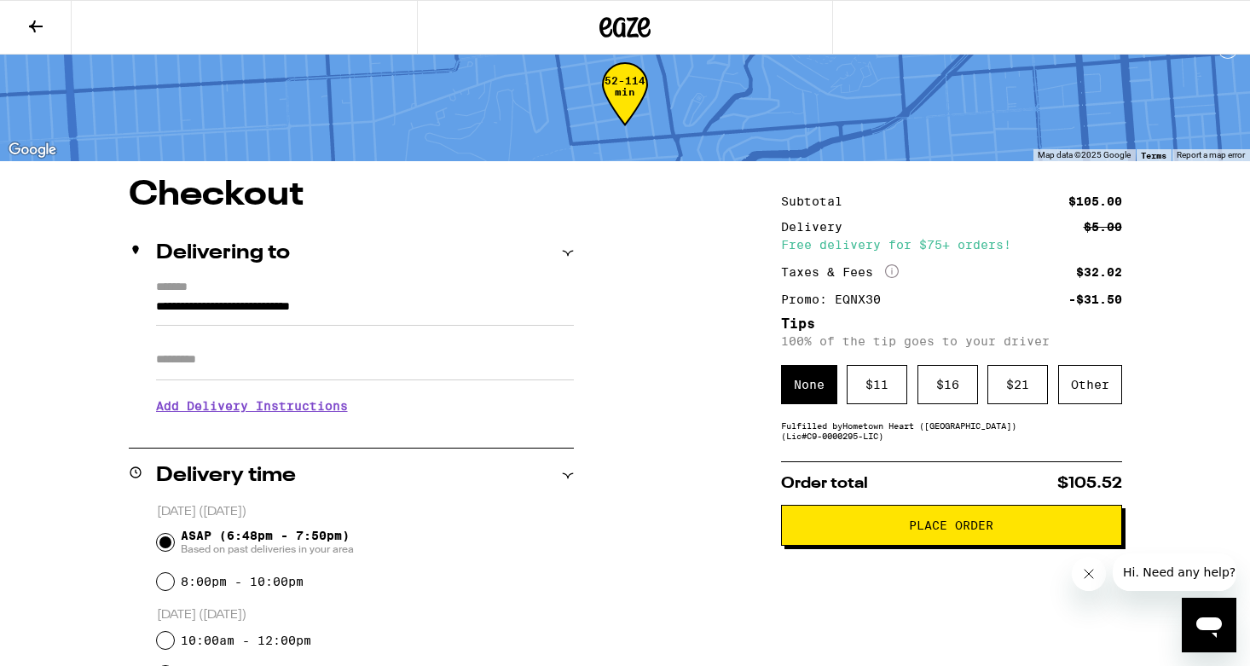
scroll to position [0, 0]
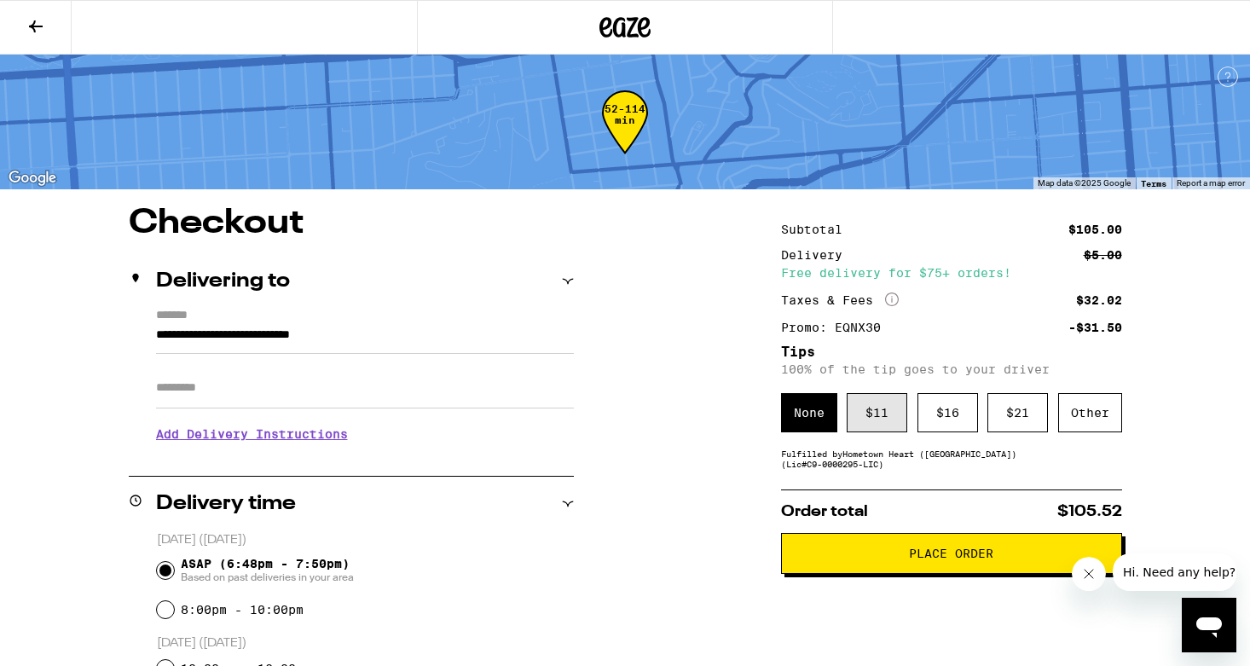
click at [862, 412] on div "$ 11" at bounding box center [876, 412] width 61 height 39
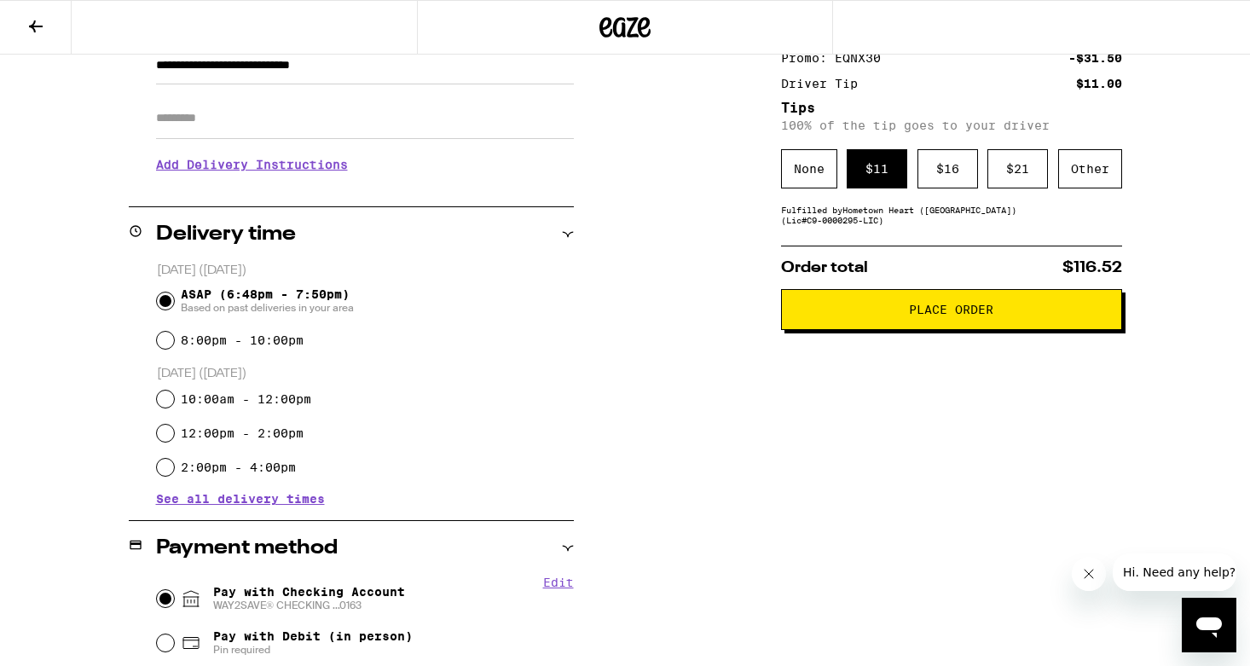
scroll to position [213, 0]
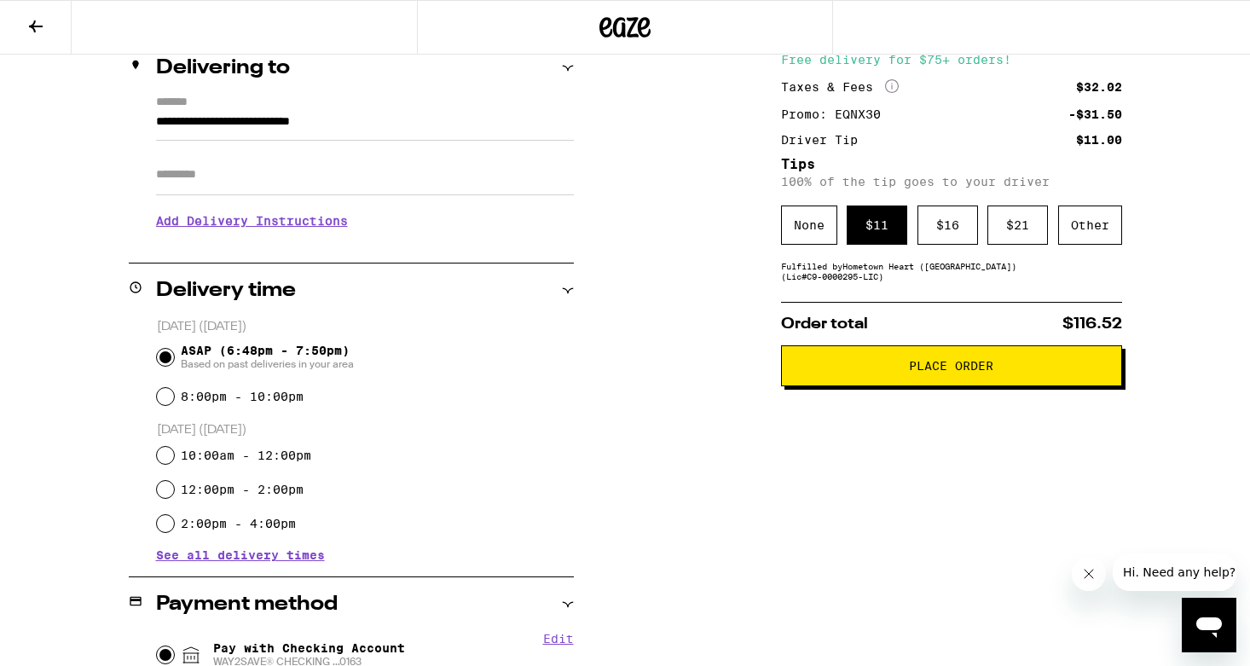
click at [813, 381] on button "Place Order" at bounding box center [951, 365] width 341 height 41
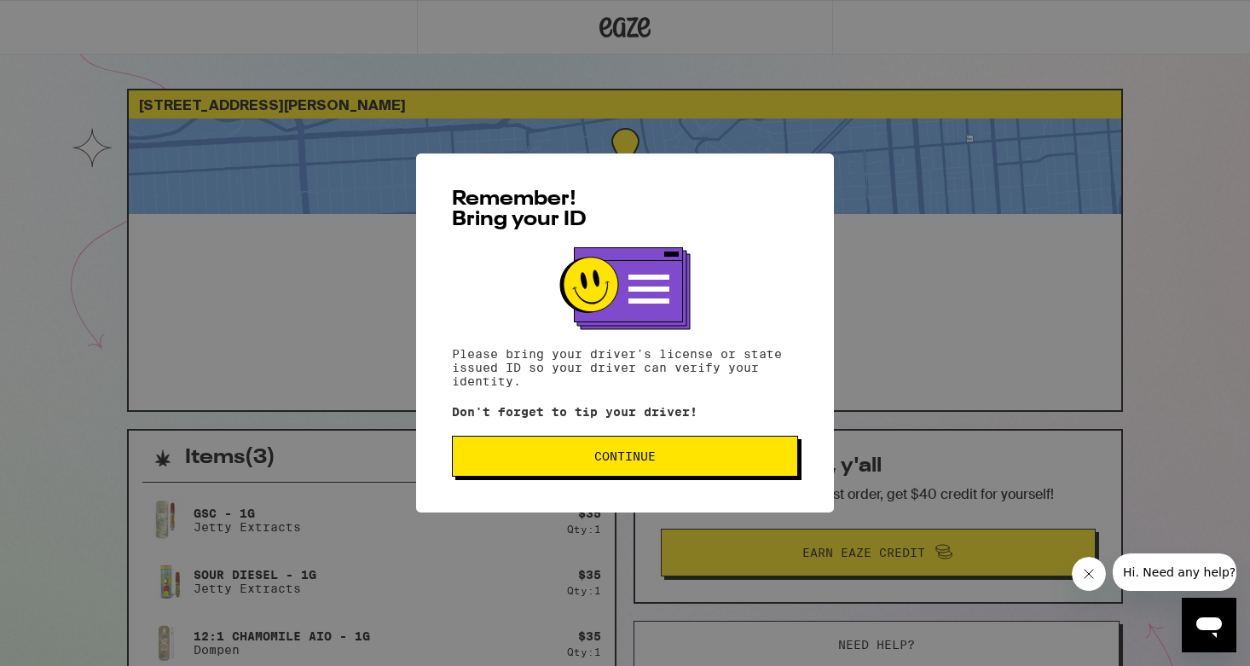
click at [760, 467] on button "Continue" at bounding box center [625, 456] width 346 height 41
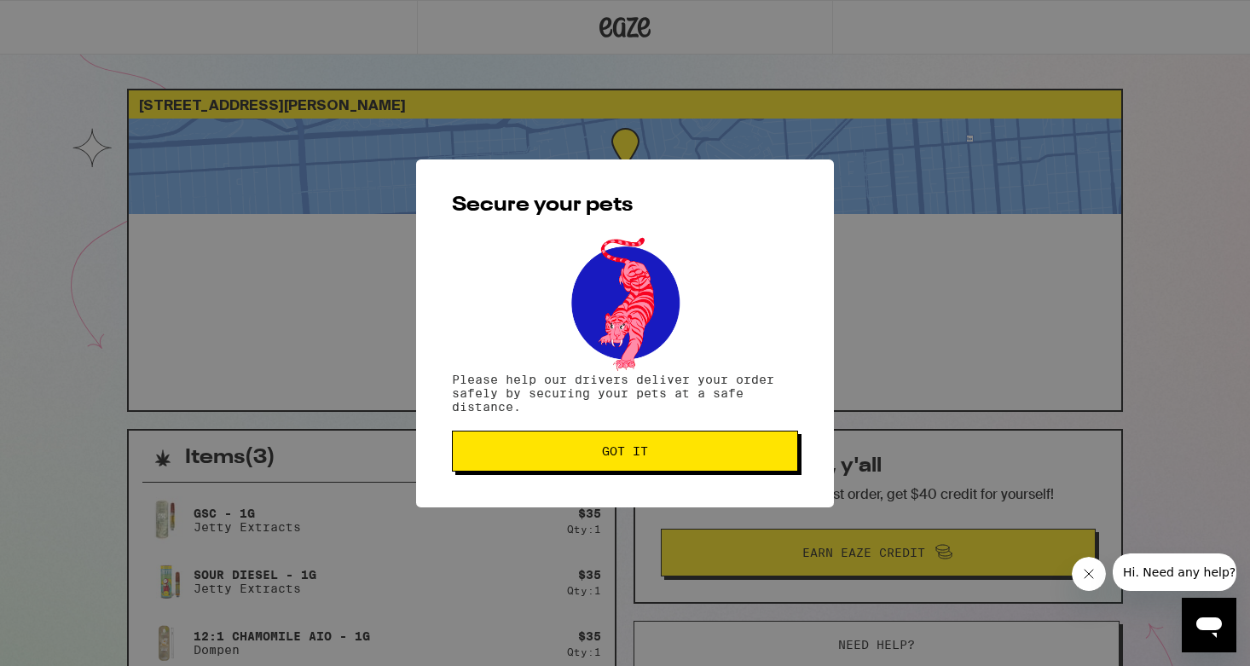
click at [760, 467] on button "Got it" at bounding box center [625, 450] width 346 height 41
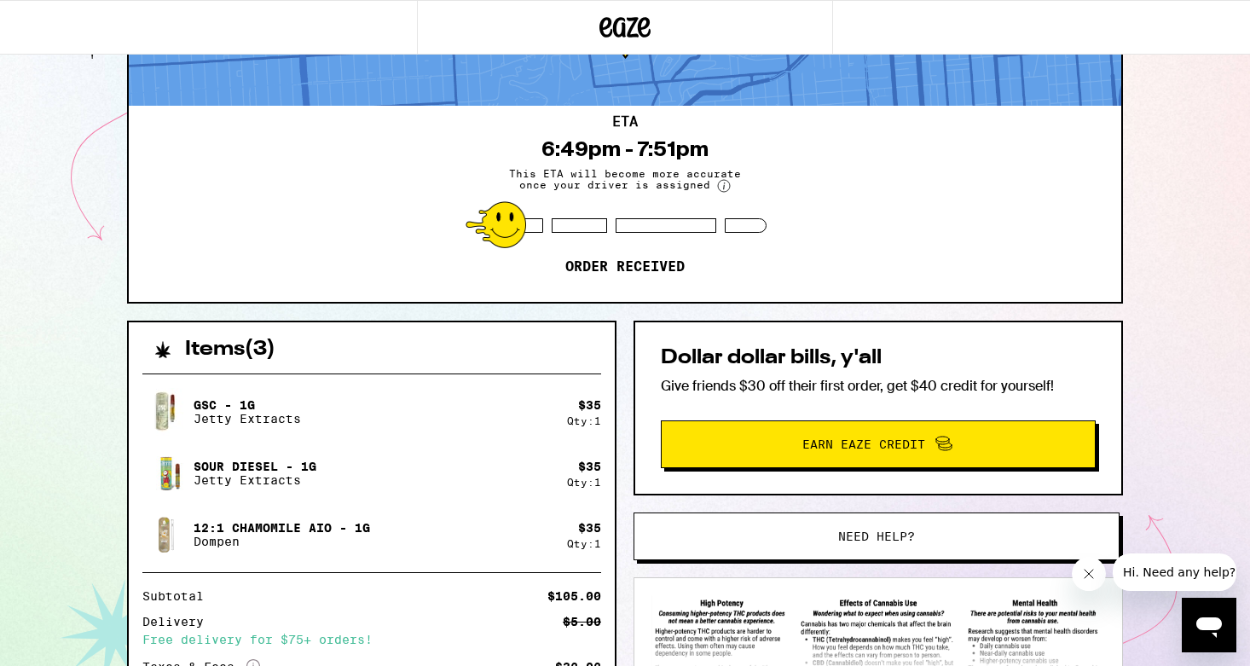
scroll to position [62, 0]
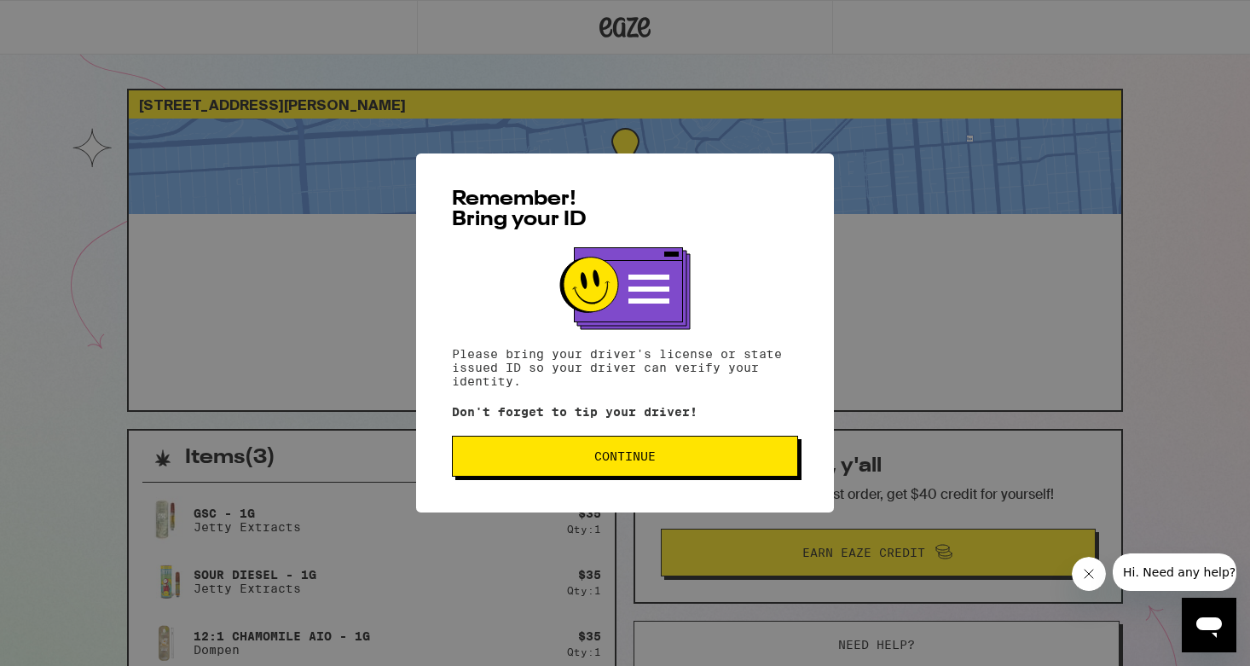
click at [640, 472] on button "Continue" at bounding box center [625, 456] width 346 height 41
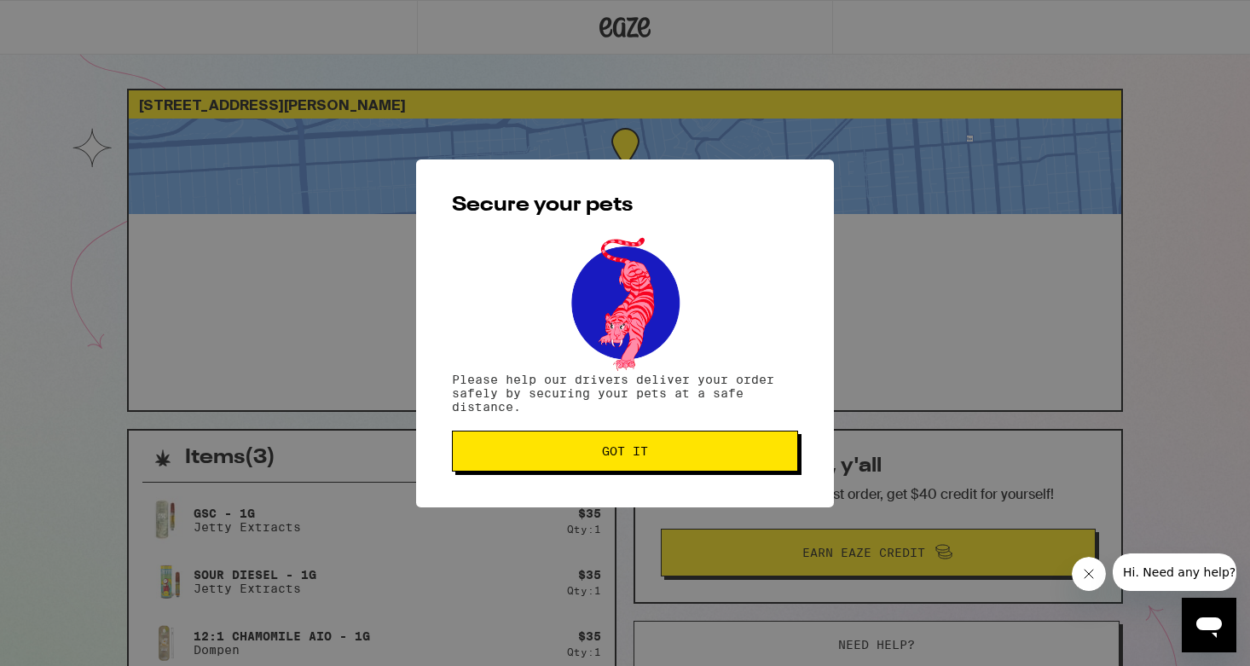
click at [640, 471] on button "Got it" at bounding box center [625, 450] width 346 height 41
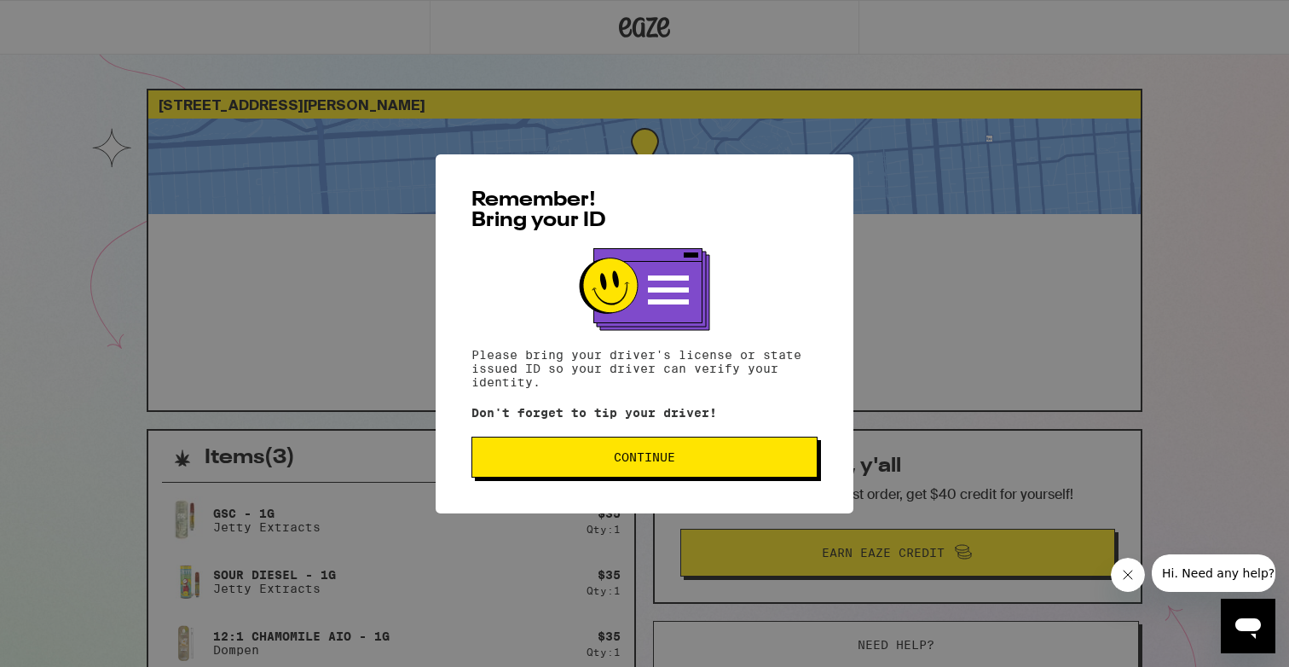
click at [545, 454] on span "Continue" at bounding box center [644, 457] width 317 height 12
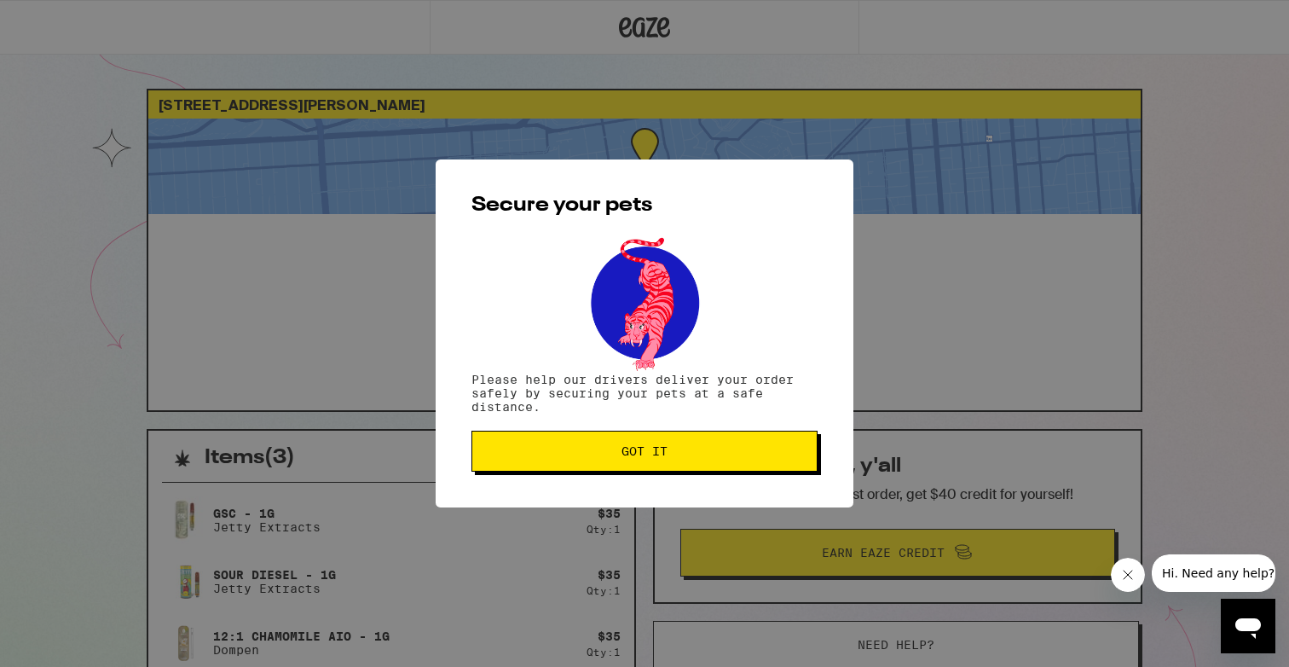
click at [545, 454] on span "Got it" at bounding box center [644, 451] width 317 height 12
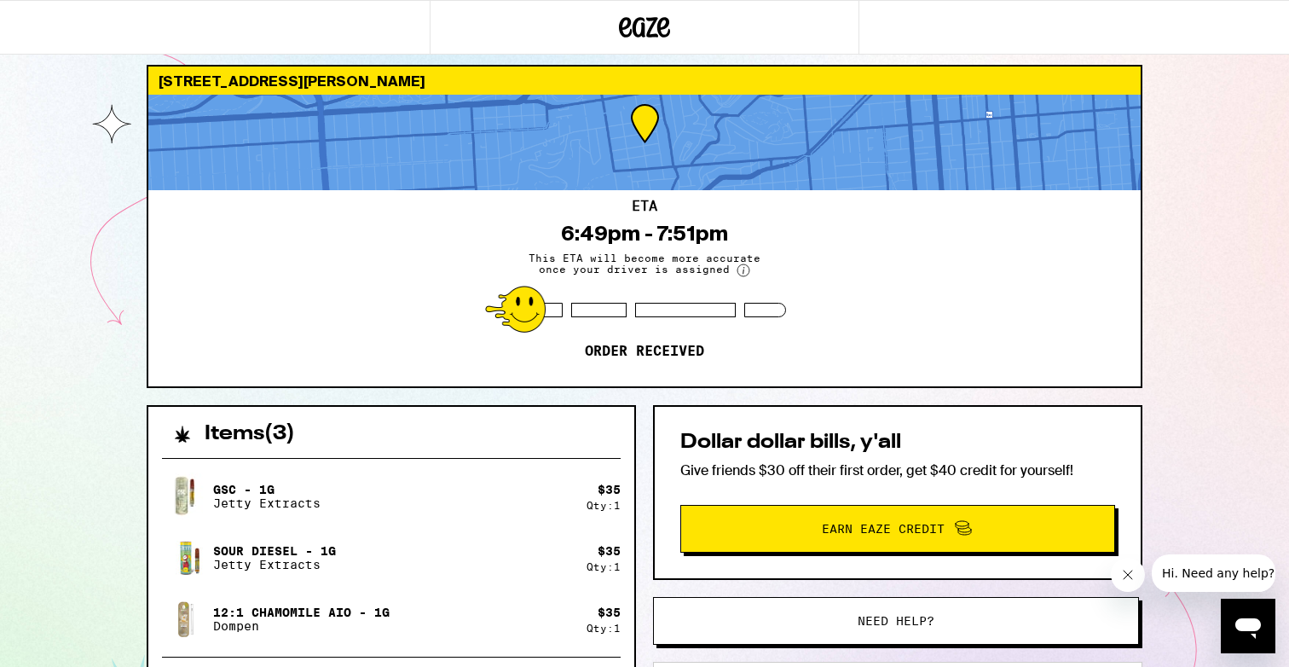
scroll to position [26, 0]
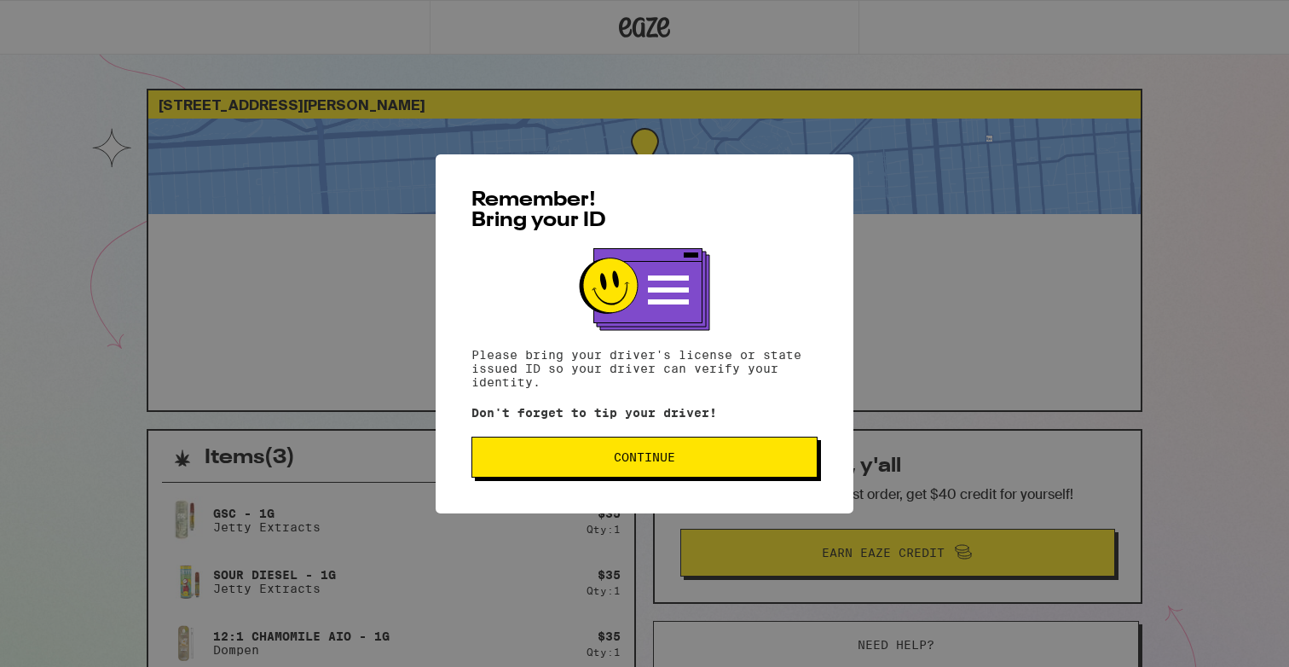
click at [564, 455] on span "Continue" at bounding box center [644, 457] width 317 height 12
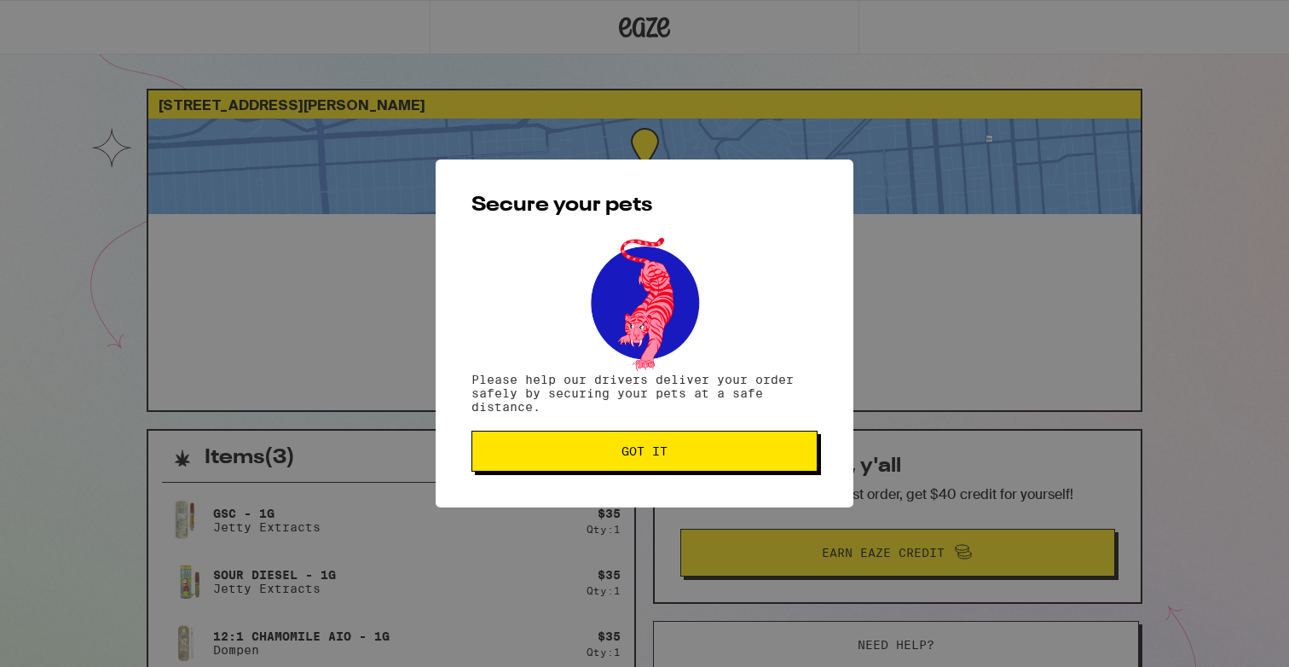
click at [564, 455] on span "Got it" at bounding box center [644, 451] width 317 height 12
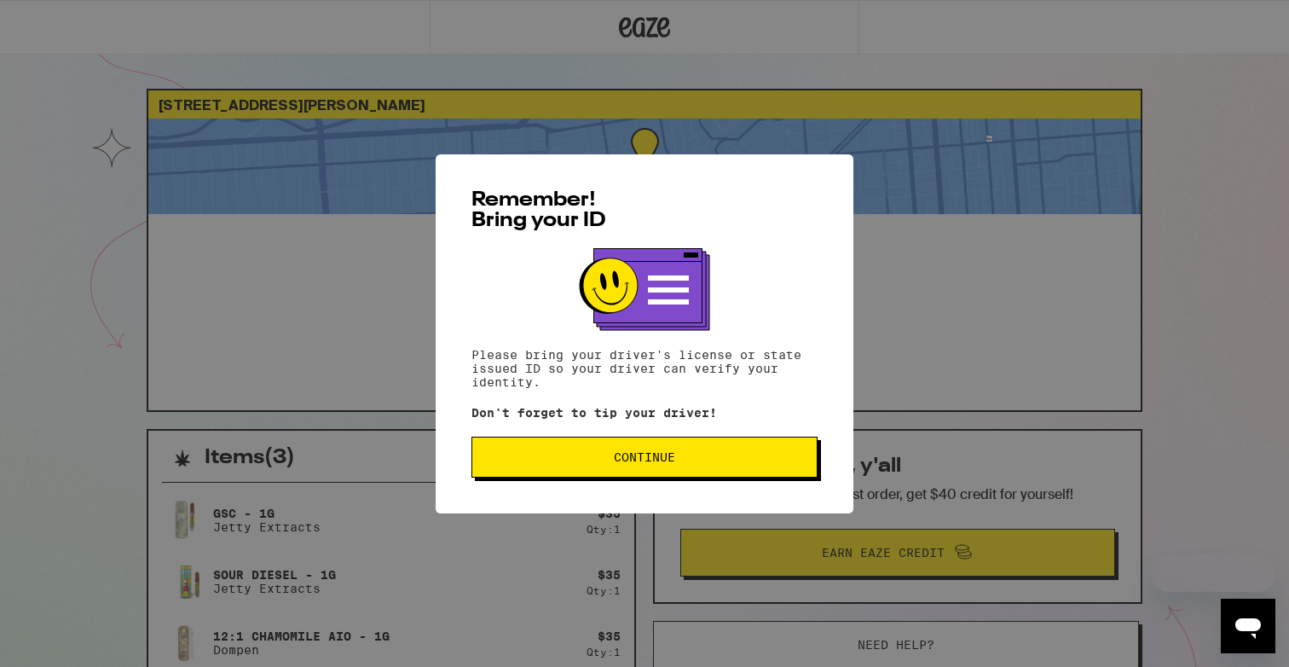
click at [715, 483] on div "Remember! Bring your ID Please bring your driver's license or state issued ID s…" at bounding box center [645, 333] width 418 height 359
click at [724, 468] on button "Continue" at bounding box center [644, 456] width 346 height 41
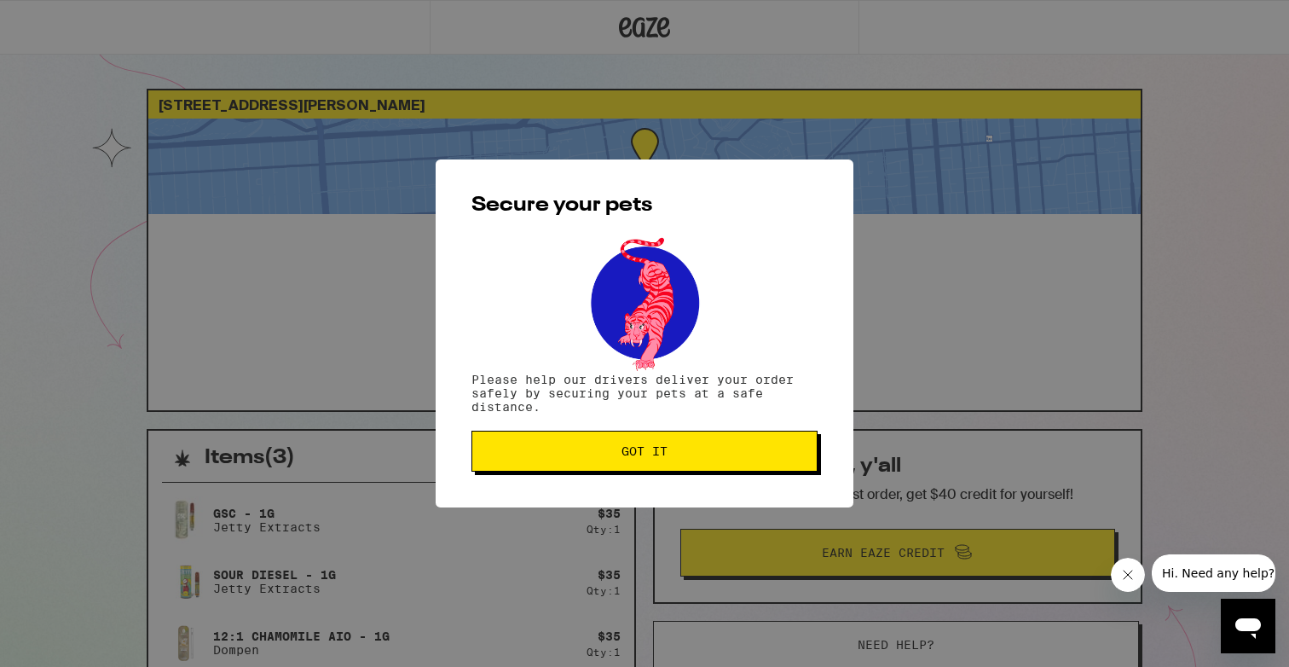
click at [725, 466] on button "Got it" at bounding box center [644, 450] width 346 height 41
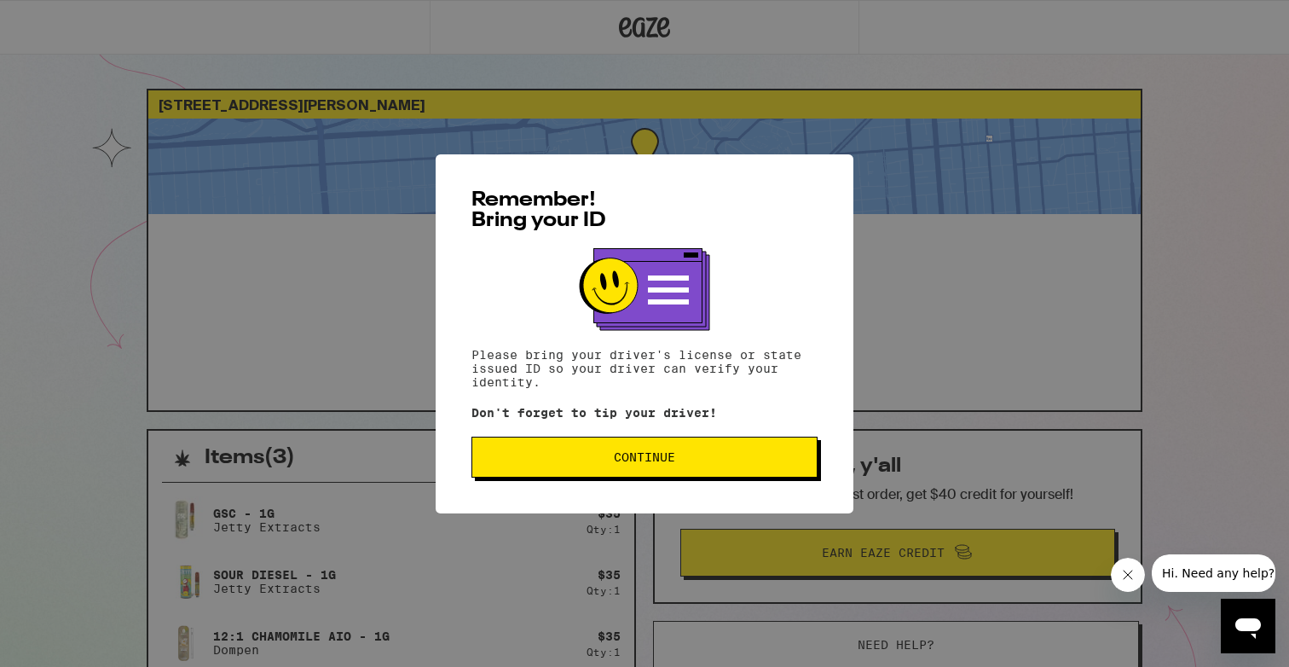
click at [589, 476] on button "Continue" at bounding box center [644, 456] width 346 height 41
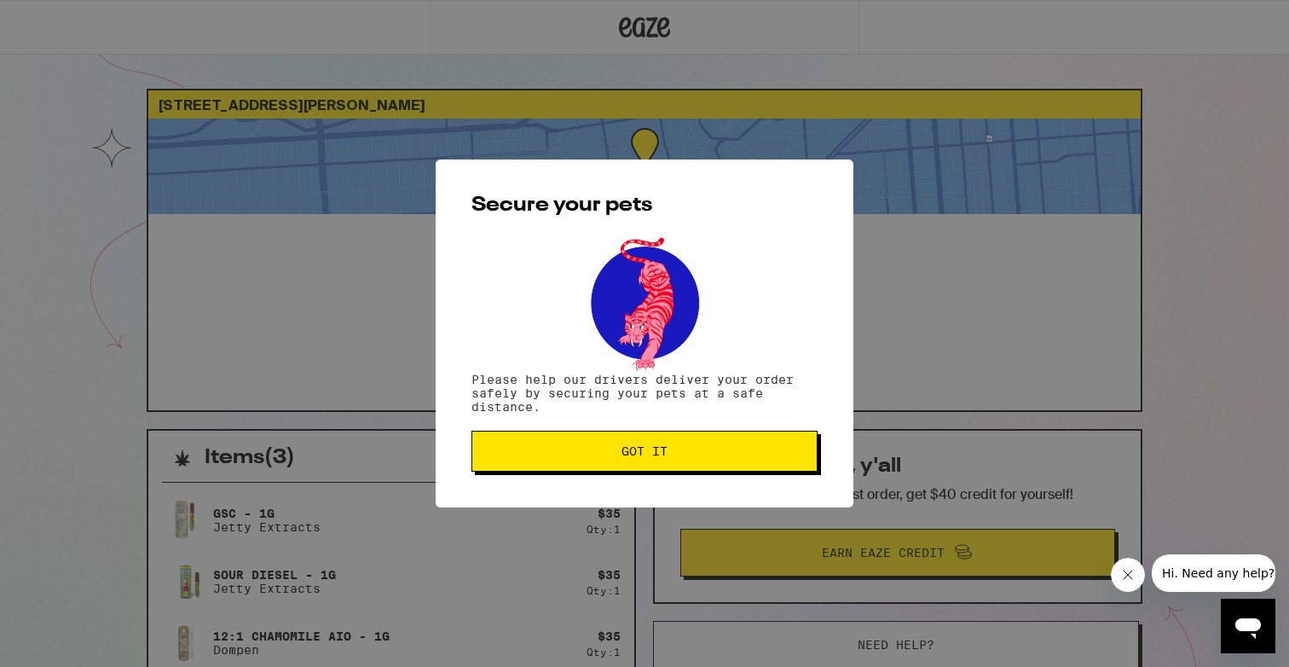
click at [589, 476] on div "Secure your pets Please help our drivers deliver your order safely by securing …" at bounding box center [645, 333] width 418 height 348
click at [593, 453] on span "Got it" at bounding box center [644, 451] width 317 height 12
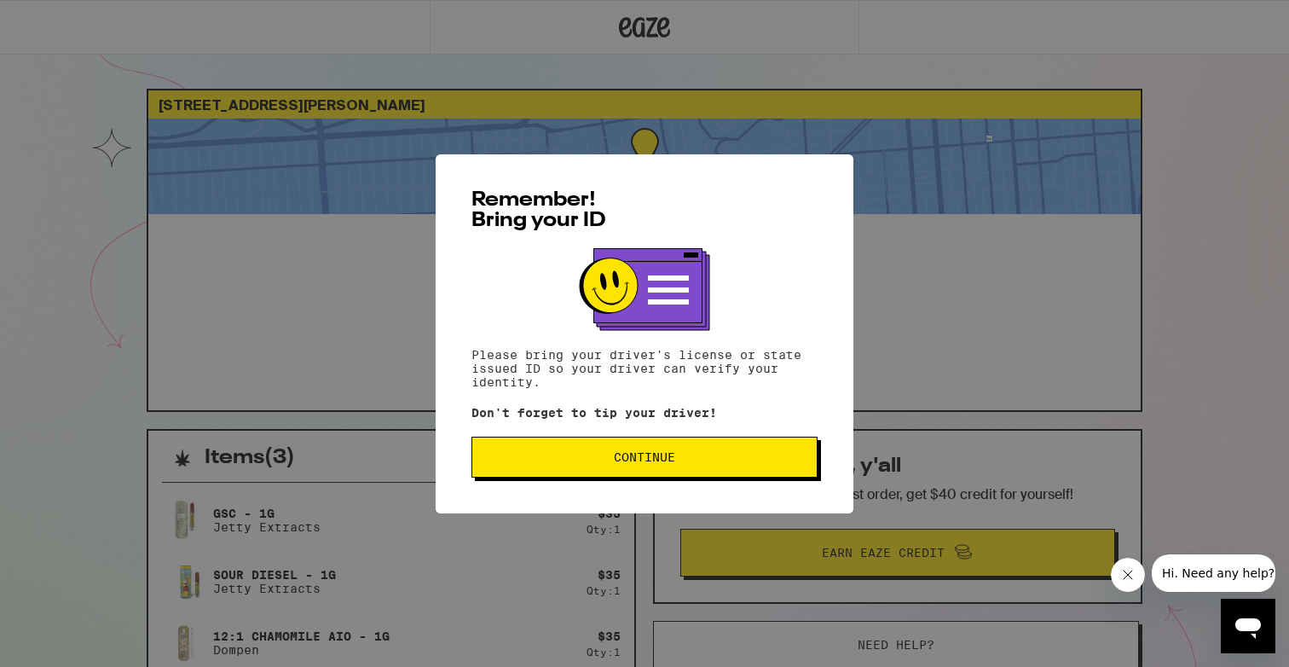
click at [614, 436] on div "Remember! Bring your ID Please bring your driver's license or state issued ID s…" at bounding box center [645, 333] width 418 height 359
click at [613, 450] on button "Continue" at bounding box center [644, 456] width 346 height 41
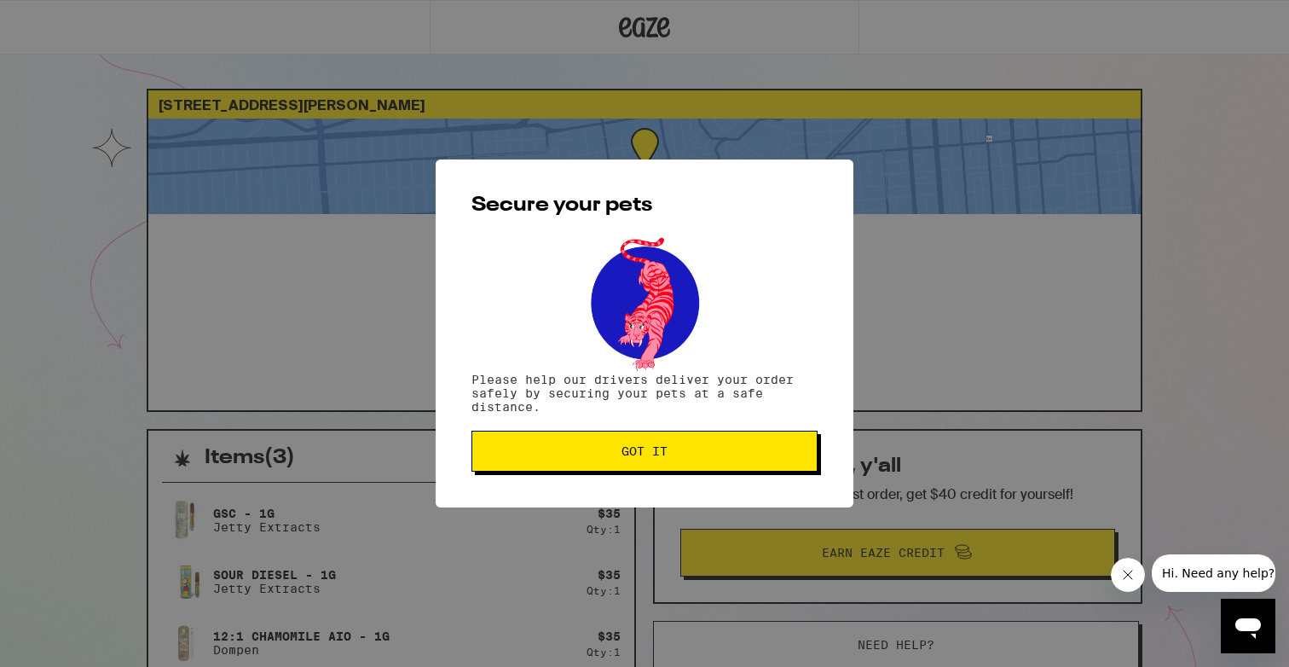
click at [613, 450] on span "Got it" at bounding box center [644, 451] width 317 height 12
